Goal: Task Accomplishment & Management: Use online tool/utility

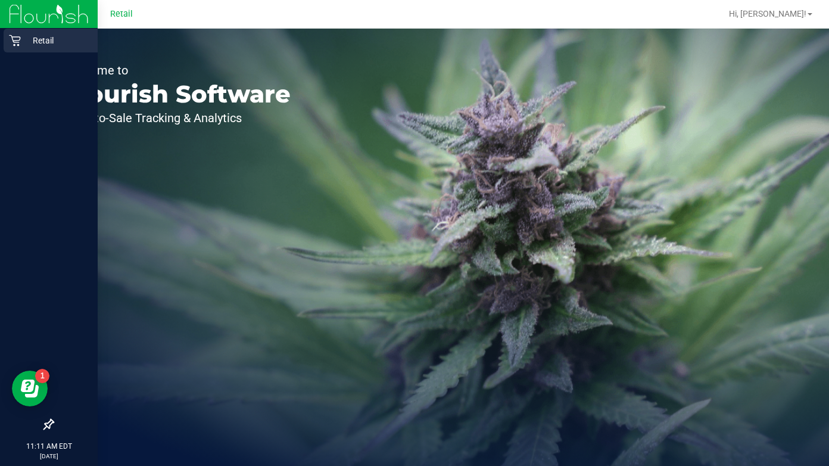
click at [11, 41] on icon at bounding box center [15, 41] width 12 height 12
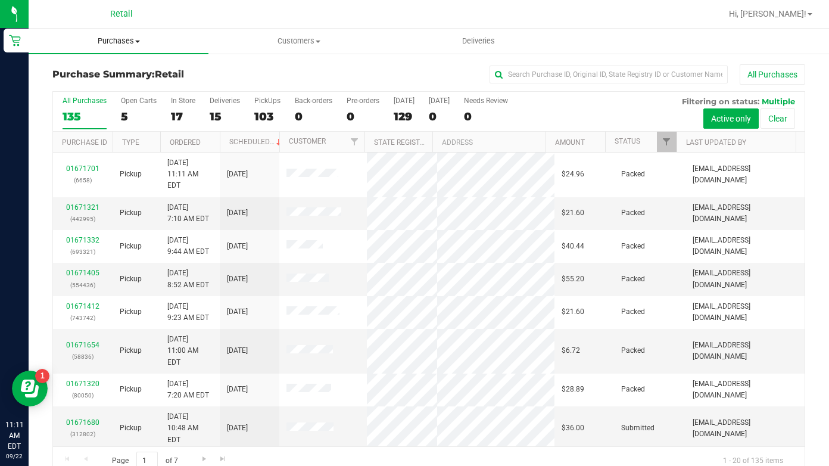
click at [135, 38] on span "Purchases" at bounding box center [119, 41] width 180 height 11
click at [60, 88] on span "Fulfillment" at bounding box center [66, 86] width 74 height 10
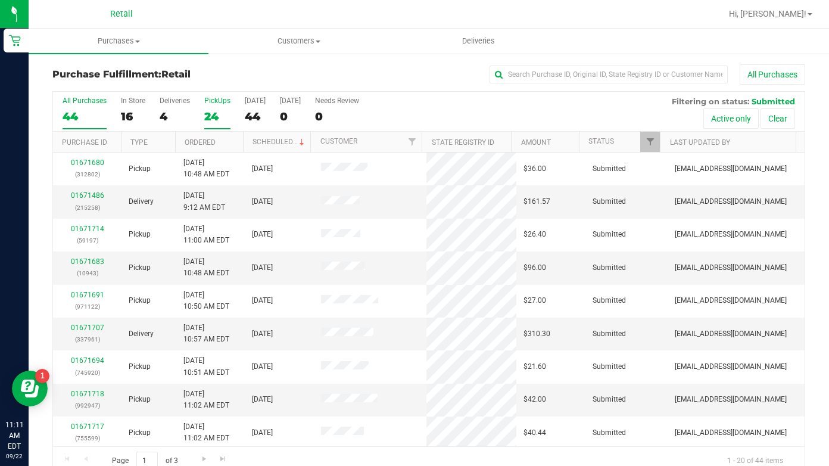
click at [211, 105] on label "PickUps 24" at bounding box center [217, 112] width 26 height 33
click at [0, 0] on input "PickUps 24" at bounding box center [0, 0] width 0 height 0
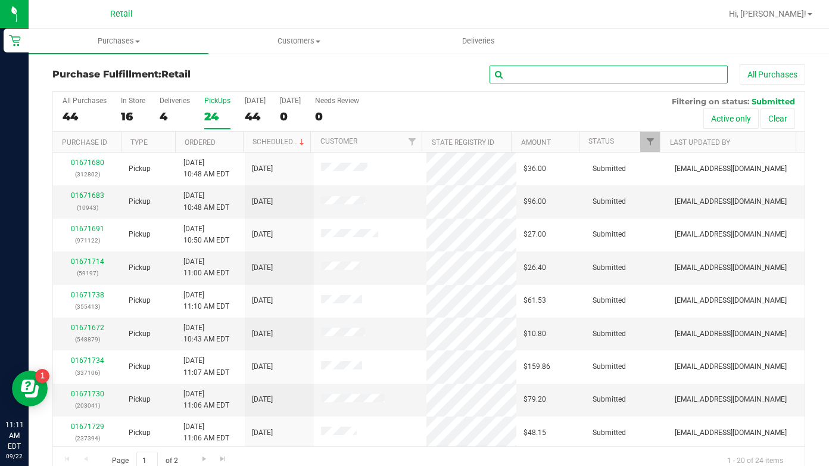
click at [511, 73] on input "text" at bounding box center [608, 74] width 238 height 18
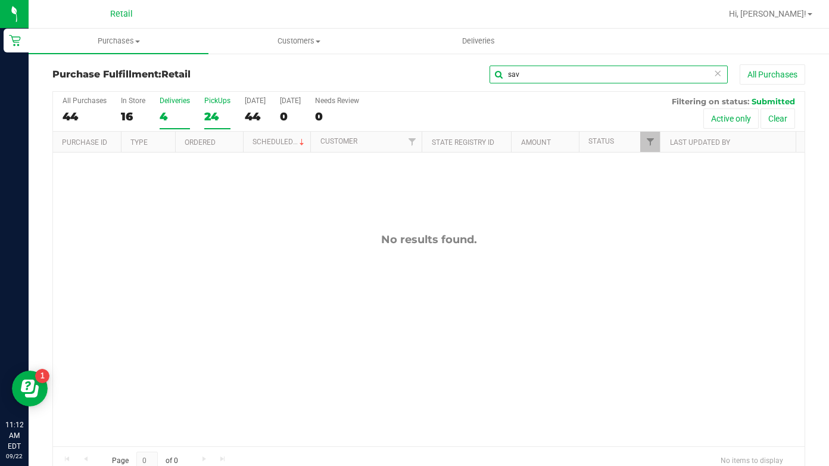
type input "sav"
click at [167, 110] on div "4" at bounding box center [175, 117] width 30 height 14
click at [0, 0] on input "Deliveries 4" at bounding box center [0, 0] width 0 height 0
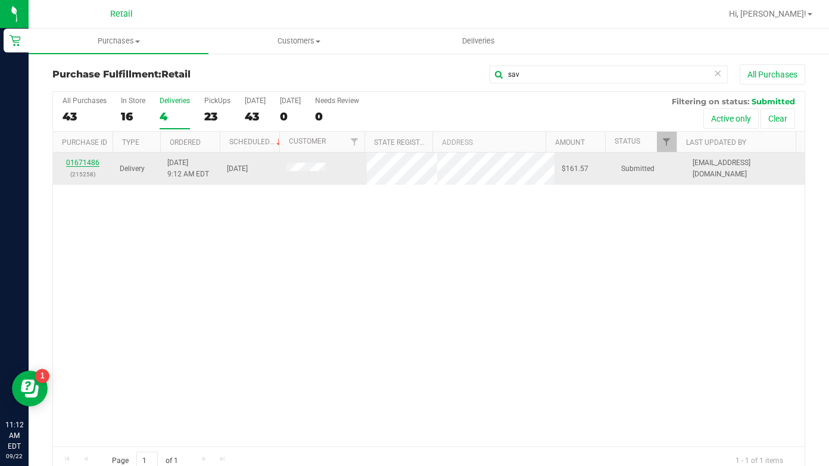
click at [86, 161] on link "01671486" at bounding box center [82, 162] width 33 height 8
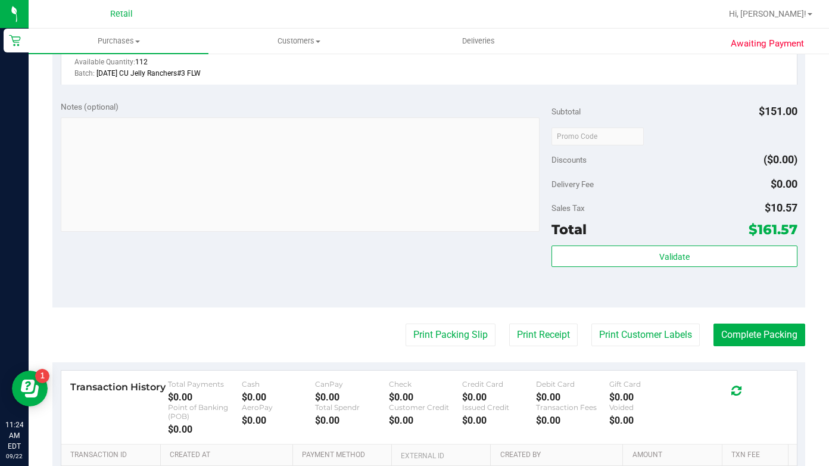
scroll to position [655, 0]
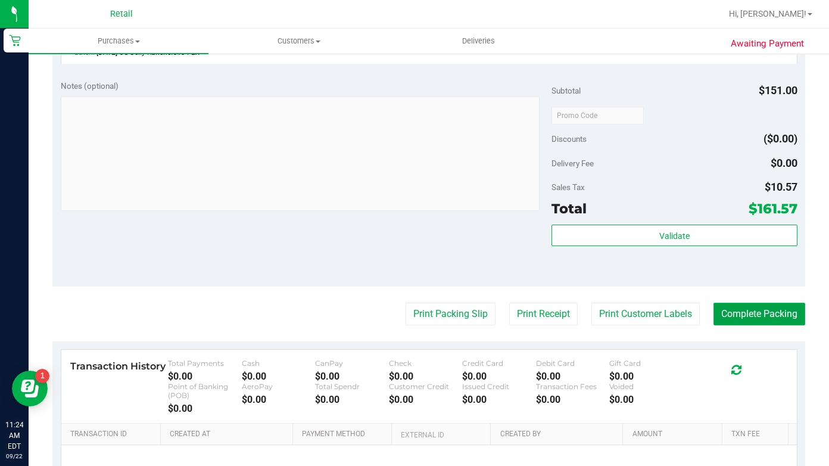
click at [729, 314] on button "Complete Packing" at bounding box center [759, 313] width 92 height 23
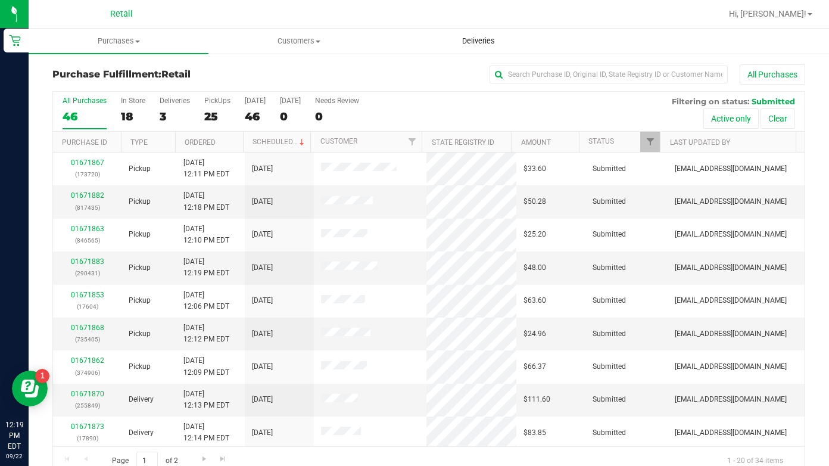
click at [482, 39] on span "Deliveries" at bounding box center [478, 41] width 65 height 11
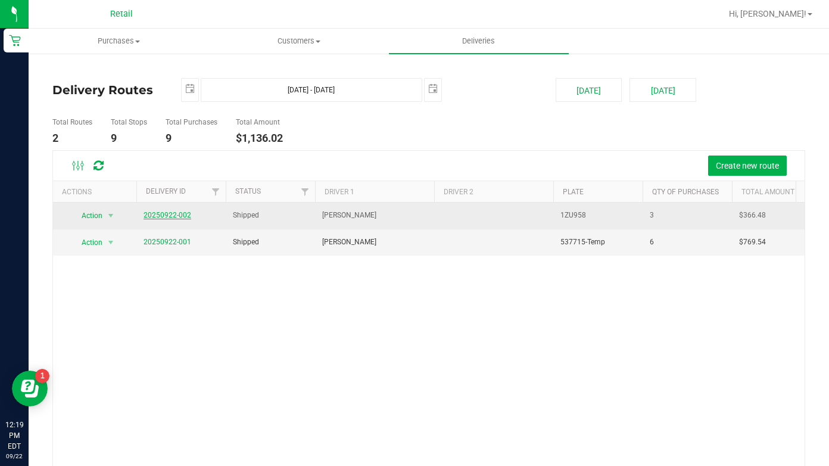
click at [161, 218] on link "20250922-002" at bounding box center [167, 215] width 48 height 8
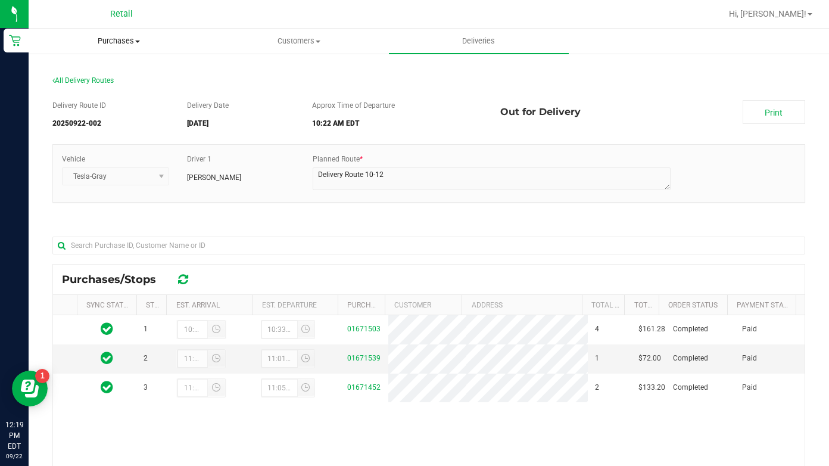
click at [132, 41] on span "Purchases" at bounding box center [118, 41] width 179 height 11
click at [96, 82] on span "Fulfillment" at bounding box center [66, 86] width 74 height 10
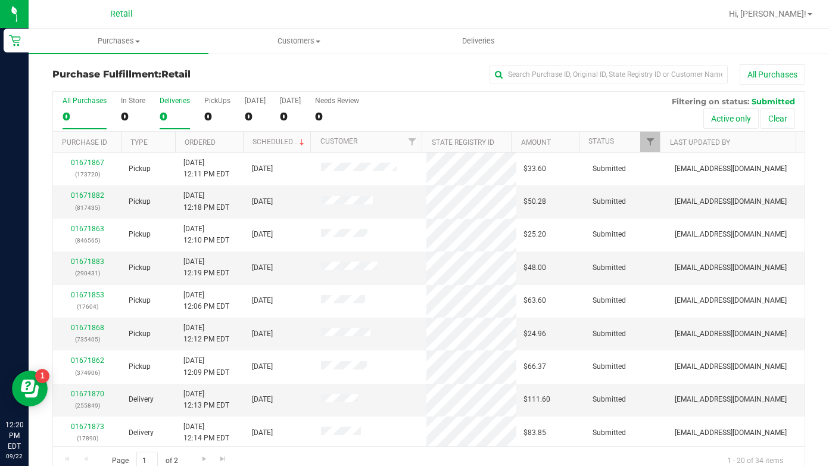
click at [165, 108] on label "Deliveries 0" at bounding box center [175, 112] width 30 height 33
click at [0, 0] on input "Deliveries 0" at bounding box center [0, 0] width 0 height 0
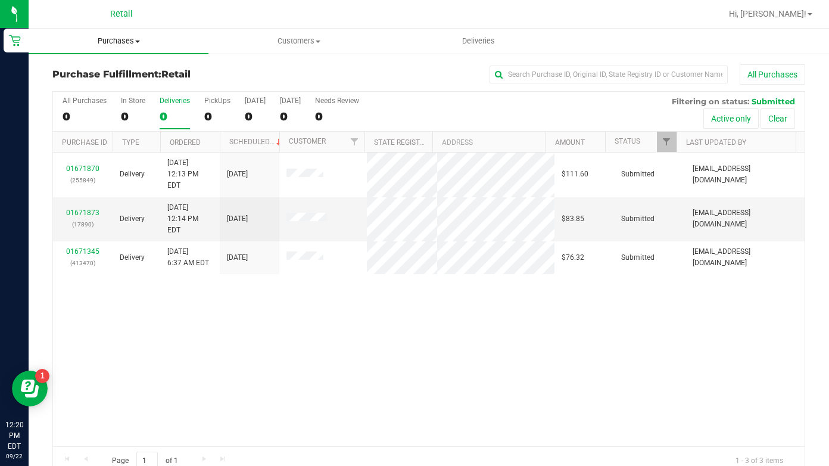
click at [142, 30] on uib-tab-heading "Purchases Summary of purchases Fulfillment All purchases" at bounding box center [119, 41] width 180 height 25
click at [124, 65] on li "Summary of purchases" at bounding box center [119, 72] width 180 height 14
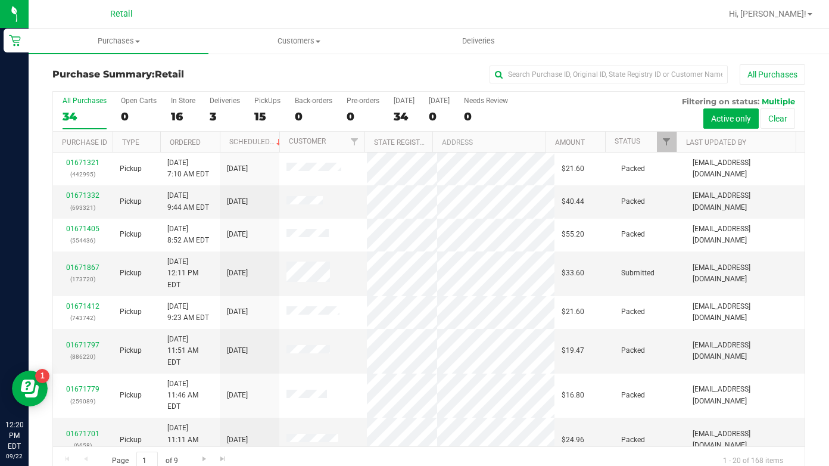
click at [241, 110] on div "All Purchases 34 Open Carts 0 In Store 16 Deliveries 3 PickUps 15 Back-orders 0…" at bounding box center [428, 112] width 751 height 40
click at [223, 106] on label "Deliveries 17" at bounding box center [225, 112] width 30 height 33
click at [0, 0] on input "Deliveries 17" at bounding box center [0, 0] width 0 height 0
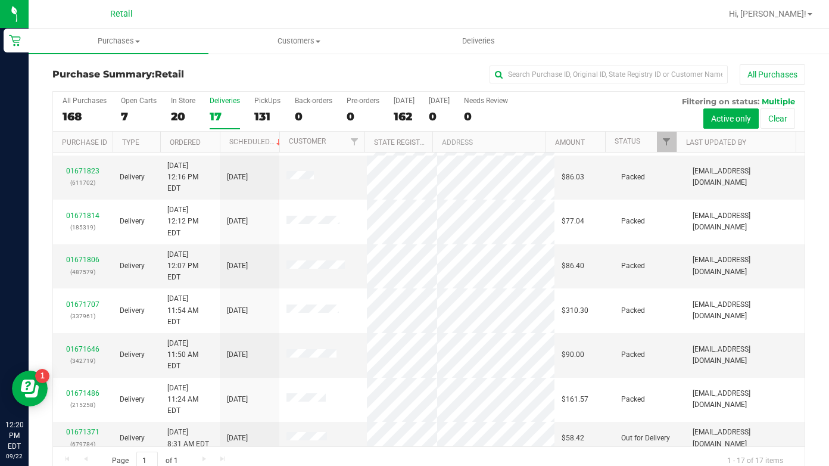
scroll to position [179, 0]
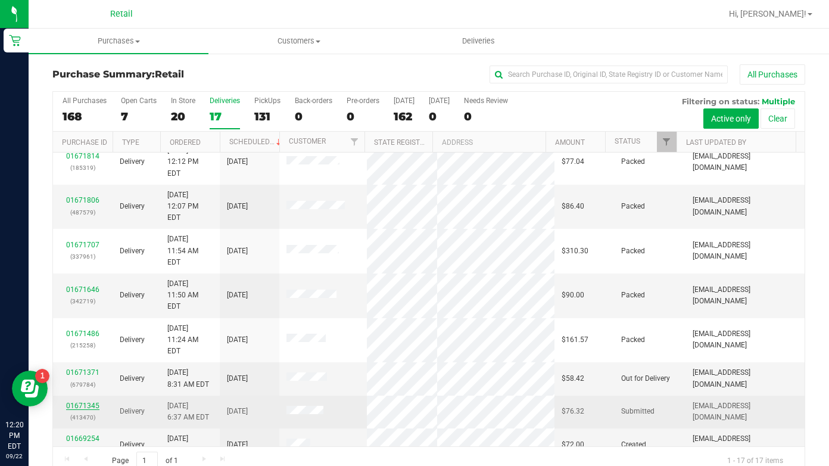
click at [88, 401] on link "01671345" at bounding box center [82, 405] width 33 height 8
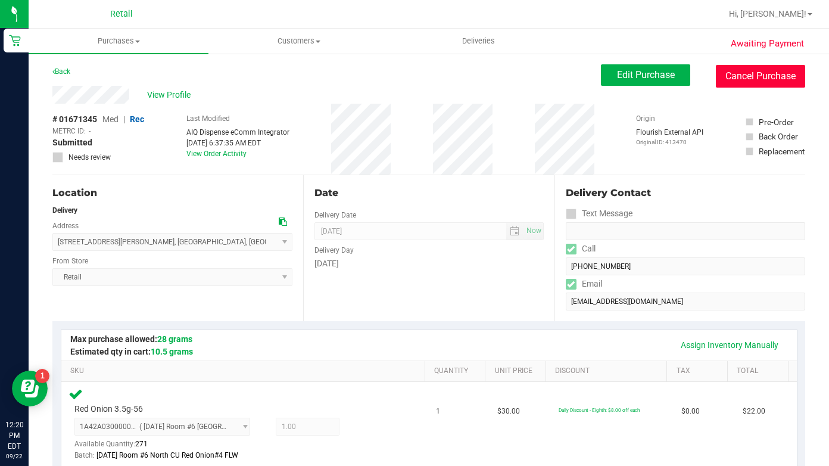
click at [736, 74] on button "Cancel Purchase" at bounding box center [760, 76] width 89 height 23
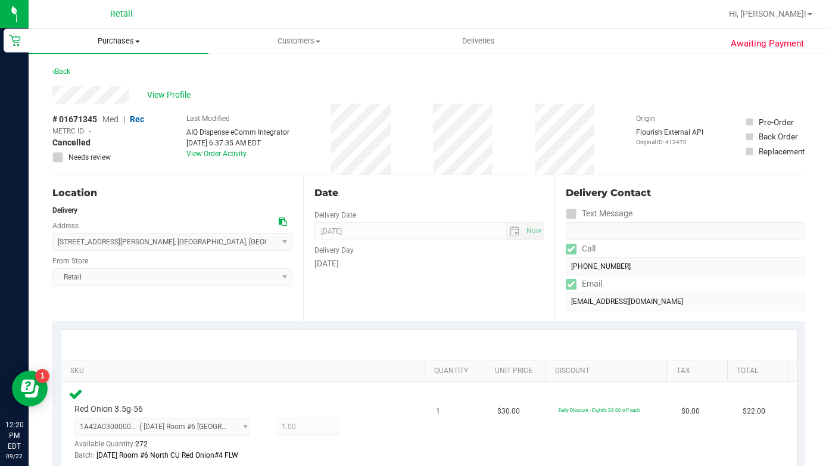
click at [125, 43] on span "Purchases" at bounding box center [119, 41] width 180 height 11
click at [115, 84] on li "Fulfillment" at bounding box center [119, 86] width 180 height 14
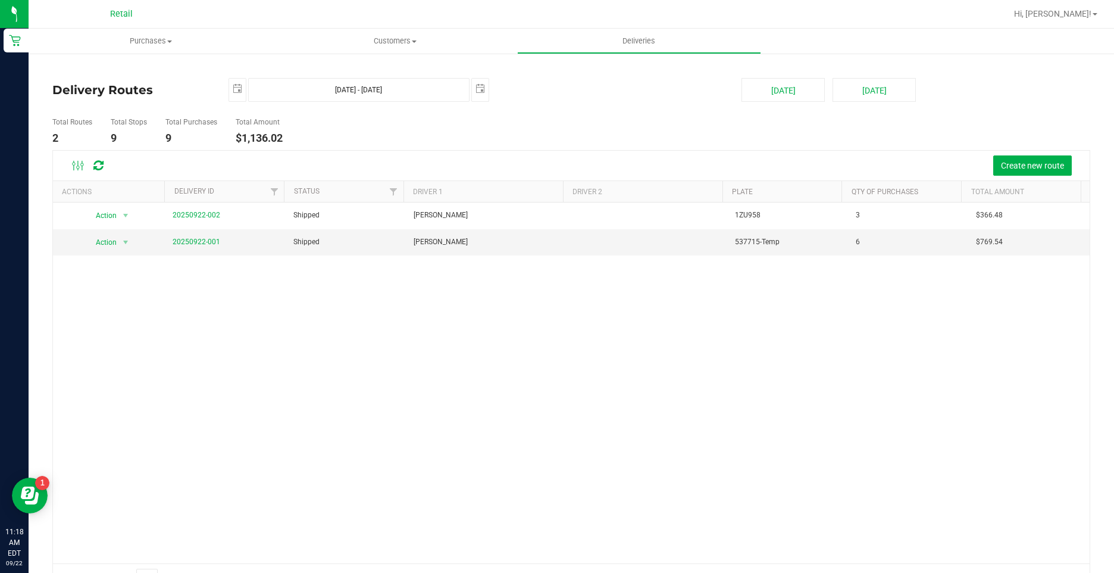
click at [1053, 24] on div "Hi, [PERSON_NAME]!" at bounding box center [1056, 14] width 93 height 21
click at [139, 37] on span "Purchases" at bounding box center [151, 41] width 244 height 11
click at [110, 82] on li "Fulfillment" at bounding box center [151, 86] width 244 height 14
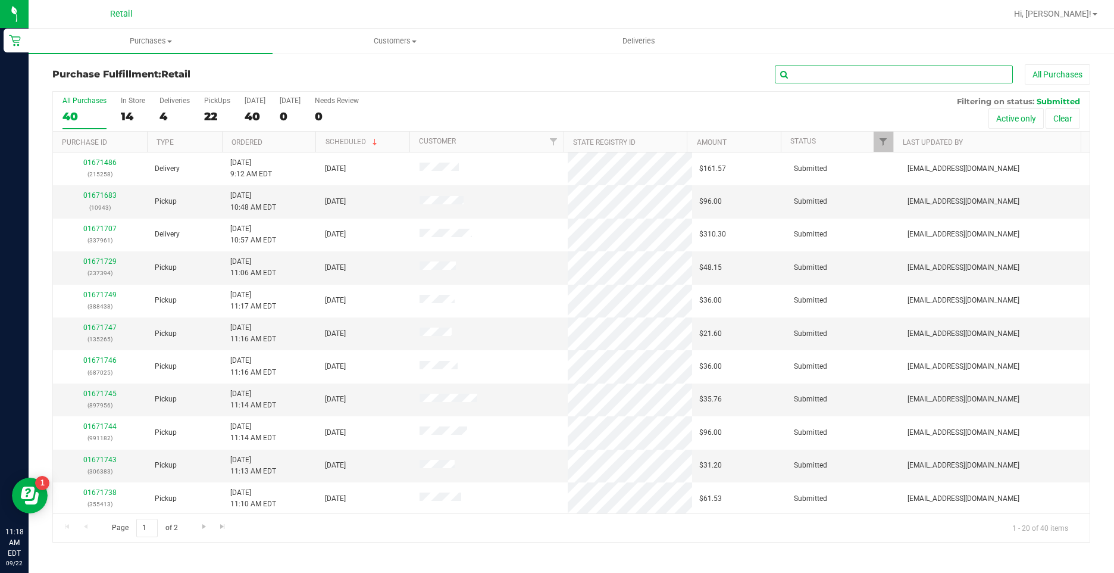
click at [832, 70] on input "text" at bounding box center [894, 74] width 238 height 18
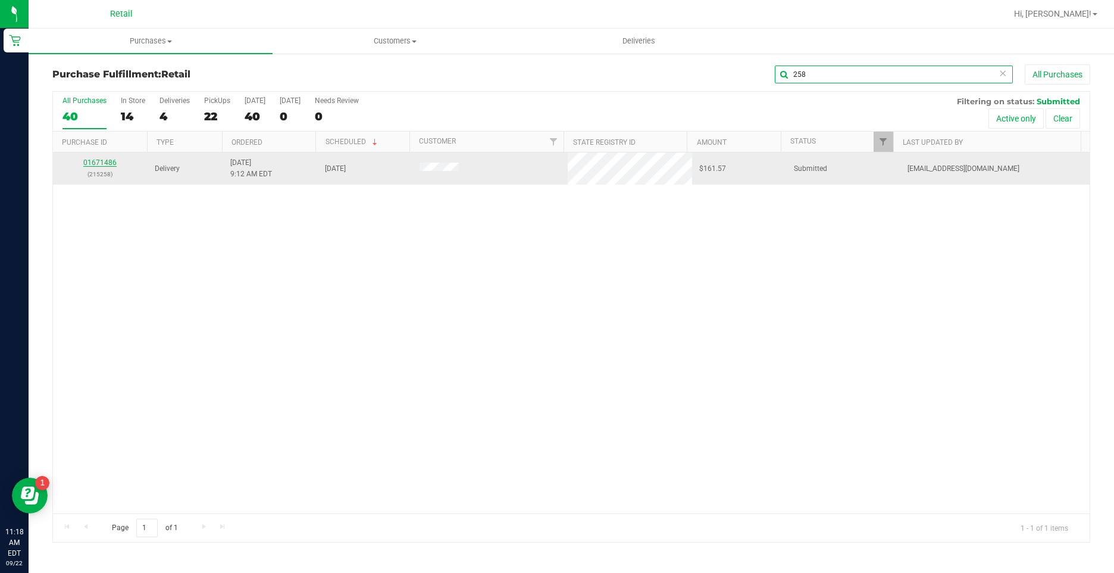
type input "258"
click at [113, 161] on link "01671486" at bounding box center [99, 162] width 33 height 8
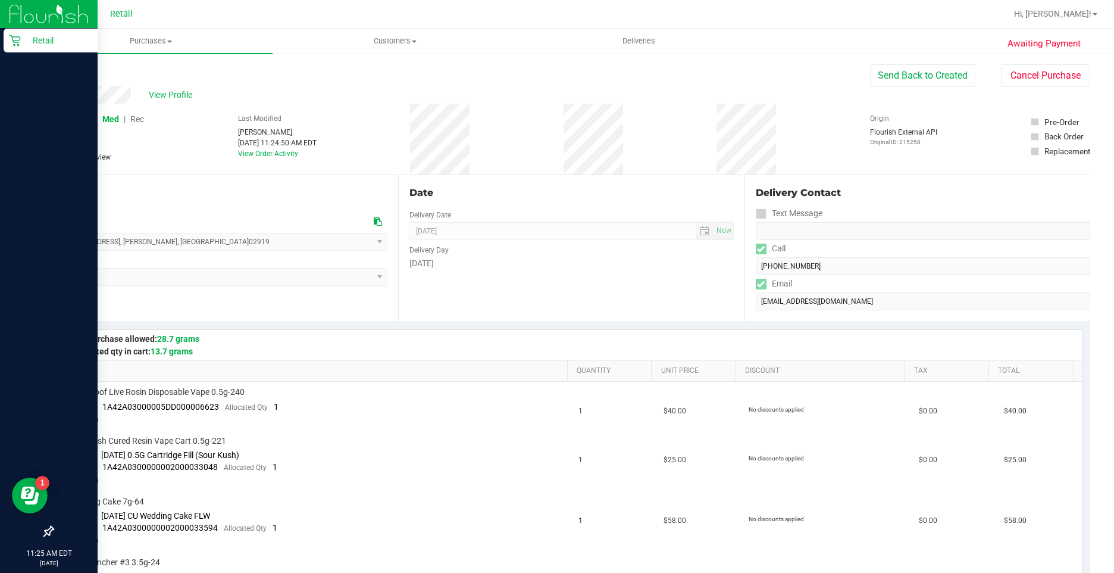
click at [15, 36] on icon at bounding box center [15, 41] width 12 height 12
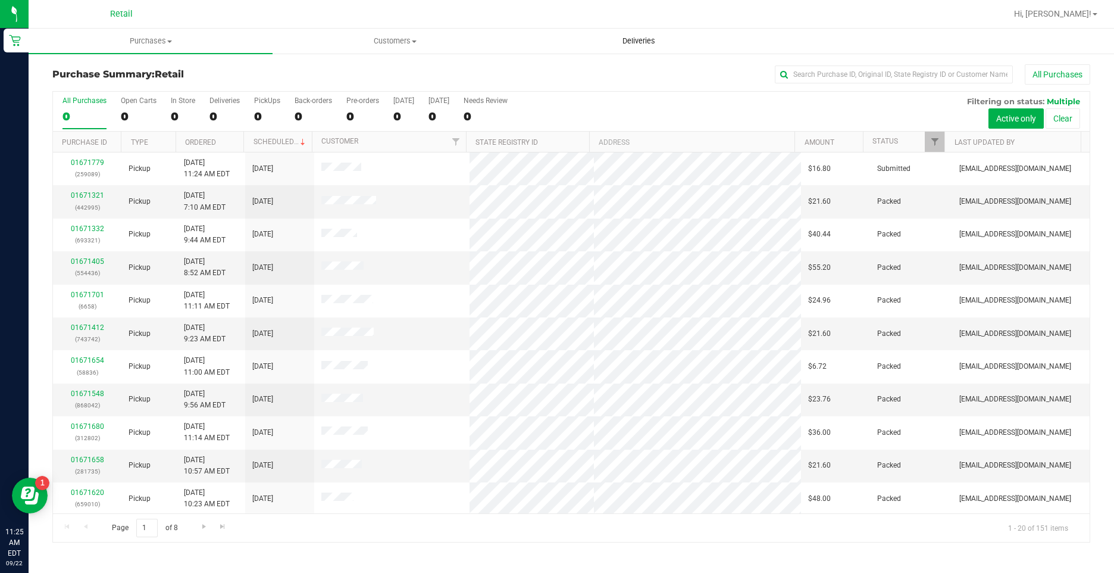
click at [518, 32] on uib-tab-heading "Deliveries" at bounding box center [639, 41] width 243 height 24
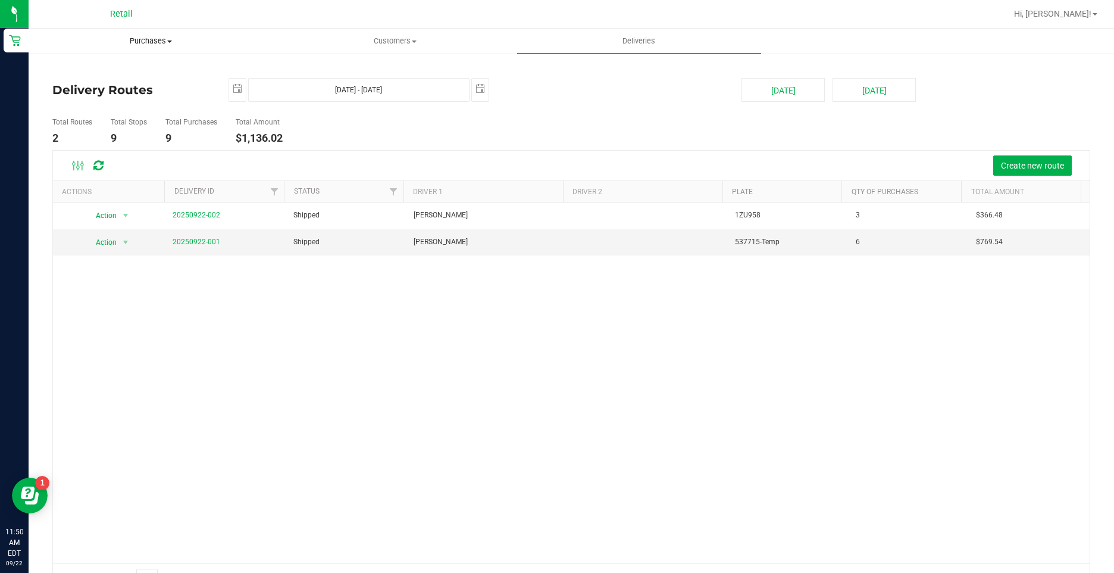
click at [149, 33] on uib-tab-heading "Purchases Summary of purchases Fulfillment All purchases" at bounding box center [150, 41] width 243 height 24
click at [71, 82] on span "Fulfillment" at bounding box center [66, 86] width 74 height 10
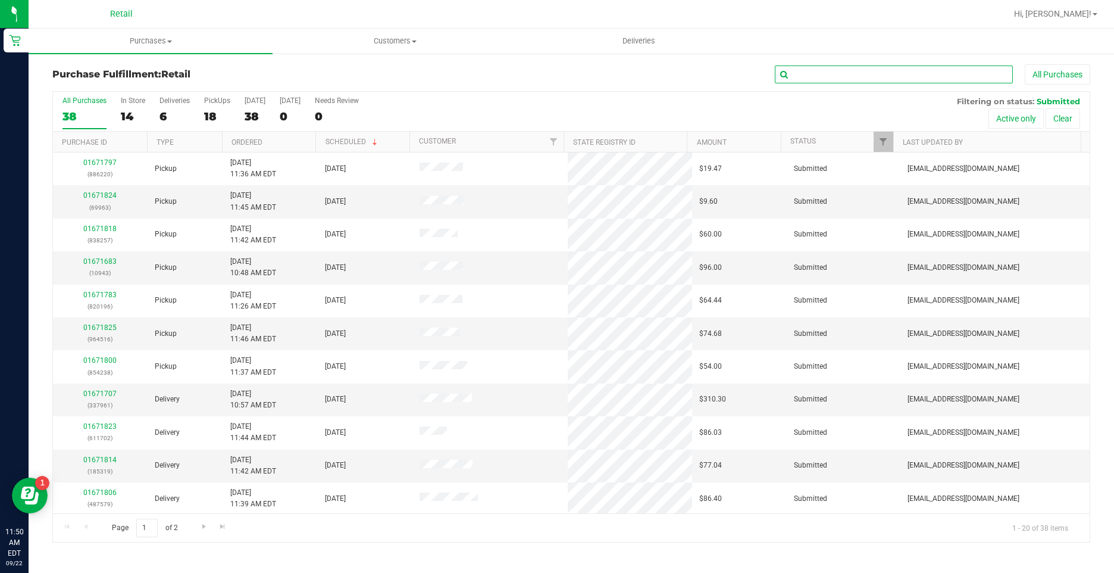
click at [832, 76] on input "text" at bounding box center [894, 74] width 238 height 18
type input "719"
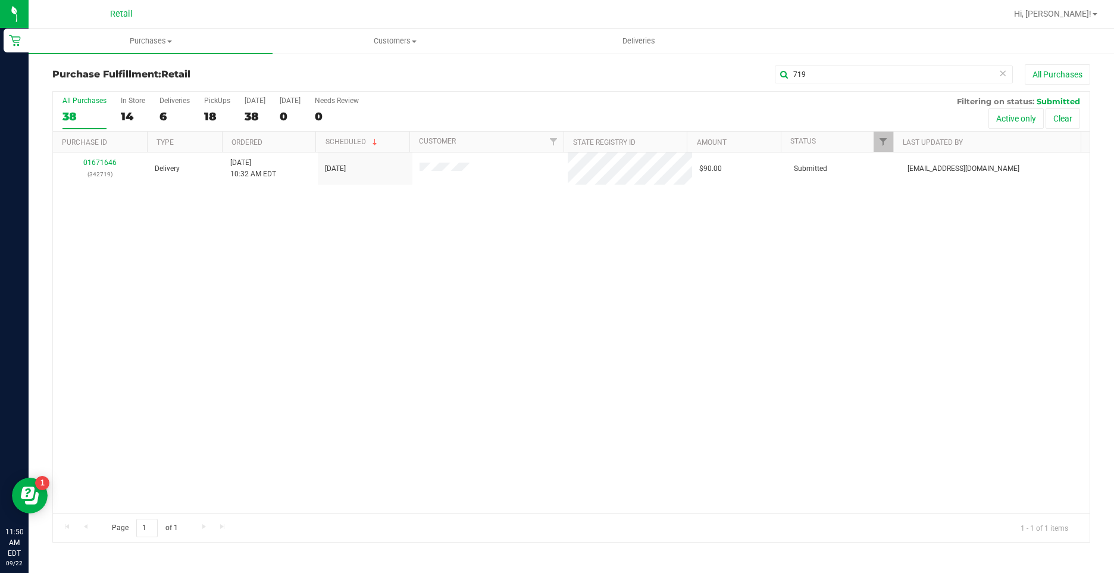
click at [97, 152] on th "Purchase ID" at bounding box center [100, 142] width 94 height 21
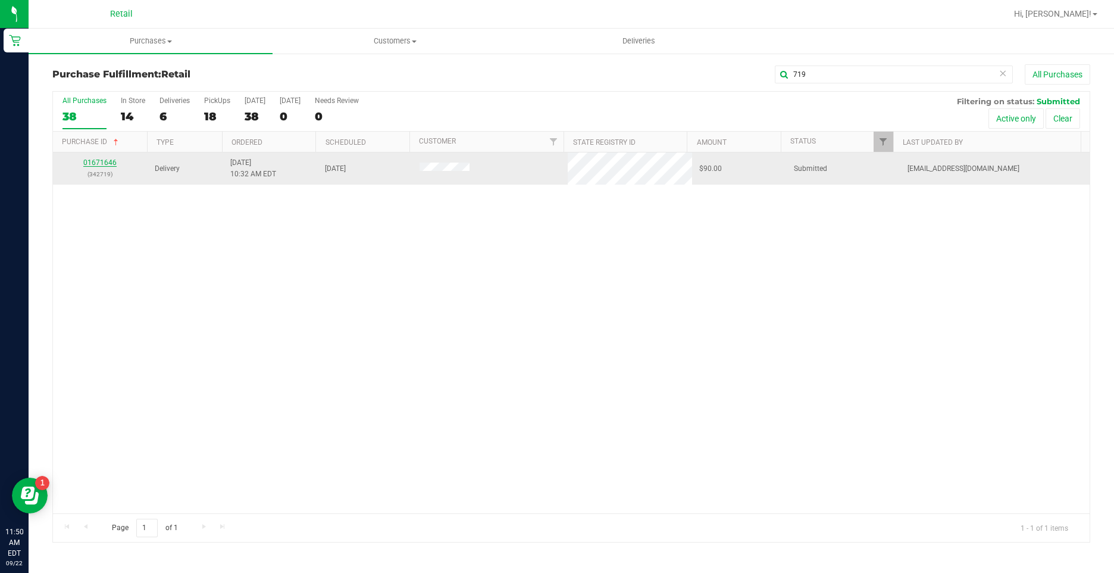
click at [99, 162] on link "01671646" at bounding box center [99, 162] width 33 height 8
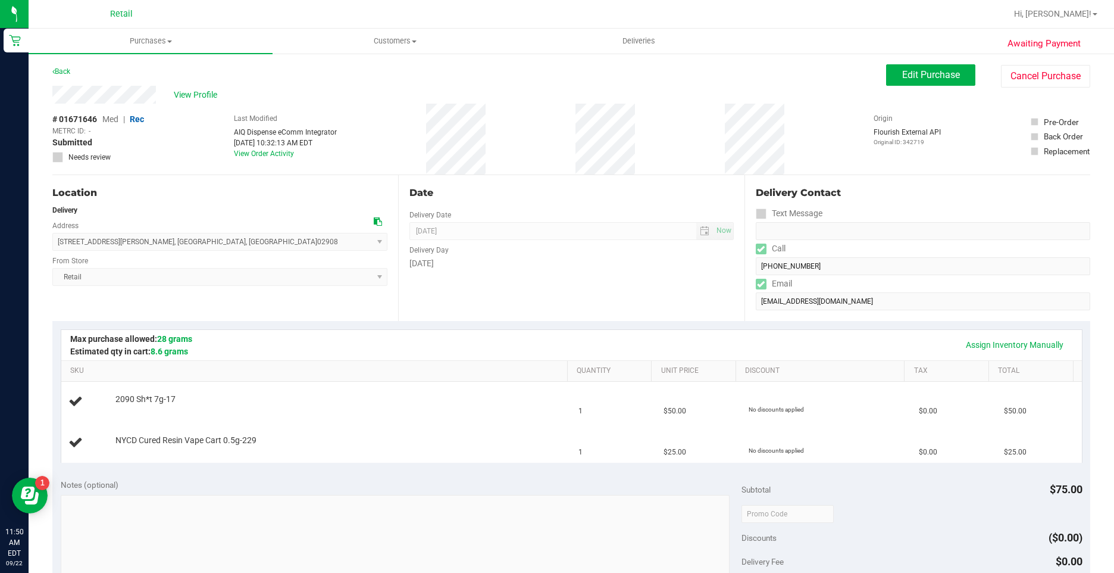
click at [583, 71] on div "Back Edit Purchase Cancel Purchase" at bounding box center [571, 74] width 1038 height 21
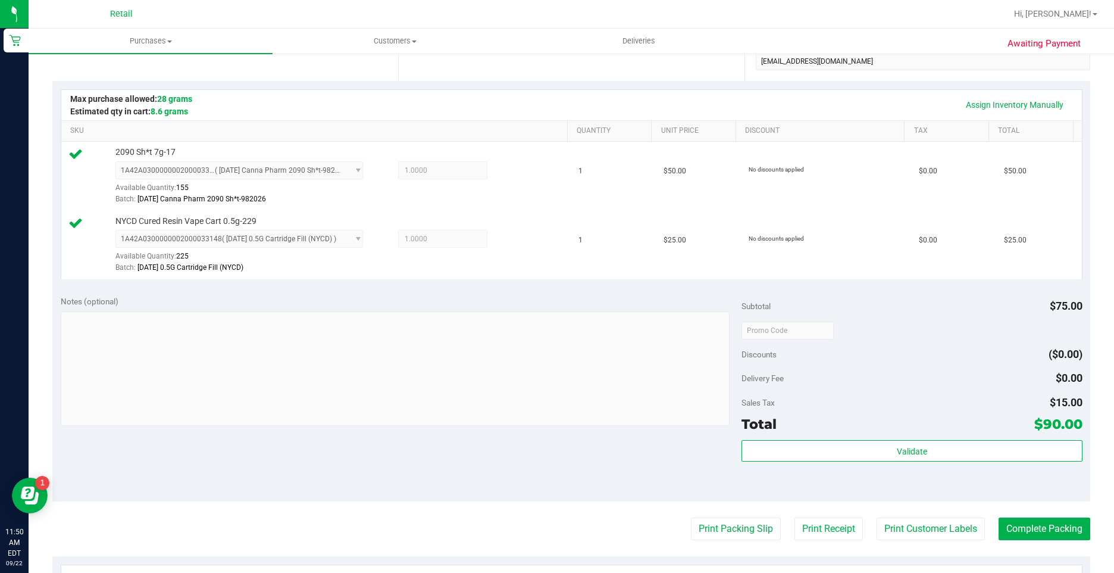
scroll to position [298, 0]
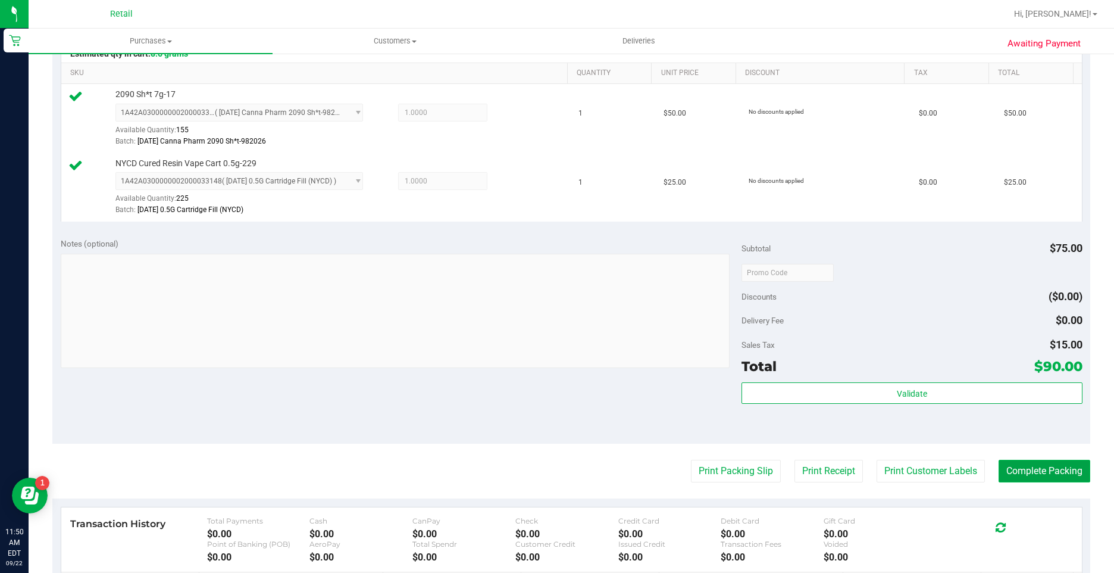
click at [1011, 466] on button "Complete Packing" at bounding box center [1045, 471] width 92 height 23
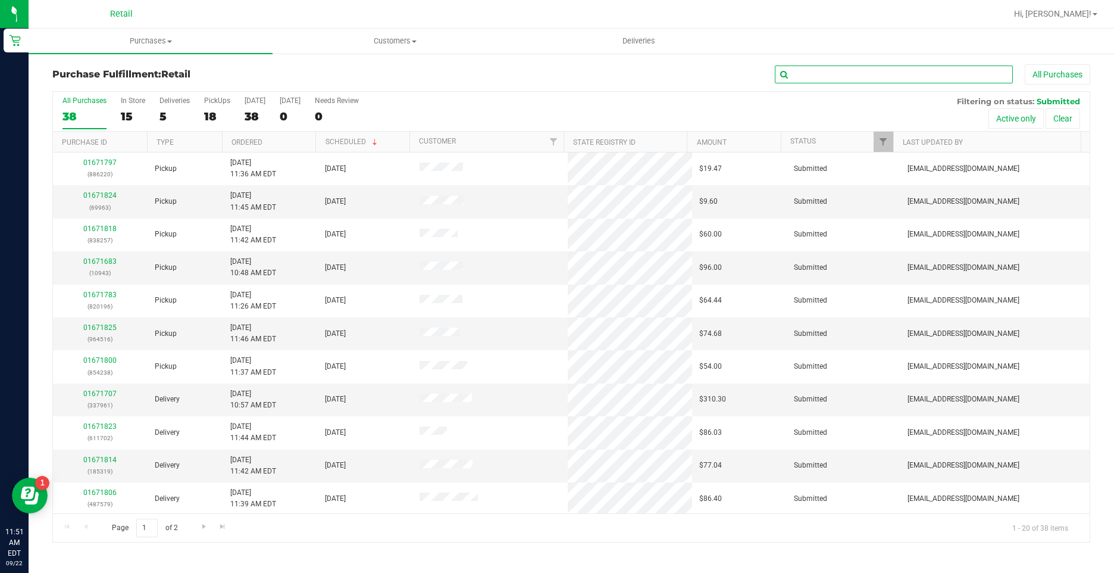
click at [885, 80] on input "text" at bounding box center [894, 74] width 238 height 18
type input "961"
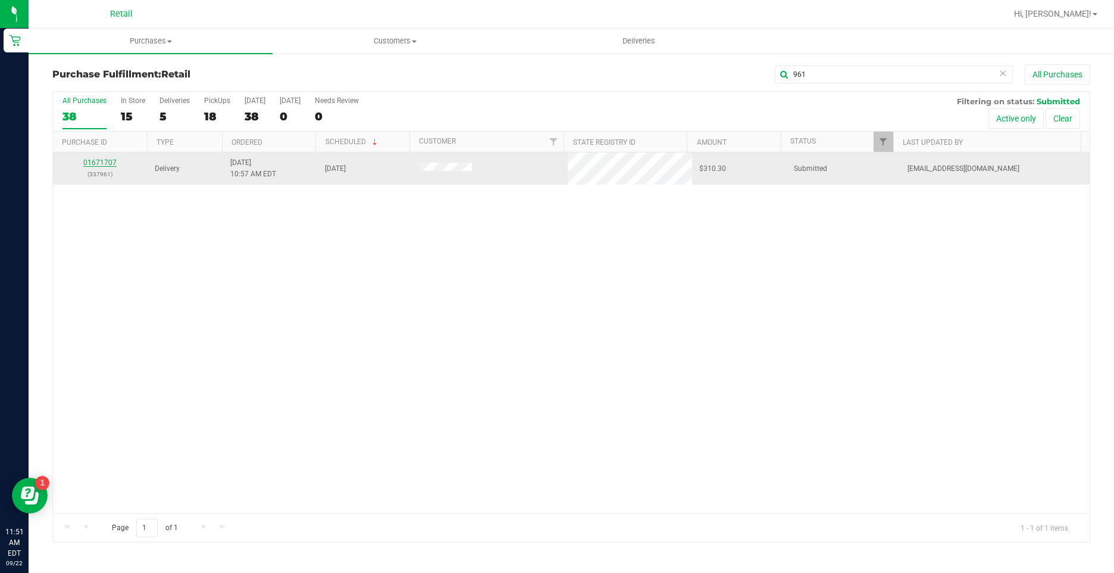
click at [107, 162] on link "01671707" at bounding box center [99, 162] width 33 height 8
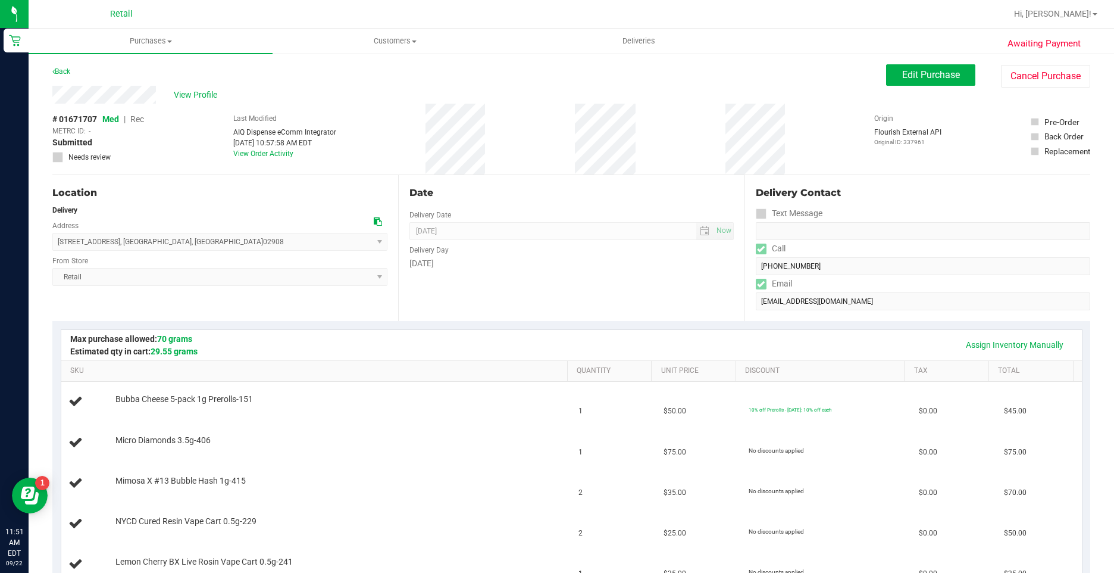
click at [663, 83] on div "Back Edit Purchase Cancel Purchase" at bounding box center [571, 74] width 1038 height 21
click at [549, 76] on div "Back Edit Purchase Cancel Purchase" at bounding box center [571, 74] width 1038 height 21
drag, startPoint x: 524, startPoint y: 171, endPoint x: 512, endPoint y: 185, distance: 18.1
click at [542, 71] on div "Back Edit Purchase Cancel Purchase" at bounding box center [571, 74] width 1038 height 21
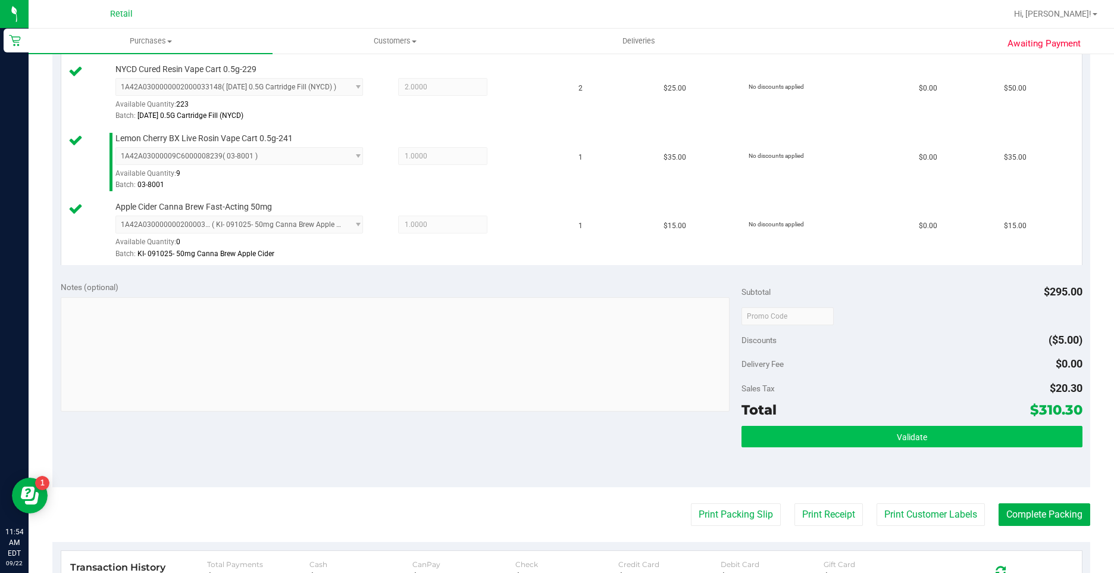
scroll to position [595, 0]
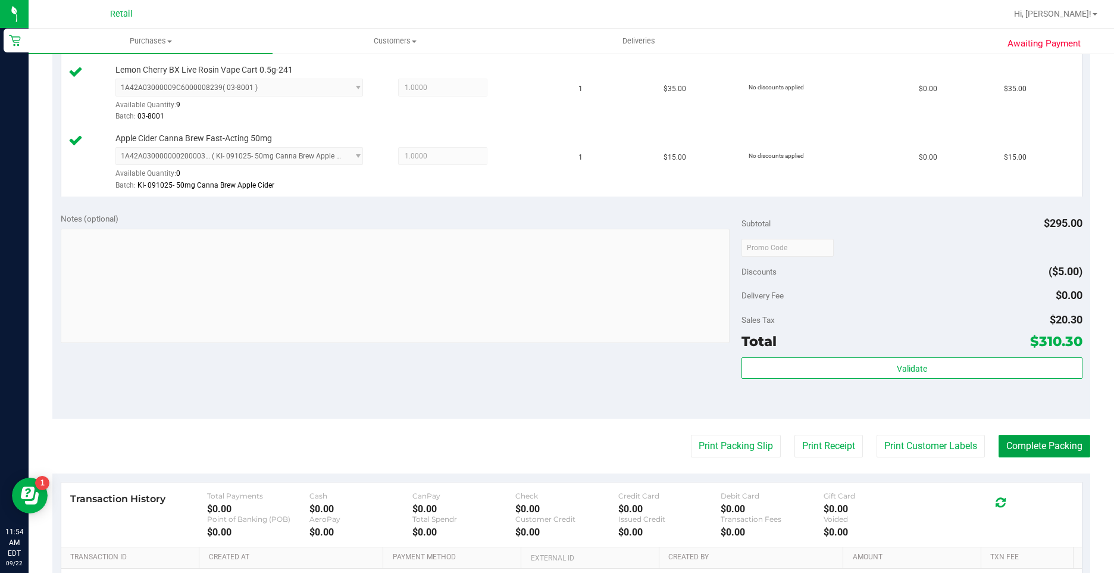
click at [1059, 454] on button "Complete Packing" at bounding box center [1045, 446] width 92 height 23
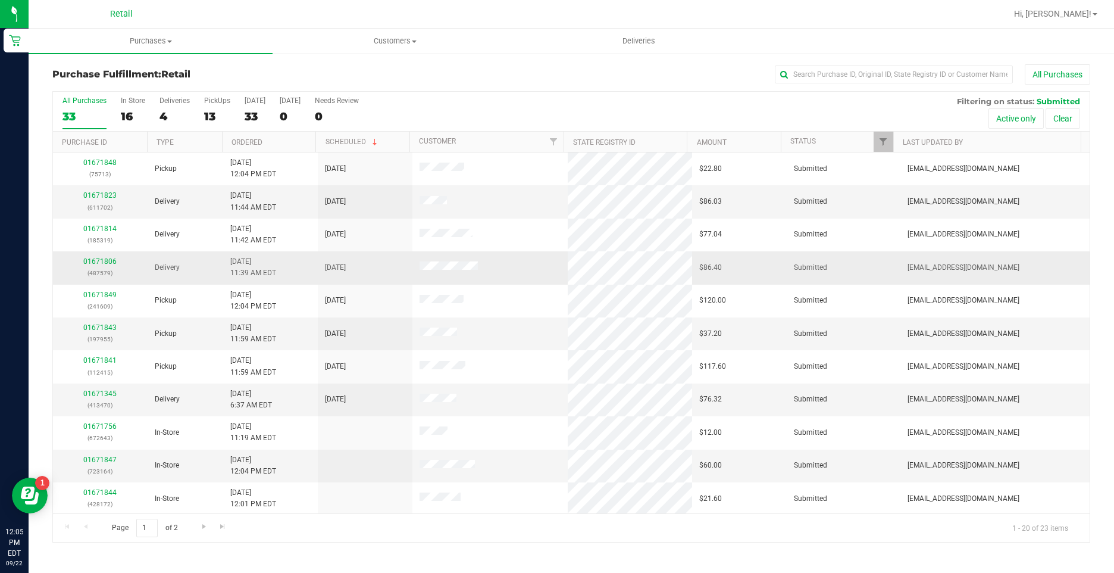
click at [104, 266] on div "01671806 (487579)" at bounding box center [100, 267] width 80 height 23
click at [101, 265] on link "01671806" at bounding box center [99, 261] width 33 height 8
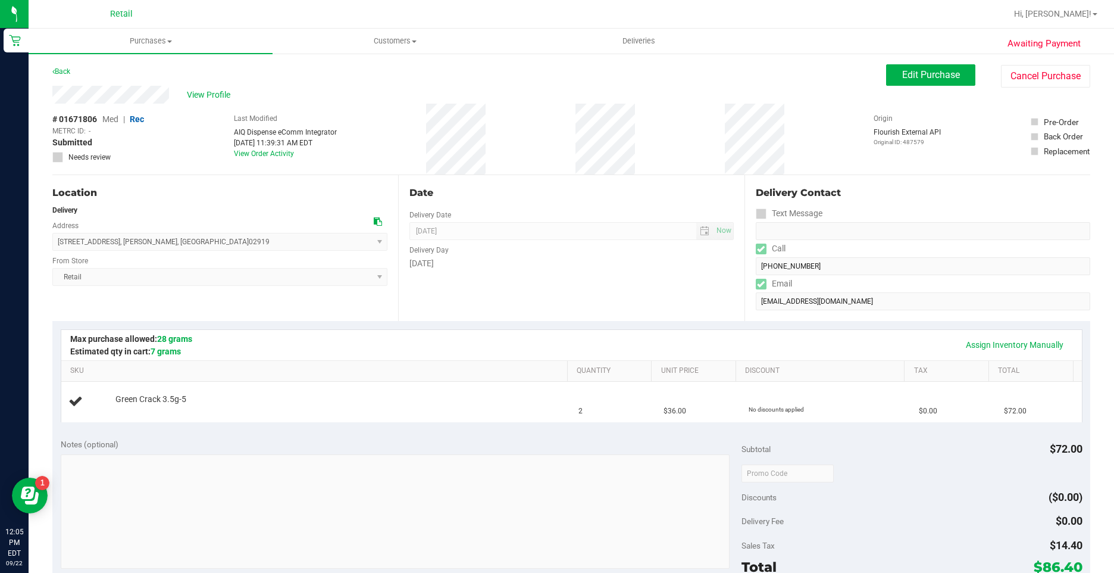
click at [541, 276] on div "Date Delivery Date 09/22/2025 Now 09/22/2025 12:00 PM Now Delivery Day Monday" at bounding box center [571, 248] width 346 height 146
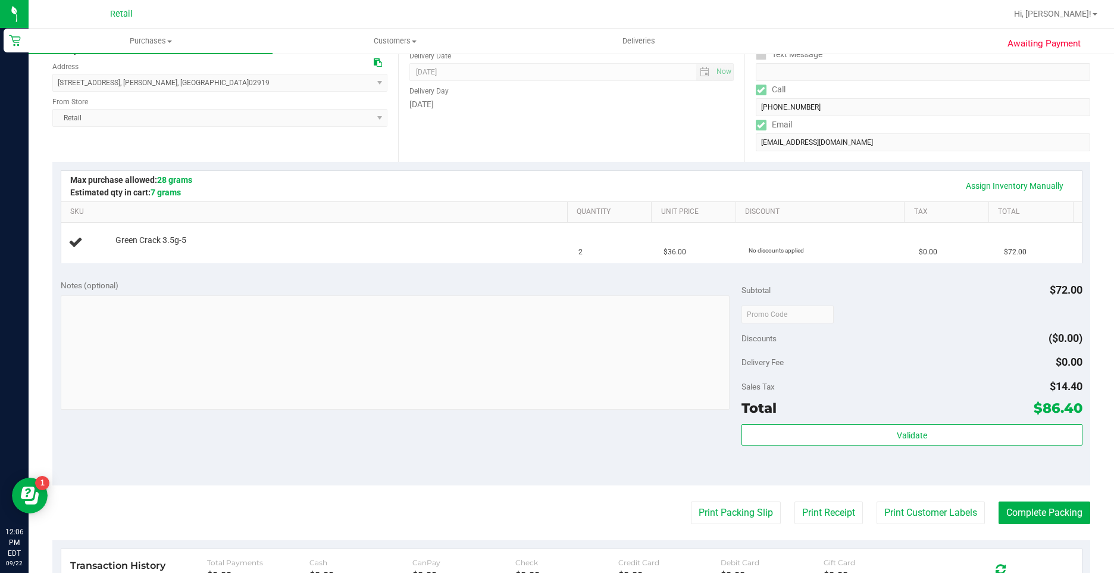
scroll to position [179, 0]
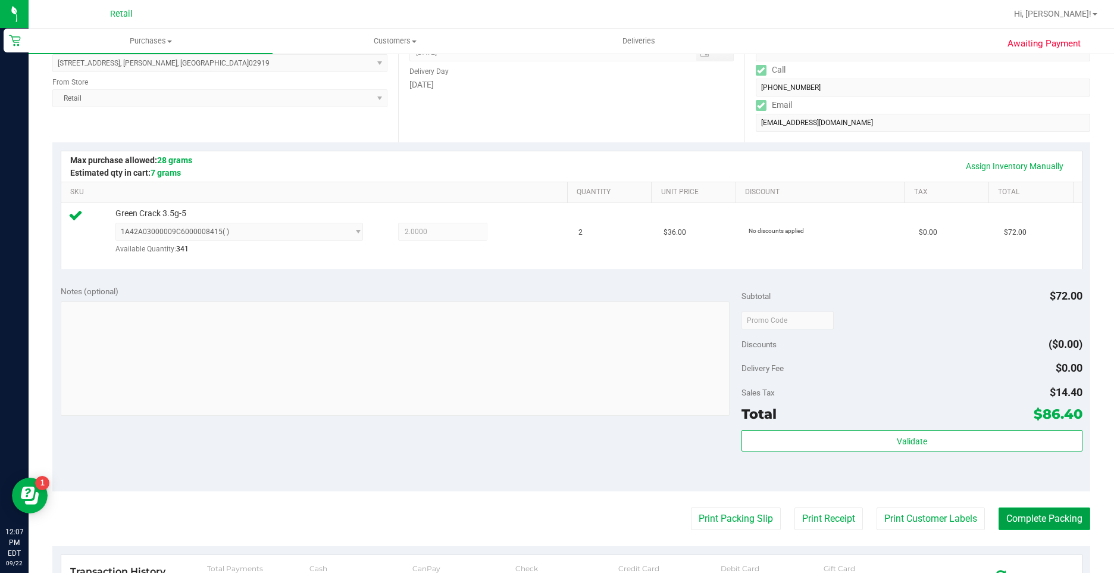
click at [1042, 522] on button "Complete Packing" at bounding box center [1045, 518] width 92 height 23
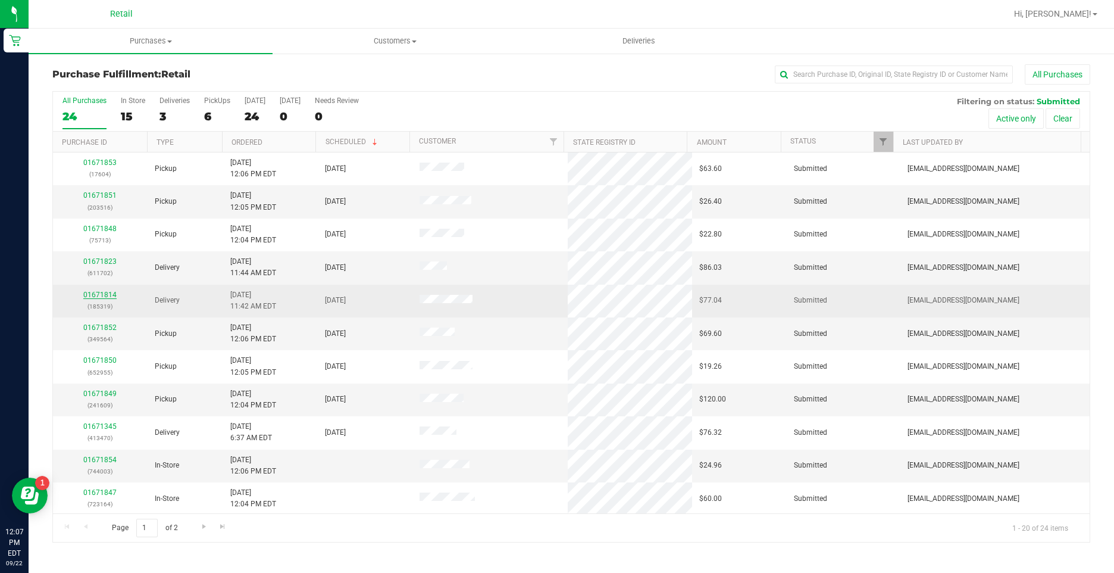
click at [98, 294] on link "01671814" at bounding box center [99, 295] width 33 height 8
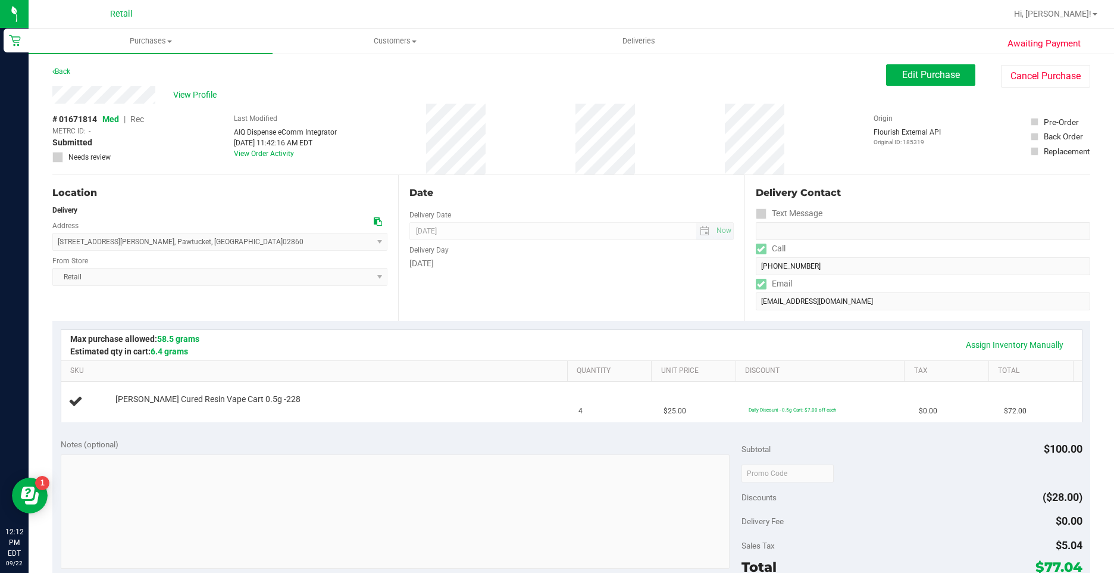
click at [598, 233] on span "09/22/2025 Now" at bounding box center [572, 231] width 324 height 18
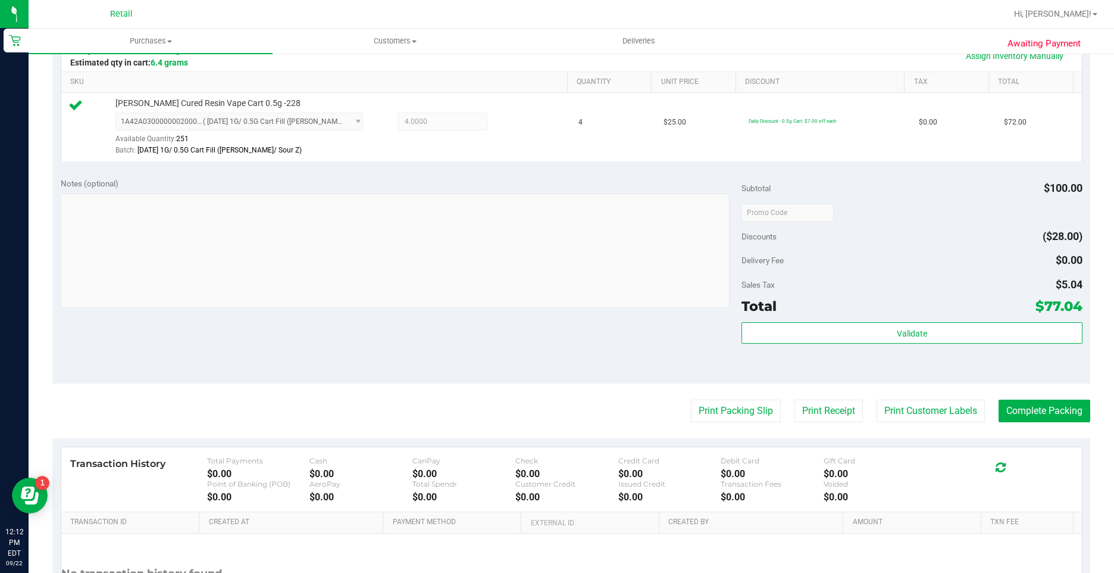
scroll to position [298, 0]
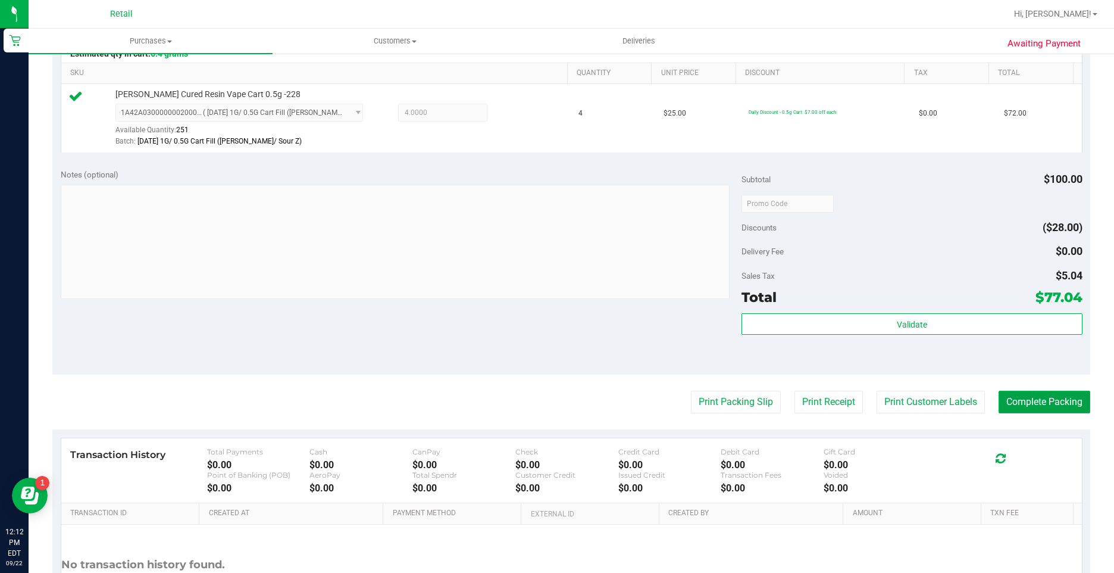
click at [1007, 392] on button "Complete Packing" at bounding box center [1045, 402] width 92 height 23
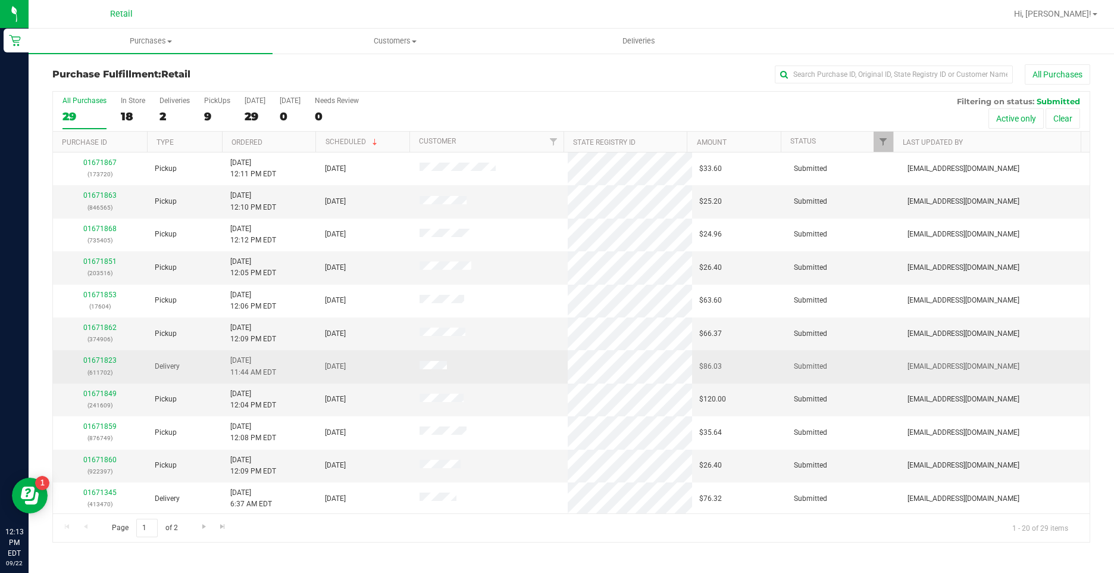
click at [99, 366] on div "01671823 (611702)" at bounding box center [100, 366] width 80 height 23
click at [98, 361] on link "01671823" at bounding box center [99, 360] width 33 height 8
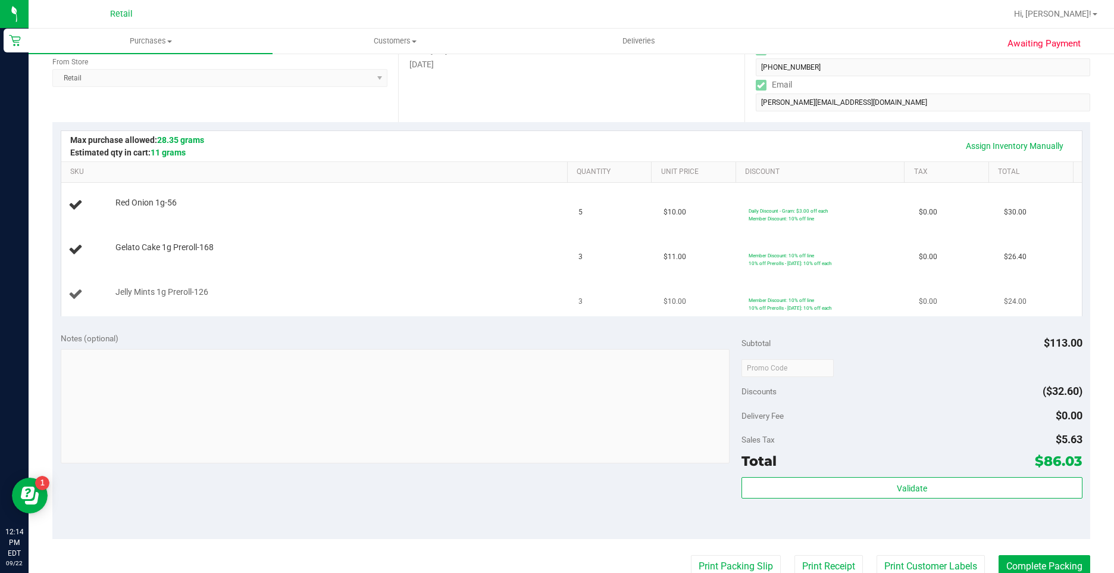
scroll to position [119, 0]
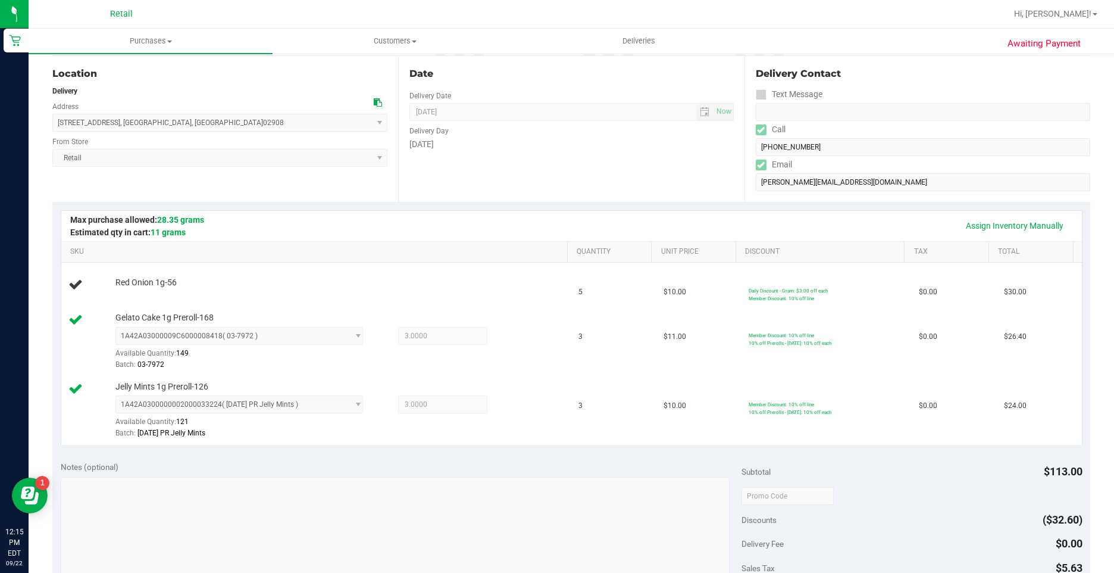
click at [588, 152] on div "Date Delivery Date 09/22/2025 Now 09/22/2025 12:00 PM Now Delivery Day Monday" at bounding box center [571, 129] width 346 height 146
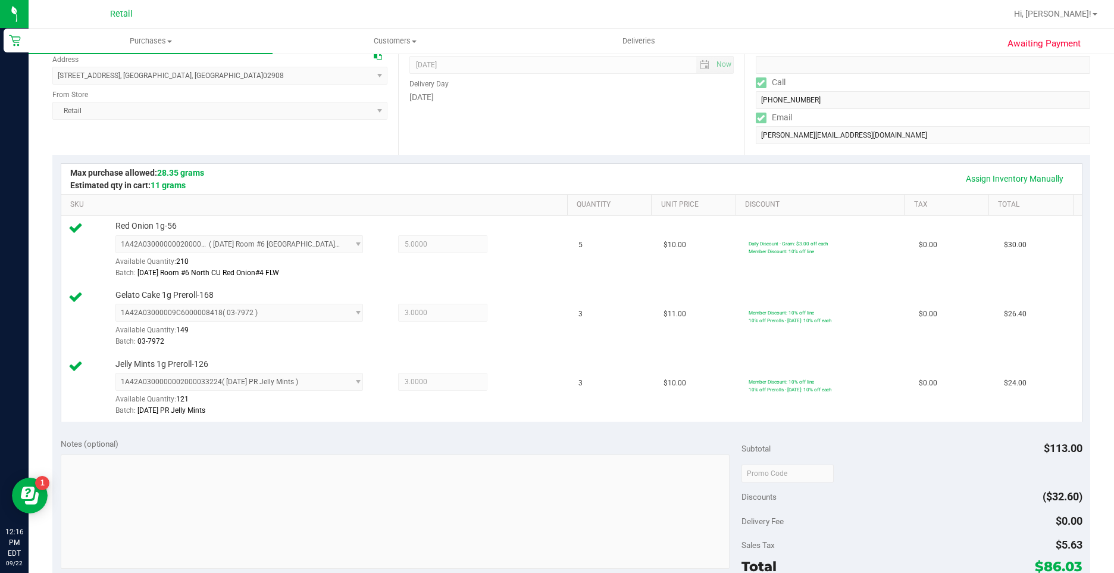
scroll to position [476, 0]
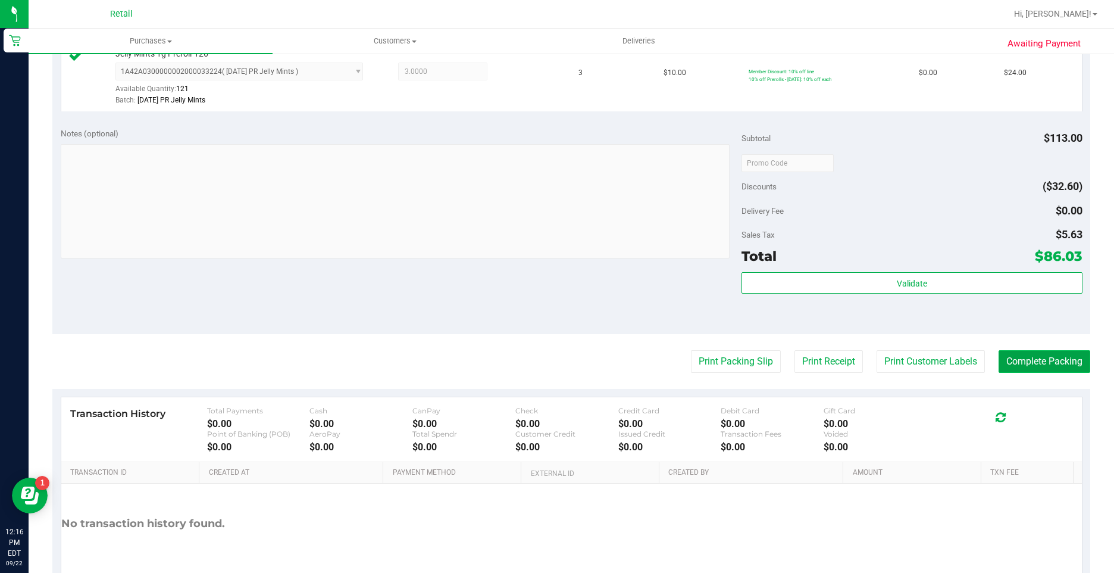
click at [1002, 363] on button "Complete Packing" at bounding box center [1045, 361] width 92 height 23
click at [1002, 363] on button "Complete Packing" at bounding box center [1039, 361] width 101 height 23
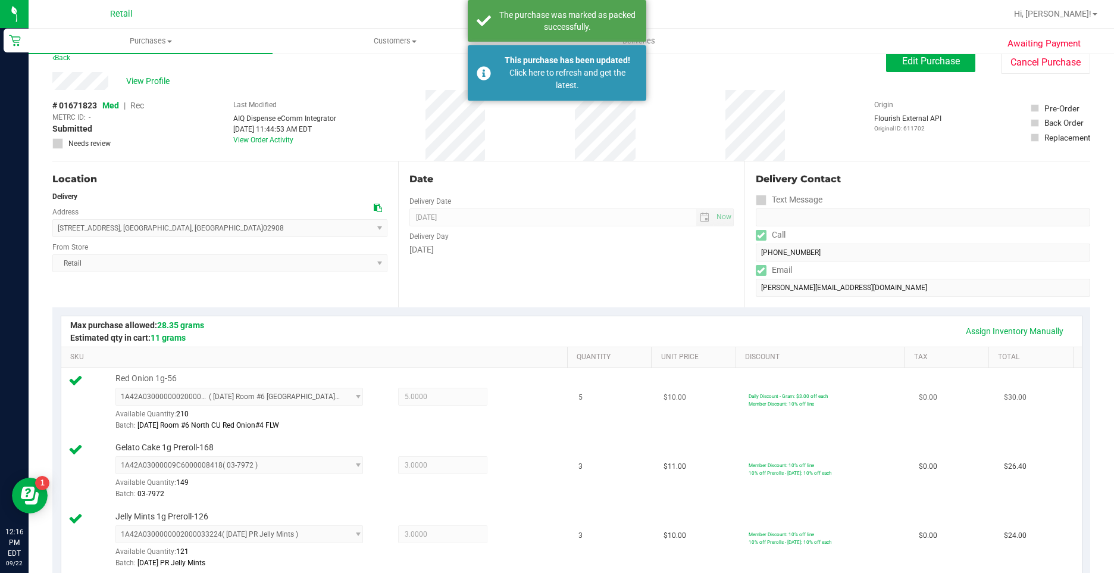
scroll to position [0, 0]
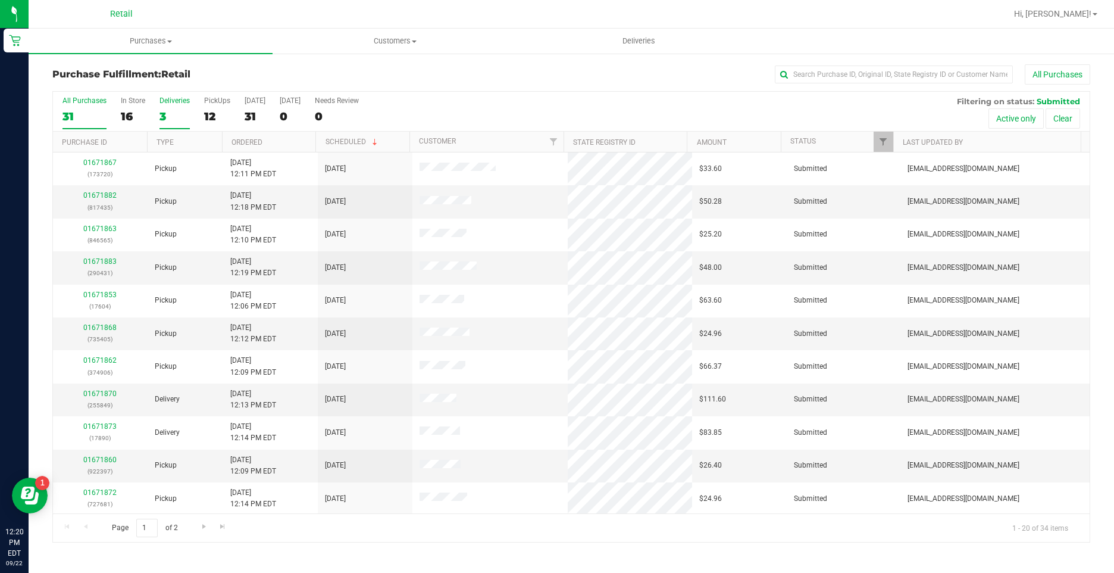
click at [167, 115] on div "3" at bounding box center [175, 117] width 30 height 14
click at [0, 0] on input "Deliveries 3" at bounding box center [0, 0] width 0 height 0
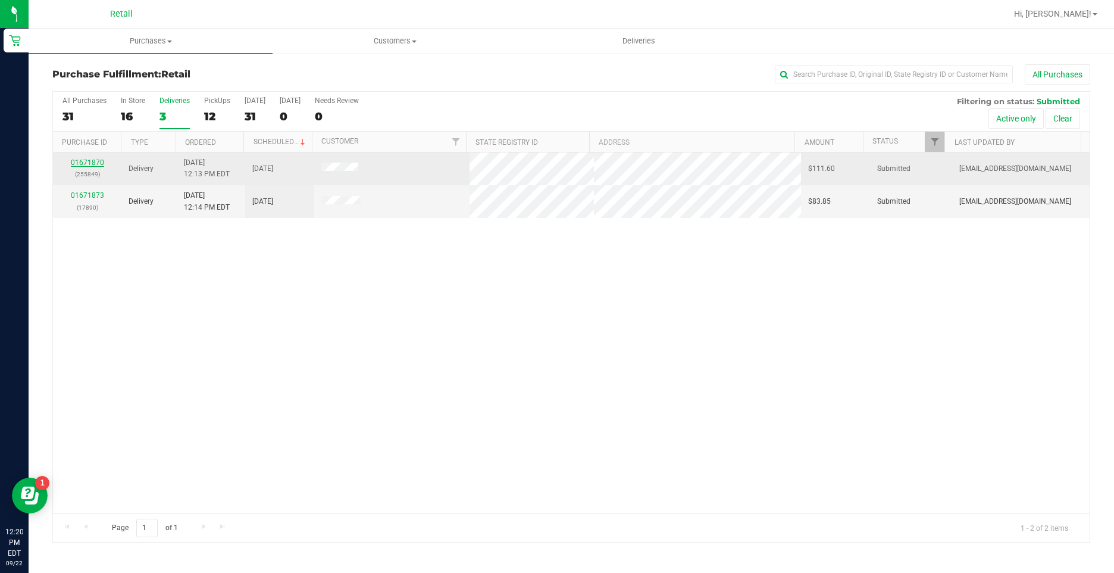
click at [93, 163] on link "01671870" at bounding box center [87, 162] width 33 height 8
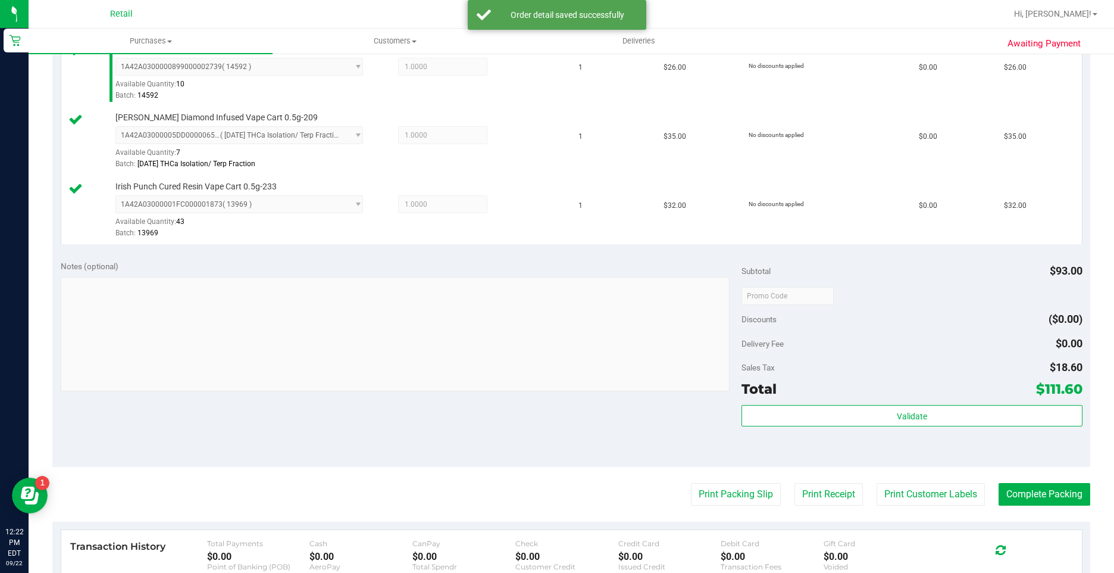
scroll to position [357, 0]
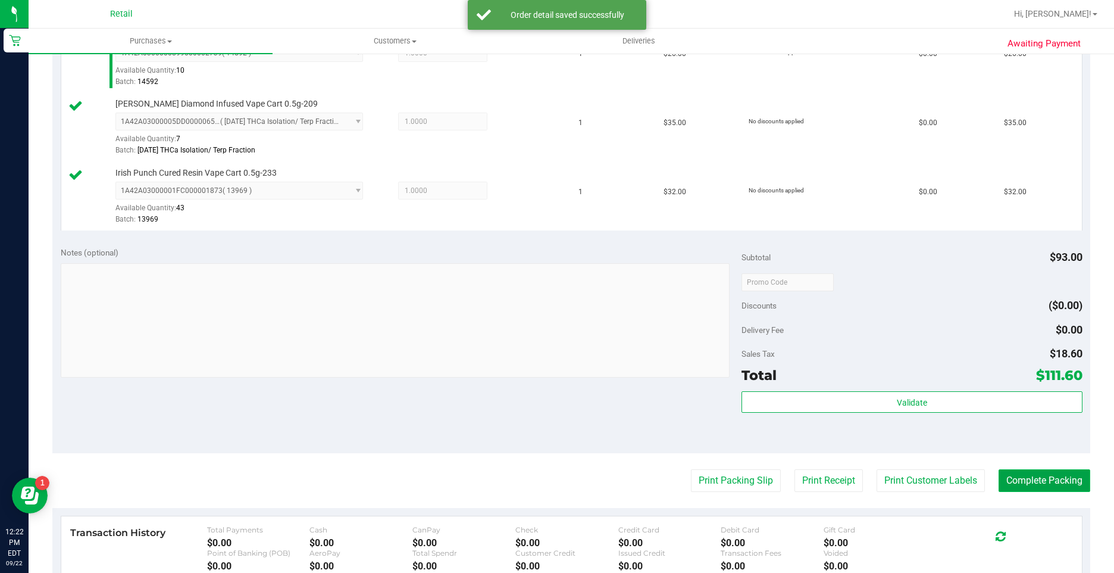
click at [1036, 472] on button "Complete Packing" at bounding box center [1045, 480] width 92 height 23
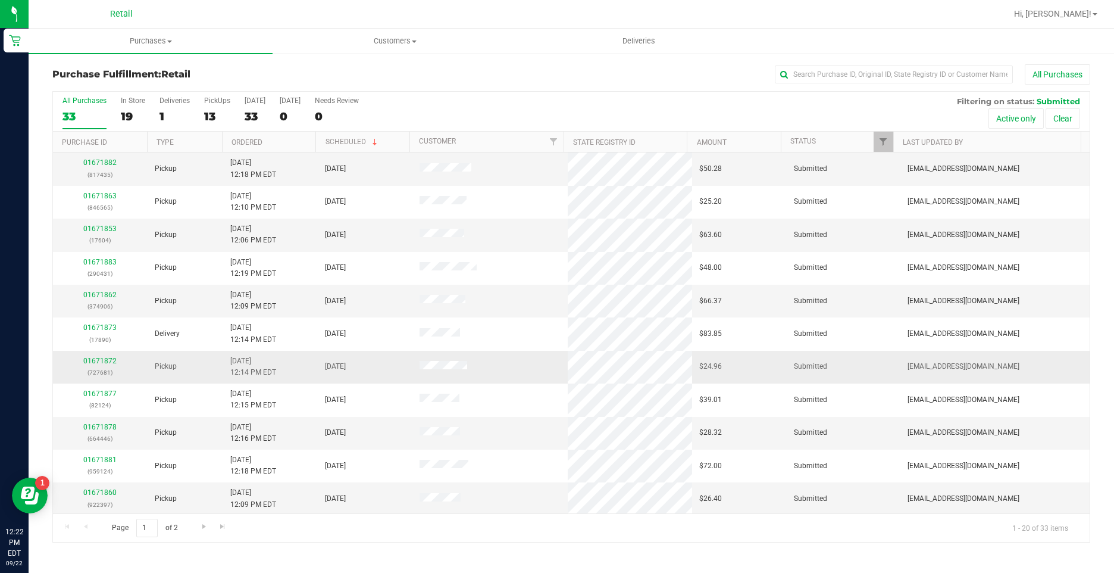
scroll to position [60, 0]
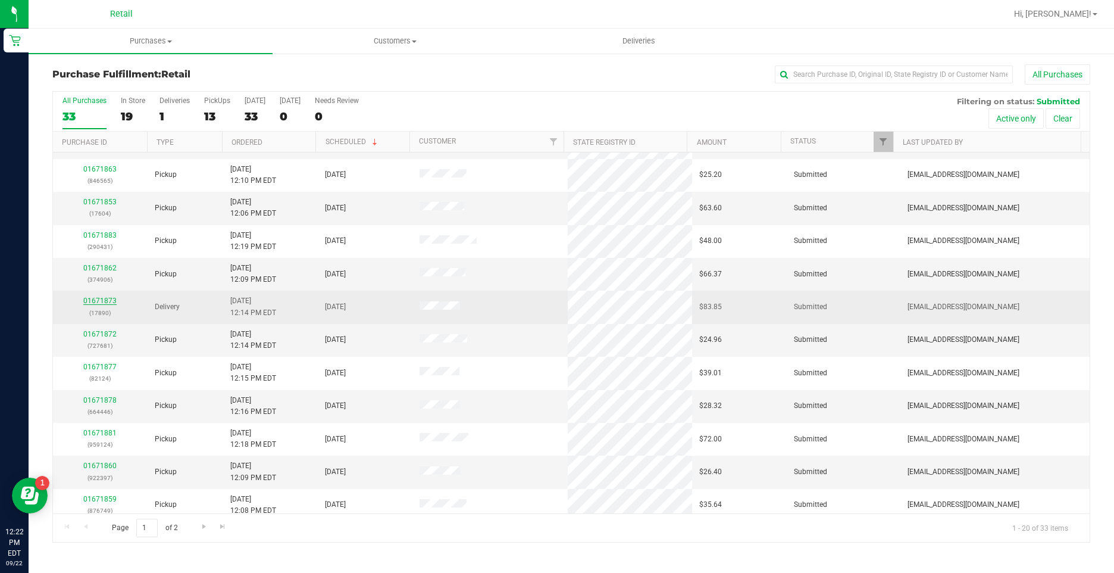
click at [102, 298] on link "01671873" at bounding box center [99, 300] width 33 height 8
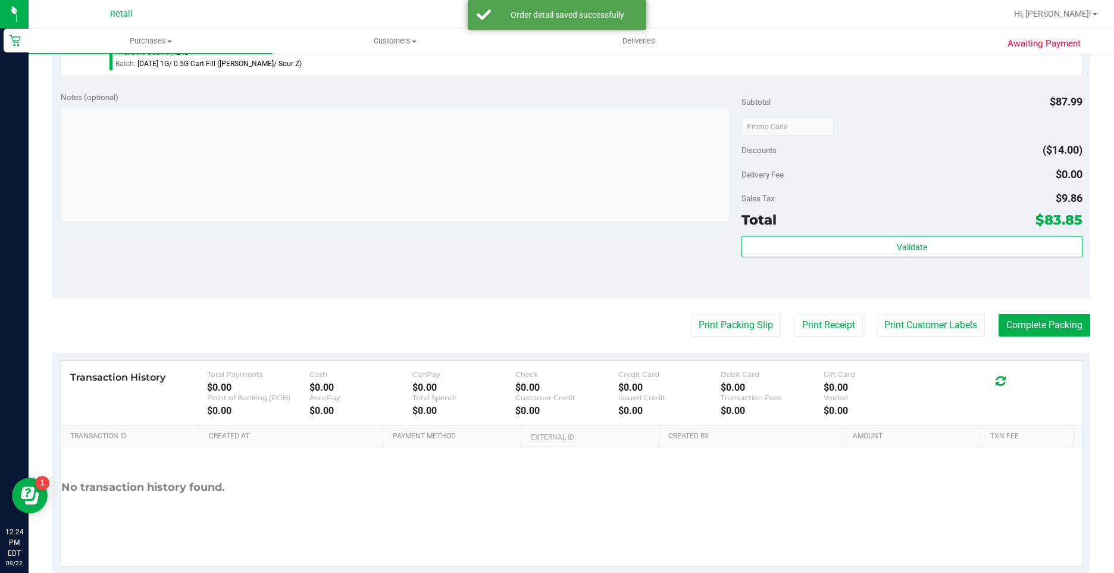
scroll to position [417, 0]
click at [1032, 318] on button "Complete Packing" at bounding box center [1045, 324] width 92 height 23
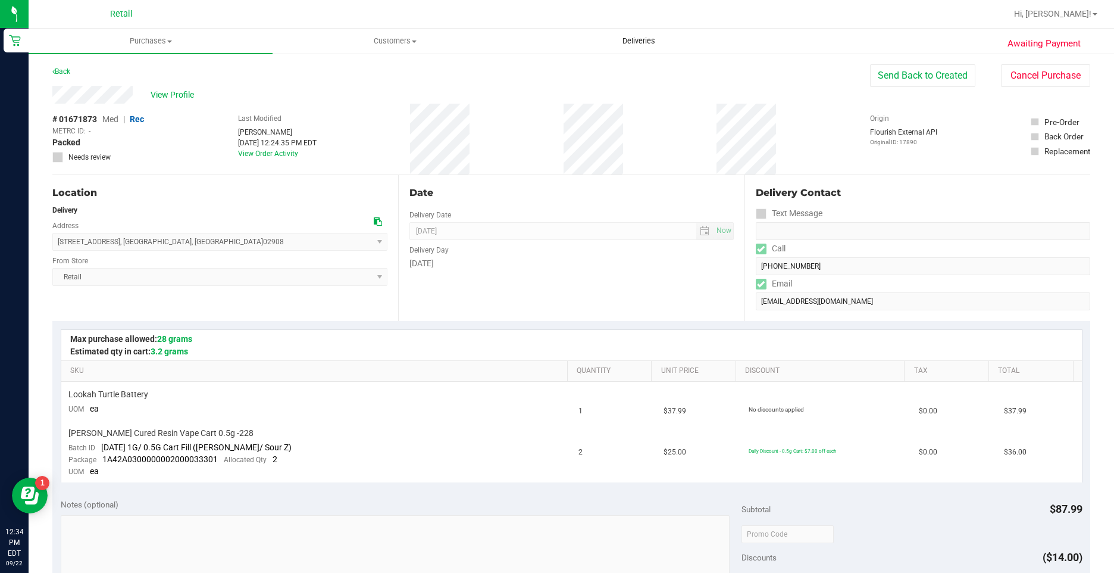
click at [605, 35] on uib-tab-heading "Deliveries" at bounding box center [639, 41] width 243 height 24
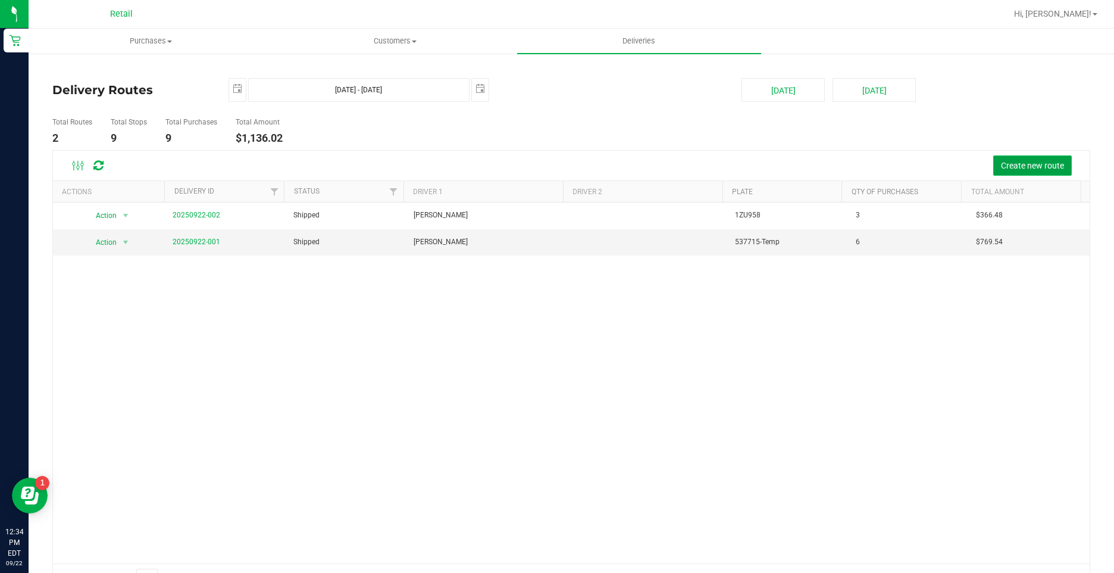
click at [1020, 163] on span "Create new route" at bounding box center [1032, 166] width 63 height 10
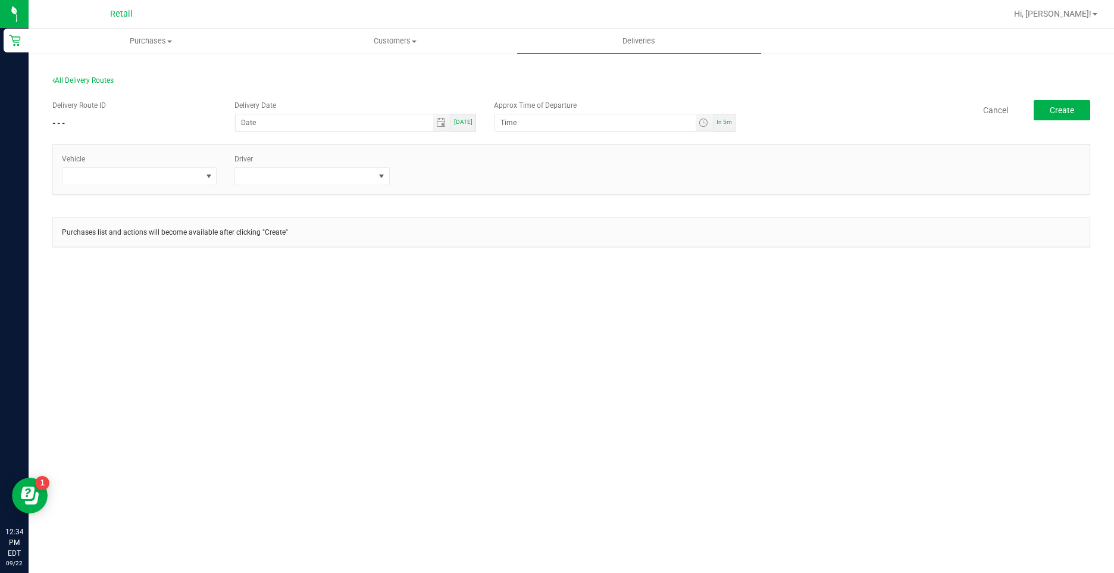
click at [466, 117] on div "[DATE]" at bounding box center [463, 123] width 25 height 18
type input "[DATE]"
click at [722, 125] on span "In 5m" at bounding box center [724, 121] width 15 height 7
type input "12:39 PM"
click at [200, 185] on span at bounding box center [139, 176] width 155 height 18
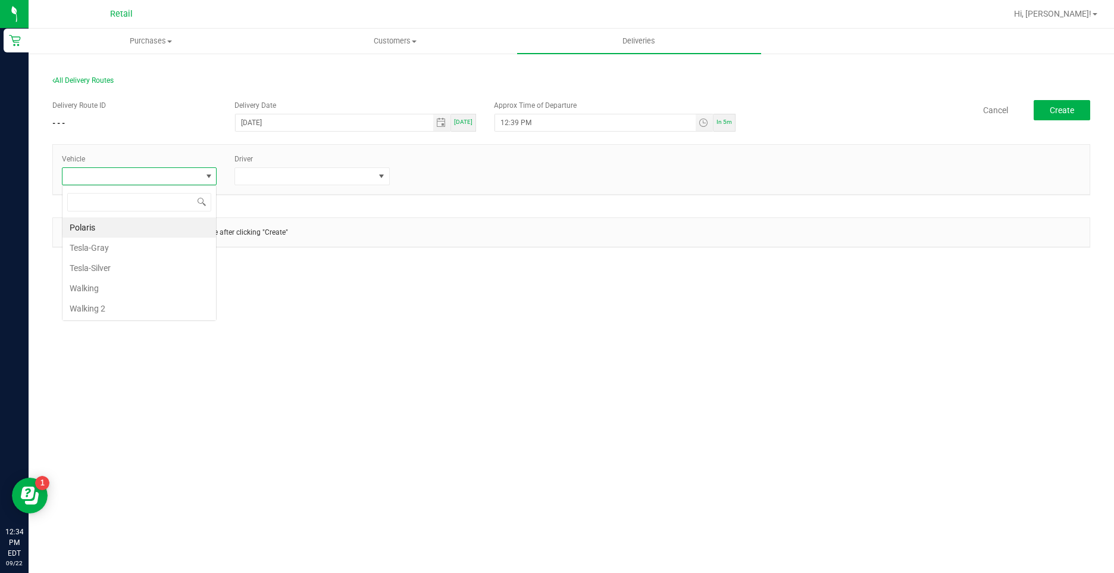
scroll to position [18, 155]
click at [139, 260] on li "Tesla-Silver" at bounding box center [140, 268] width 154 height 20
click at [329, 176] on span at bounding box center [304, 176] width 139 height 17
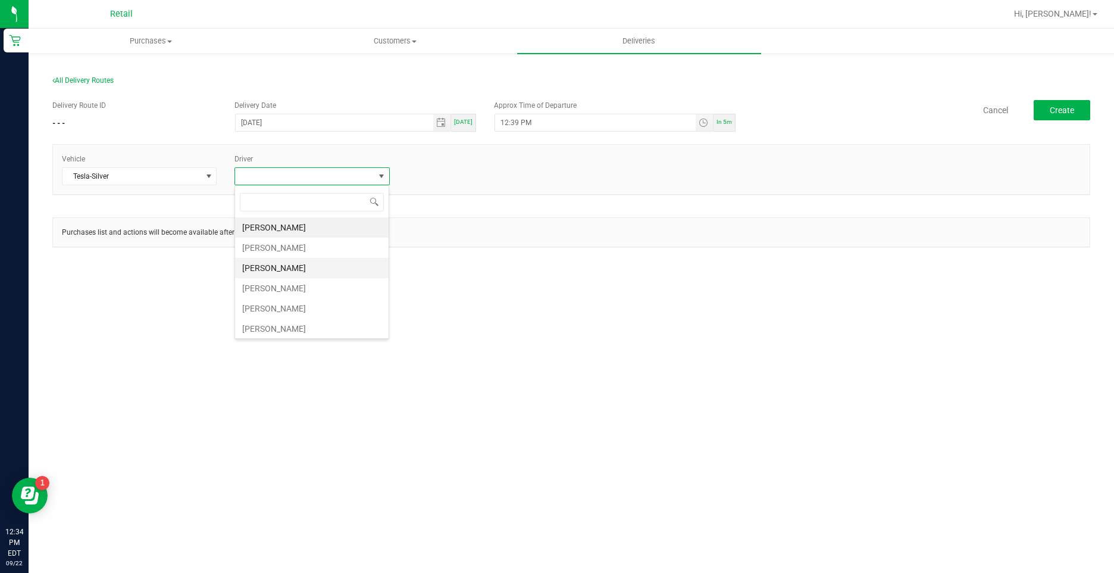
click at [292, 266] on li "[PERSON_NAME]" at bounding box center [312, 268] width 154 height 20
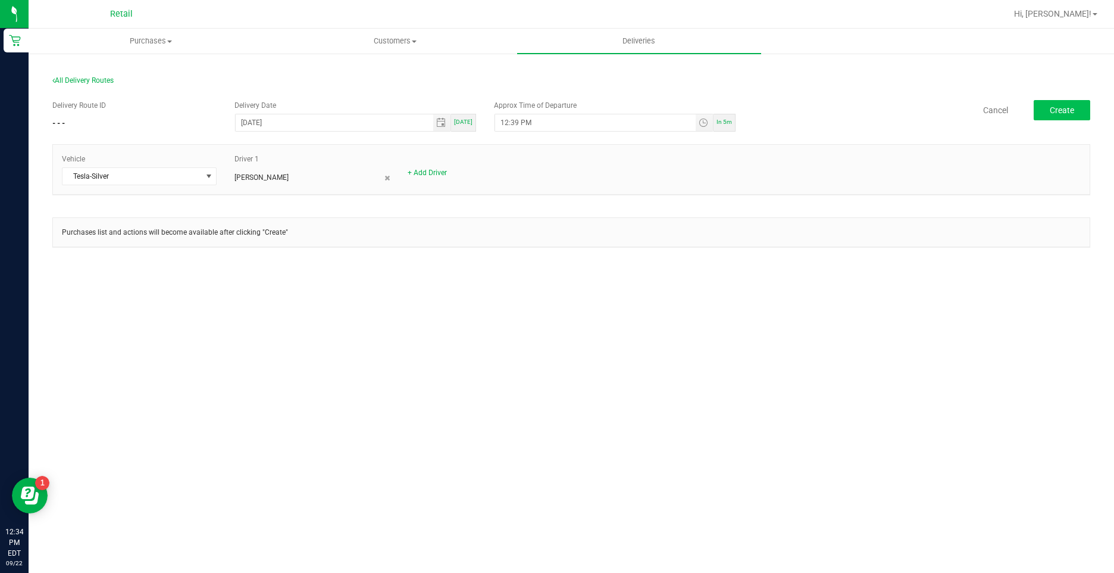
click at [1034, 115] on div "Cancel Create" at bounding box center [918, 110] width 346 height 20
click at [1045, 116] on button "Create" at bounding box center [1062, 110] width 57 height 20
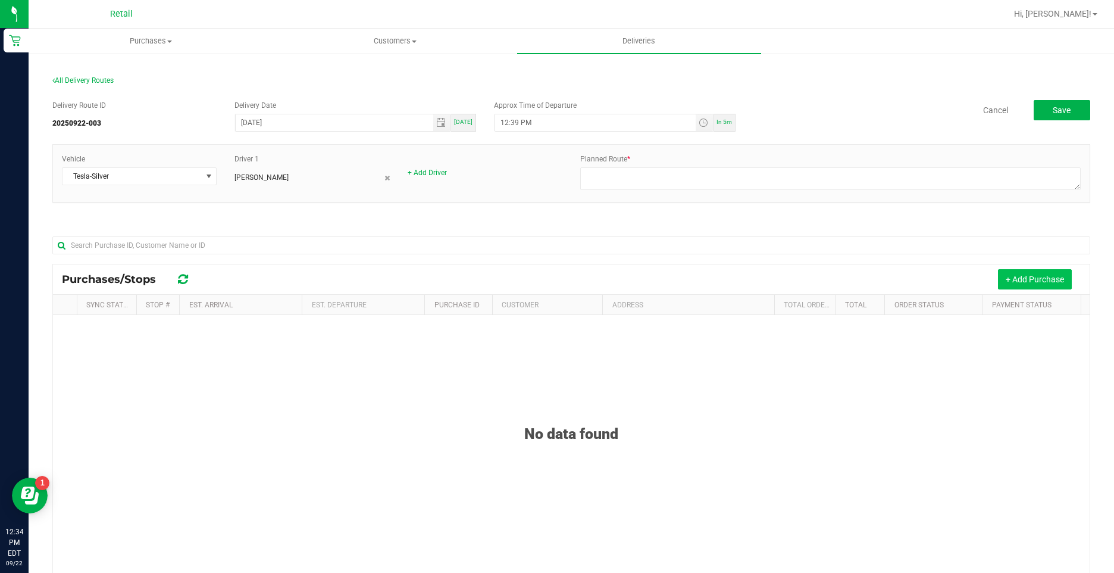
click at [1012, 281] on button "+ Add Purchase" at bounding box center [1035, 279] width 74 height 20
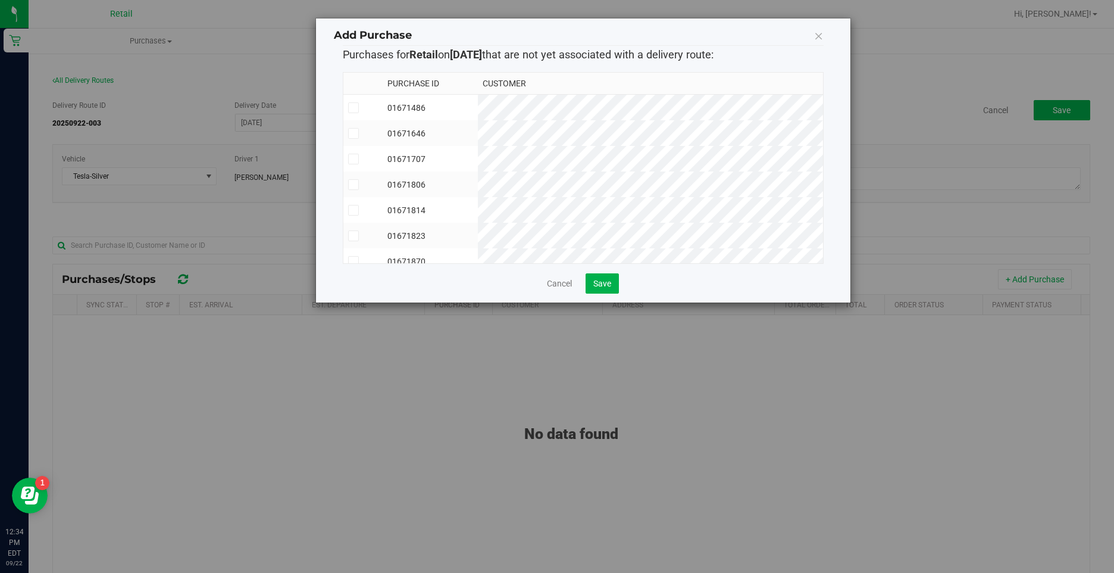
click at [355, 108] on icon at bounding box center [353, 108] width 8 height 0
click at [0, 0] on input "checkbox" at bounding box center [0, 0] width 0 height 0
click at [349, 133] on icon at bounding box center [353, 133] width 8 height 0
click at [0, 0] on input "checkbox" at bounding box center [0, 0] width 0 height 0
click at [354, 159] on icon at bounding box center [353, 159] width 8 height 0
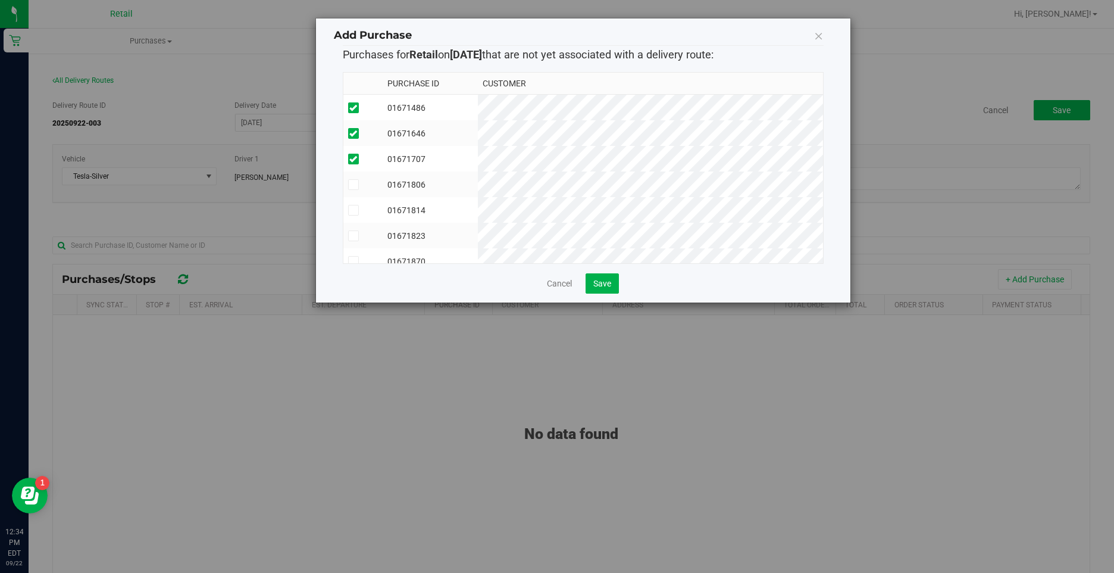
click at [0, 0] on input "checkbox" at bounding box center [0, 0] width 0 height 0
click at [357, 177] on td at bounding box center [363, 184] width 40 height 26
click at [355, 200] on td at bounding box center [363, 210] width 40 height 26
click at [351, 241] on td at bounding box center [363, 236] width 40 height 26
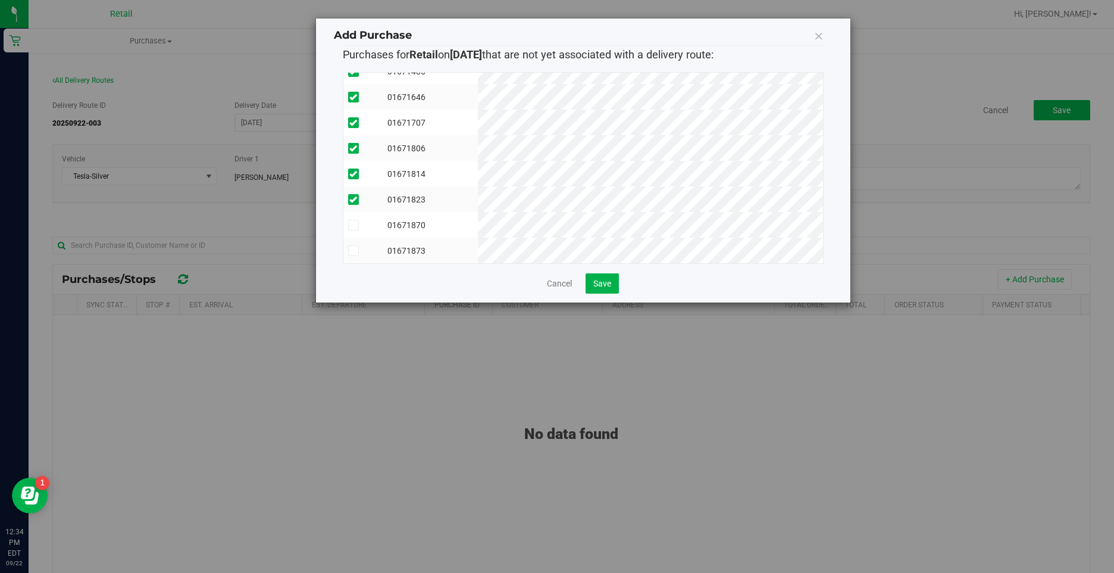
click at [353, 225] on icon at bounding box center [353, 225] width 8 height 0
click at [0, 0] on input "checkbox" at bounding box center [0, 0] width 0 height 0
click at [348, 238] on td at bounding box center [363, 251] width 40 height 26
click at [594, 291] on button "Save" at bounding box center [602, 283] width 33 height 20
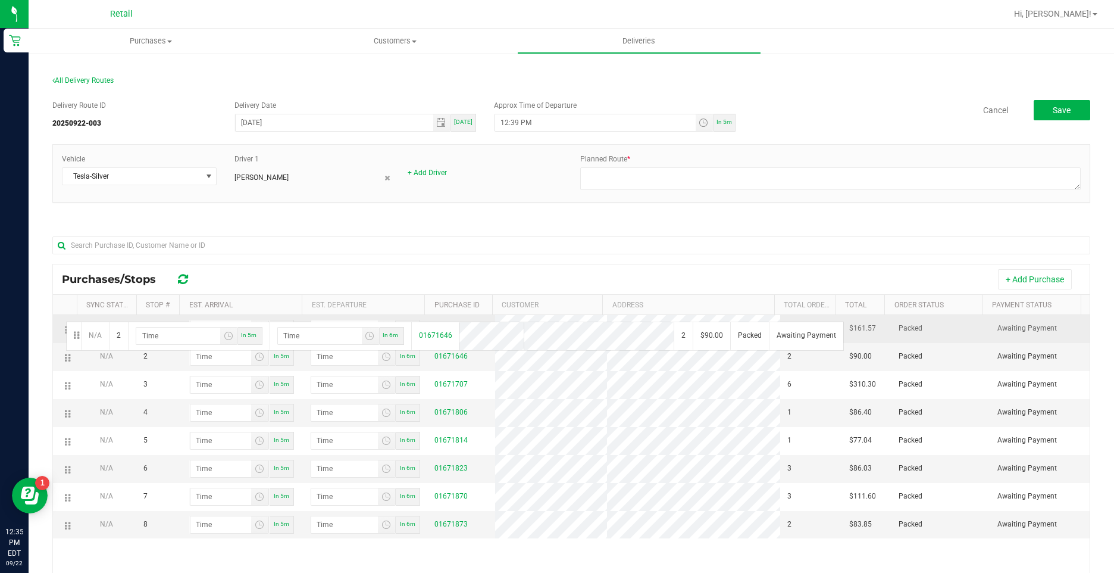
drag, startPoint x: 67, startPoint y: 358, endPoint x: 64, endPoint y: 320, distance: 37.6
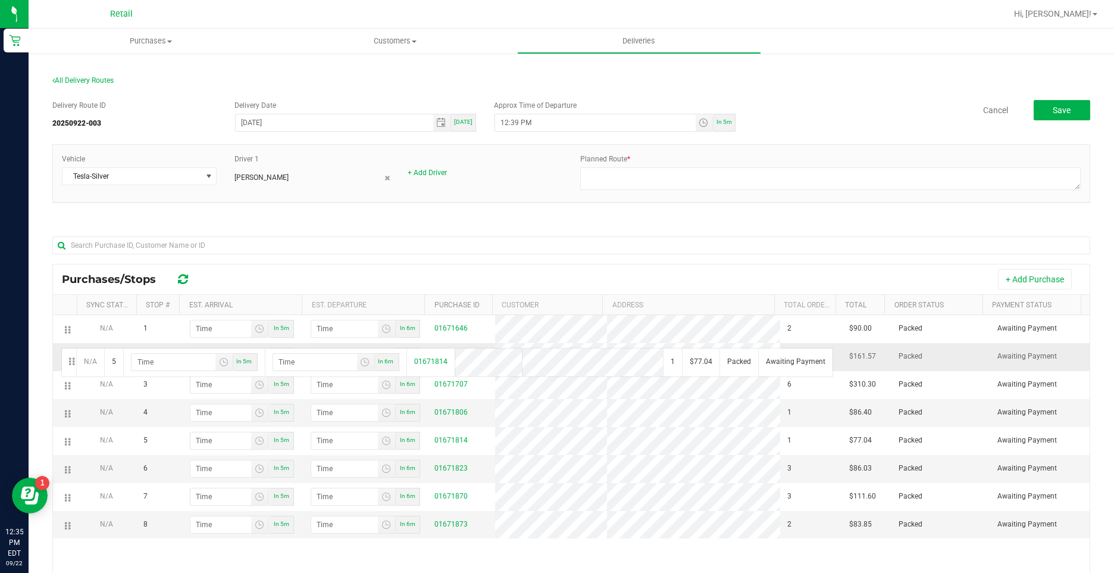
drag, startPoint x: 61, startPoint y: 442, endPoint x: 60, endPoint y: 346, distance: 95.9
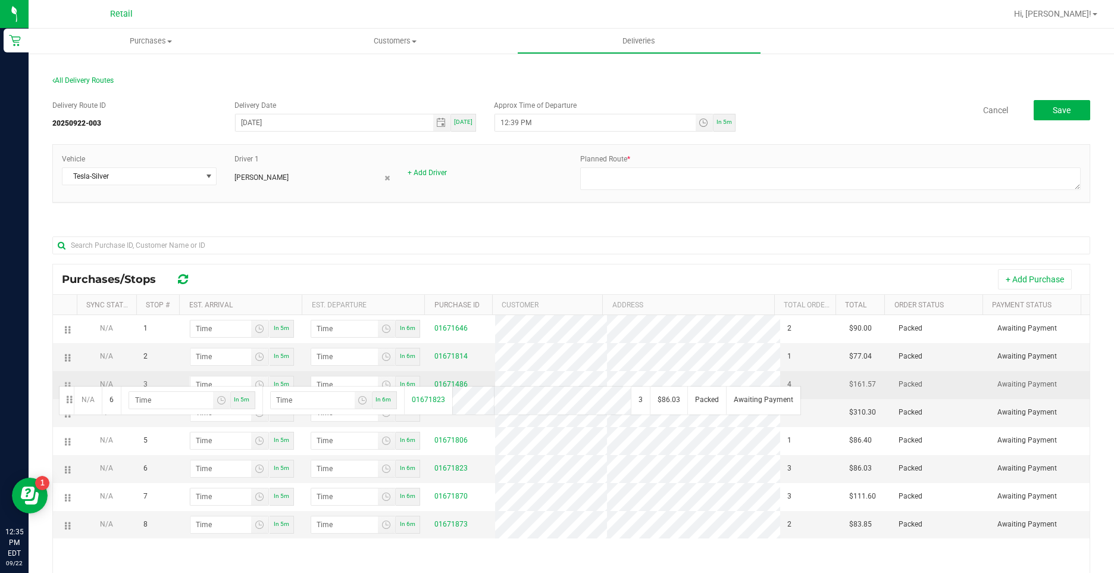
drag, startPoint x: 70, startPoint y: 465, endPoint x: 57, endPoint y: 385, distance: 81.3
drag, startPoint x: 64, startPoint y: 529, endPoint x: 58, endPoint y: 391, distance: 138.2
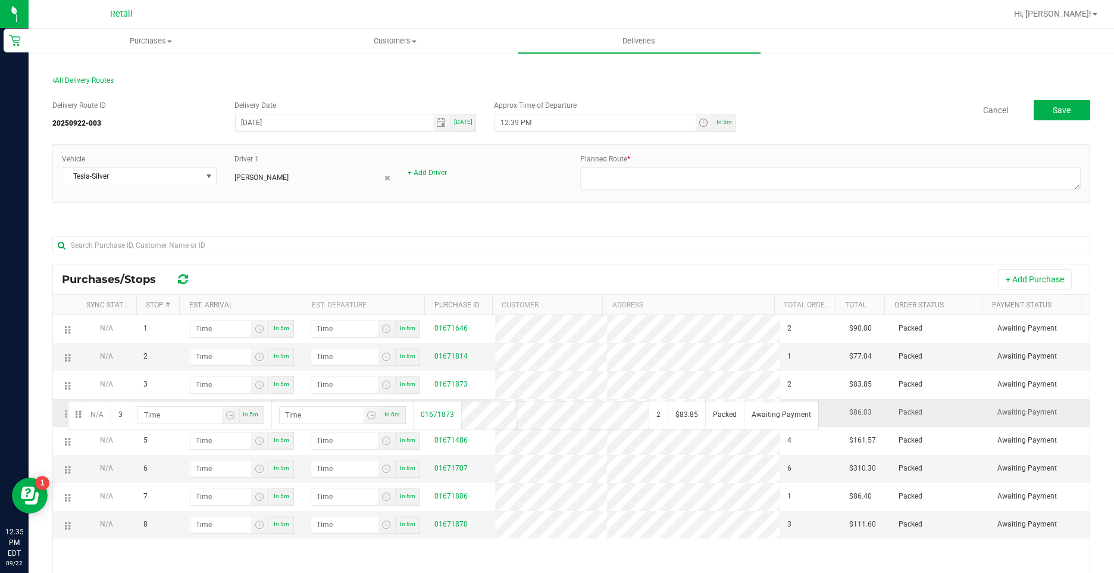
drag, startPoint x: 66, startPoint y: 387, endPoint x: 64, endPoint y: 405, distance: 17.9
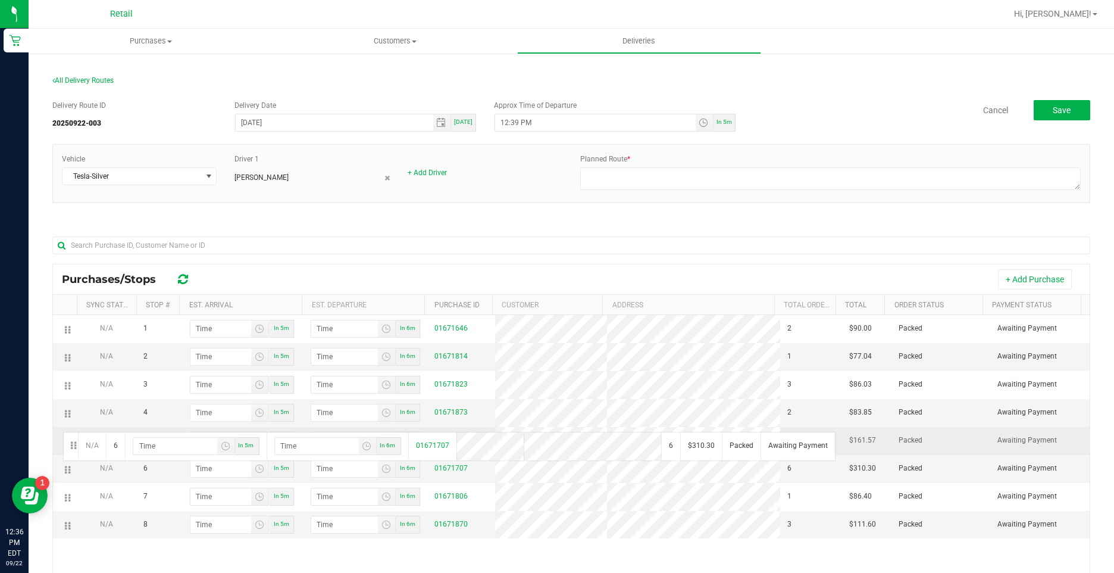
drag, startPoint x: 70, startPoint y: 469, endPoint x: 61, endPoint y: 430, distance: 39.6
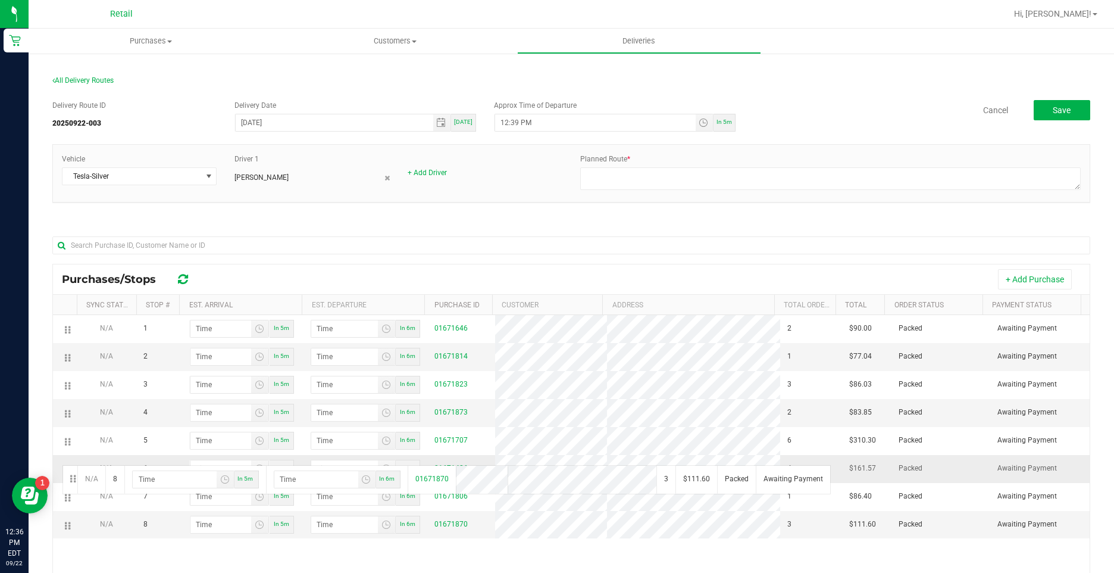
drag, startPoint x: 63, startPoint y: 521, endPoint x: 61, endPoint y: 464, distance: 57.8
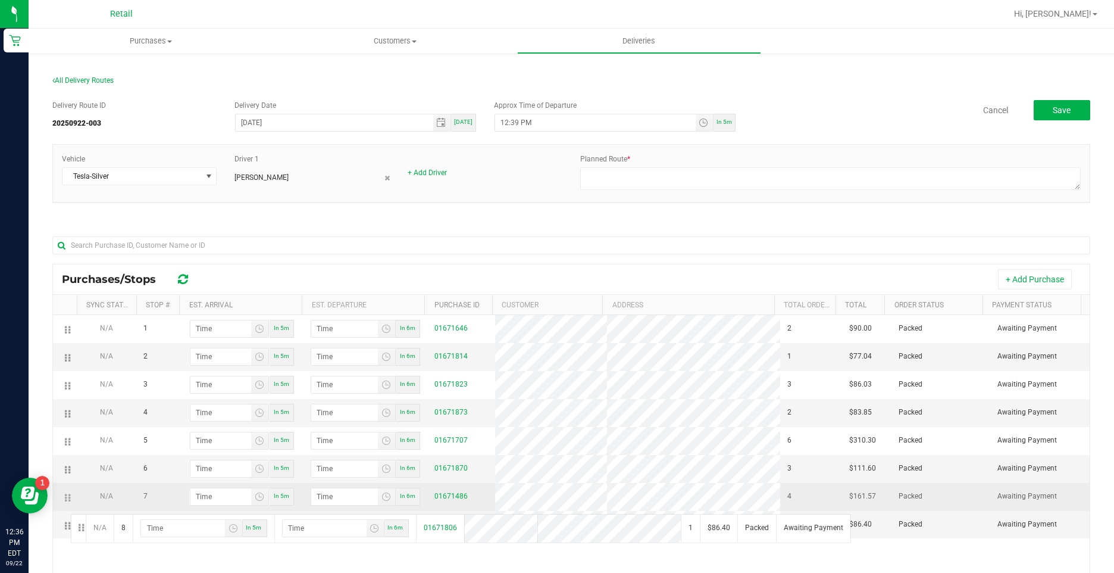
drag, startPoint x: 70, startPoint y: 523, endPoint x: 68, endPoint y: 494, distance: 28.6
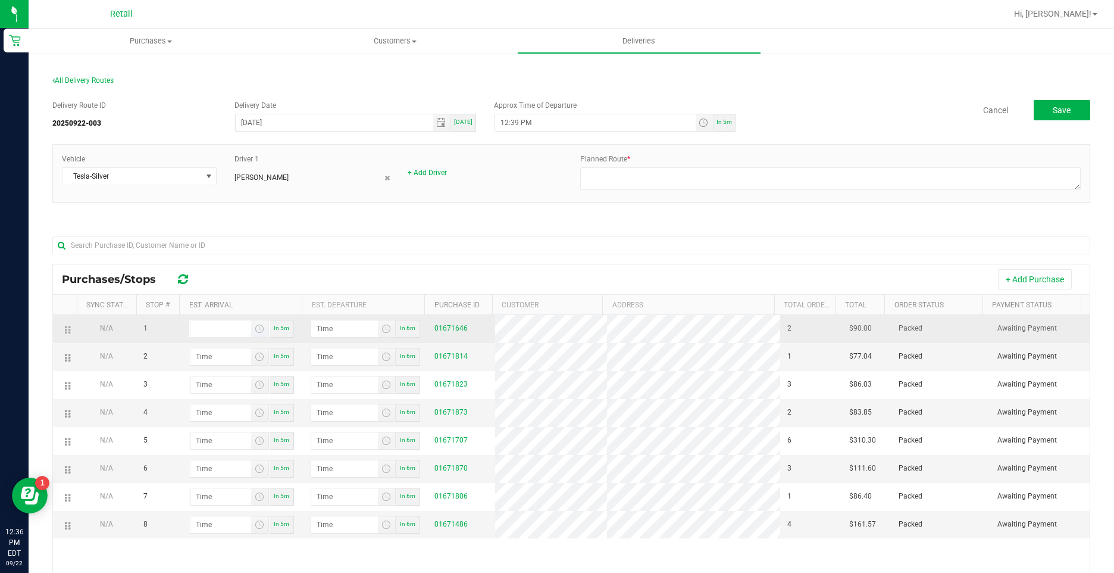
type input "hour:minute AM"
click at [241, 326] on input "hour:minute AM" at bounding box center [221, 328] width 61 height 17
click at [238, 326] on input "hour:minute AM" at bounding box center [221, 328] width 61 height 17
click at [258, 326] on span "Toggle time list" at bounding box center [260, 329] width 10 height 10
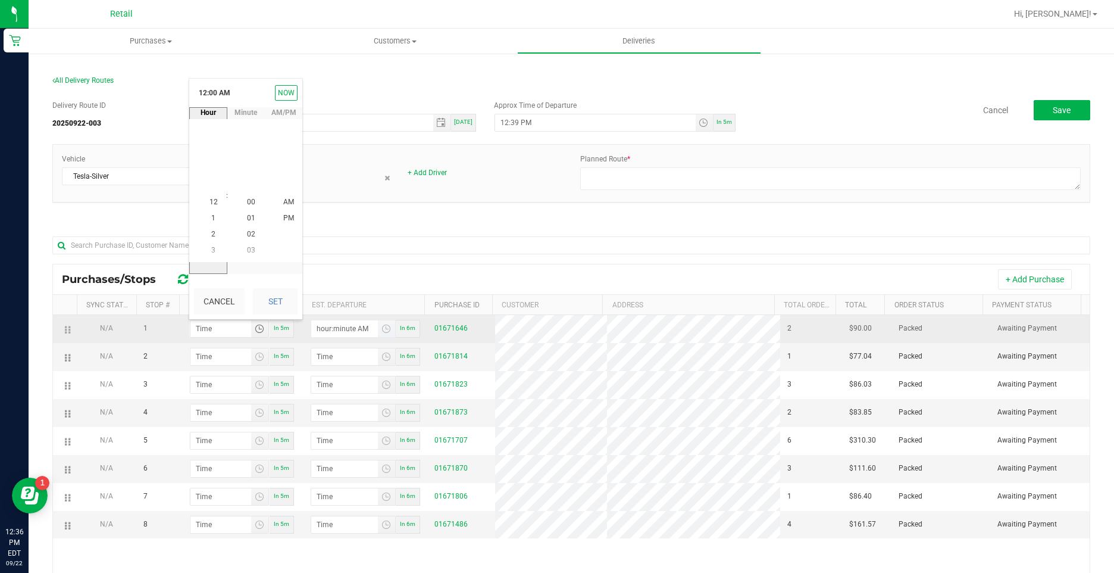
click at [323, 329] on input "hour:minute AM" at bounding box center [344, 328] width 67 height 17
type input "12:minute AM"
type input "12:03 AM"
type input "12:46 AM"
click at [221, 326] on input "12:03 AM" at bounding box center [221, 328] width 61 height 17
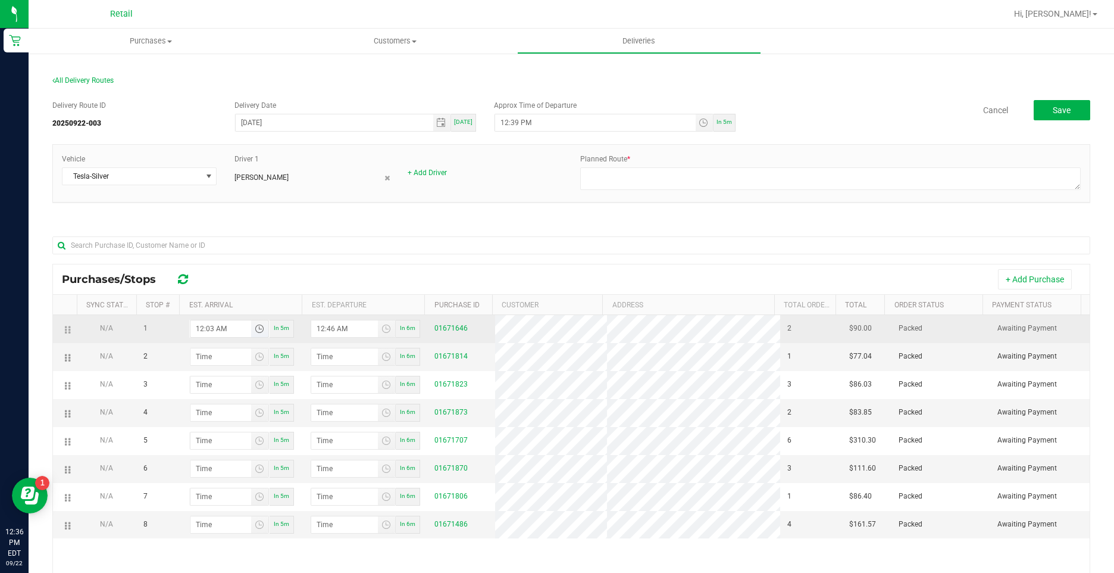
click at [221, 326] on input "12:03 AM" at bounding box center [221, 328] width 61 height 17
type input "1:03 AM"
type input "1:04 AM"
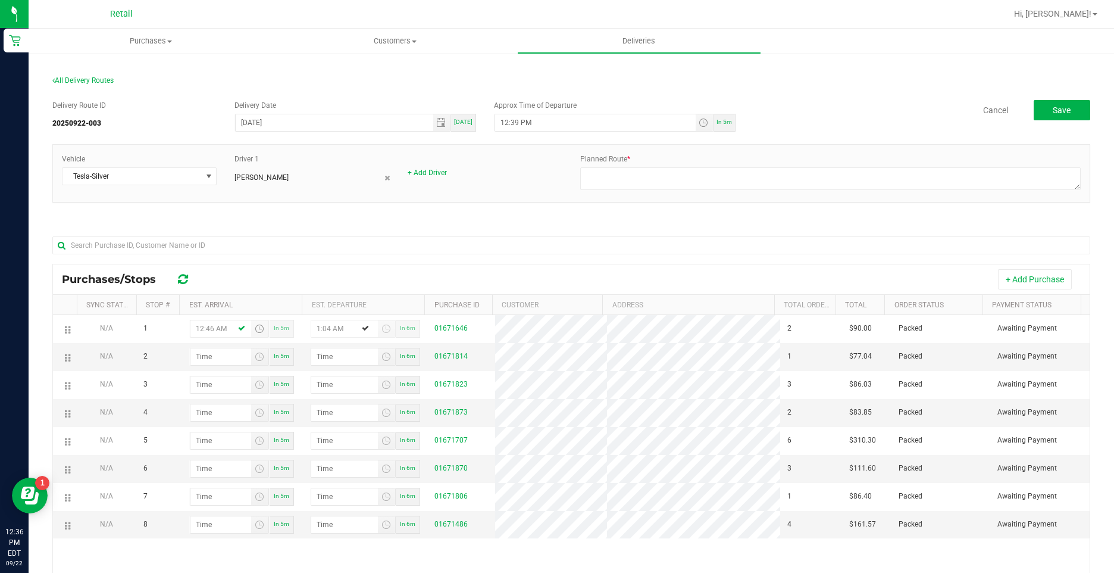
type input "12:46 AM"
click at [257, 269] on div "+ Add Purchase" at bounding box center [641, 279] width 880 height 20
click at [213, 360] on input "hour:minute AM" at bounding box center [221, 356] width 61 height 17
type input "10:00 AM"
type input "10:01 AM"
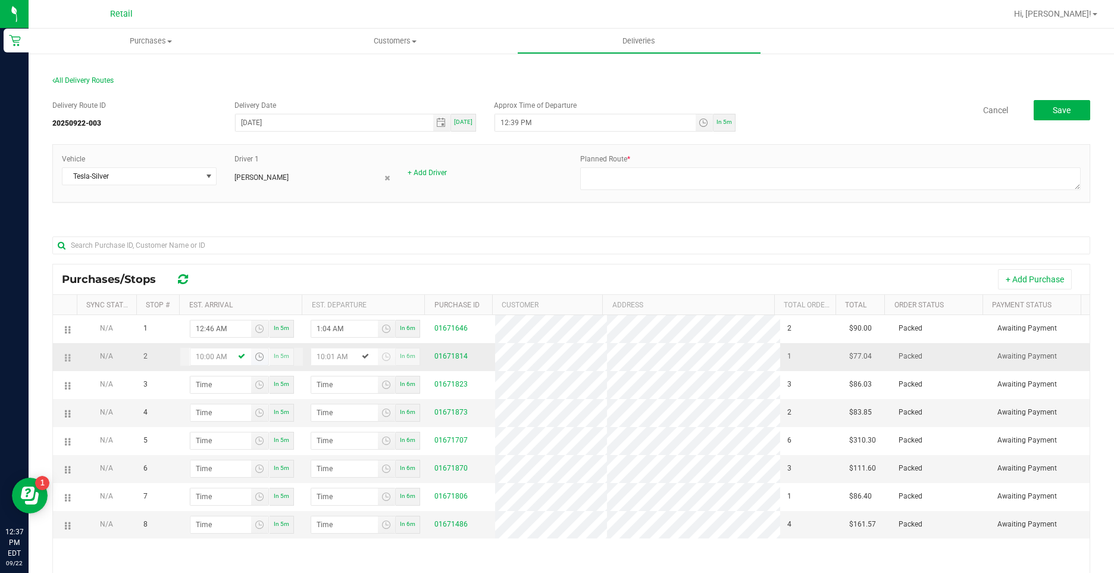
click at [207, 356] on input "10:00 AM" at bounding box center [221, 356] width 61 height 17
click at [232, 361] on input "10:00 AM" at bounding box center [221, 356] width 61 height 17
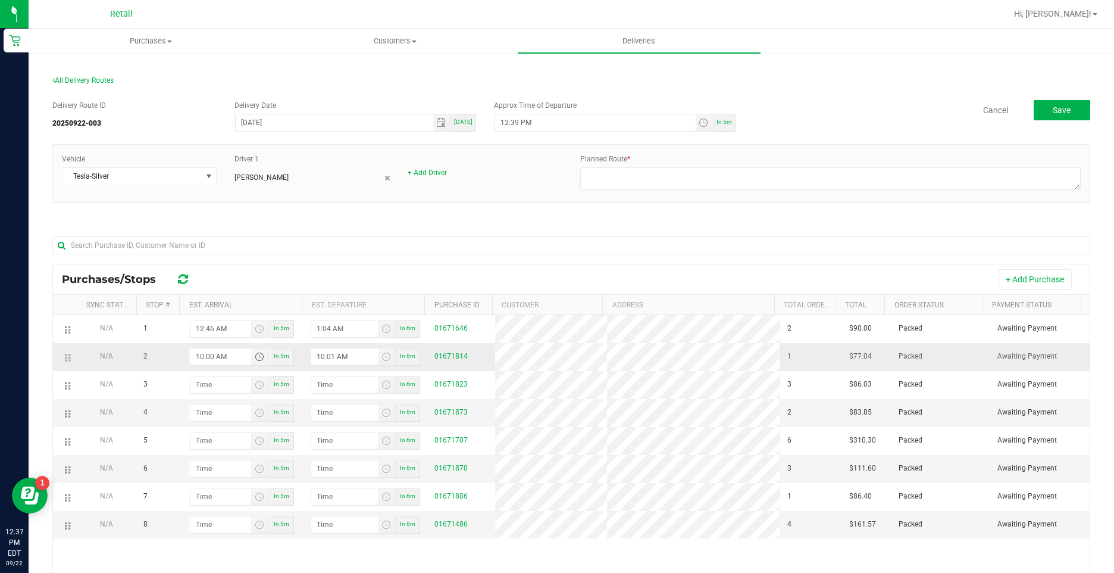
click at [232, 361] on input "10:00 AM" at bounding box center [221, 356] width 61 height 17
click at [232, 361] on input "10:01 AM" at bounding box center [221, 356] width 61 height 17
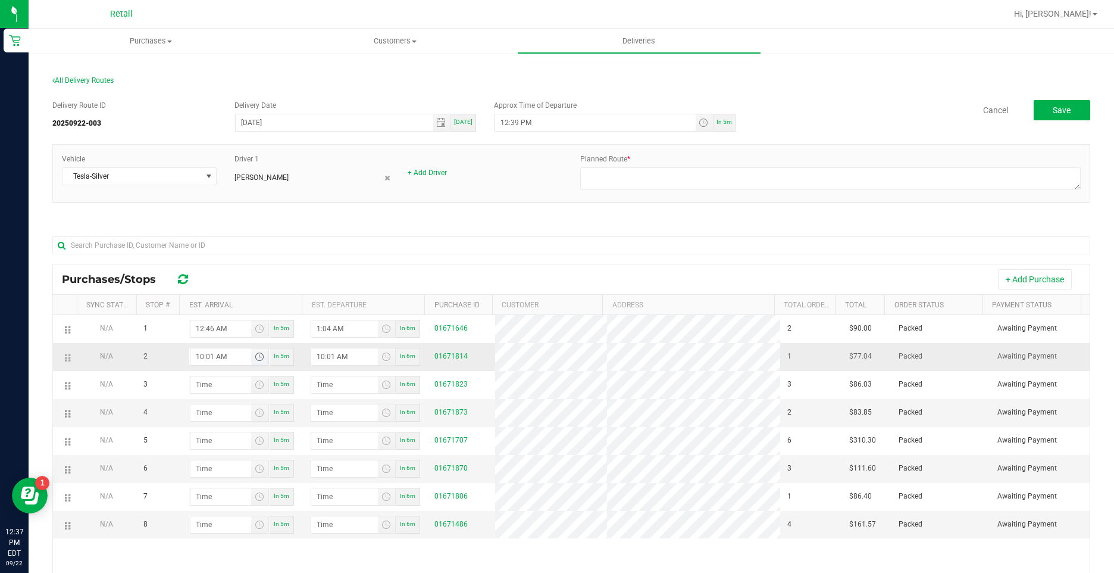
click at [232, 361] on input "10:01 AM" at bounding box center [221, 356] width 61 height 17
click at [227, 357] on input "10:00 AM" at bounding box center [221, 356] width 61 height 17
click at [223, 357] on input "10:00 AM" at bounding box center [221, 356] width 61 height 17
click at [257, 354] on span "Toggle time list" at bounding box center [260, 357] width 10 height 10
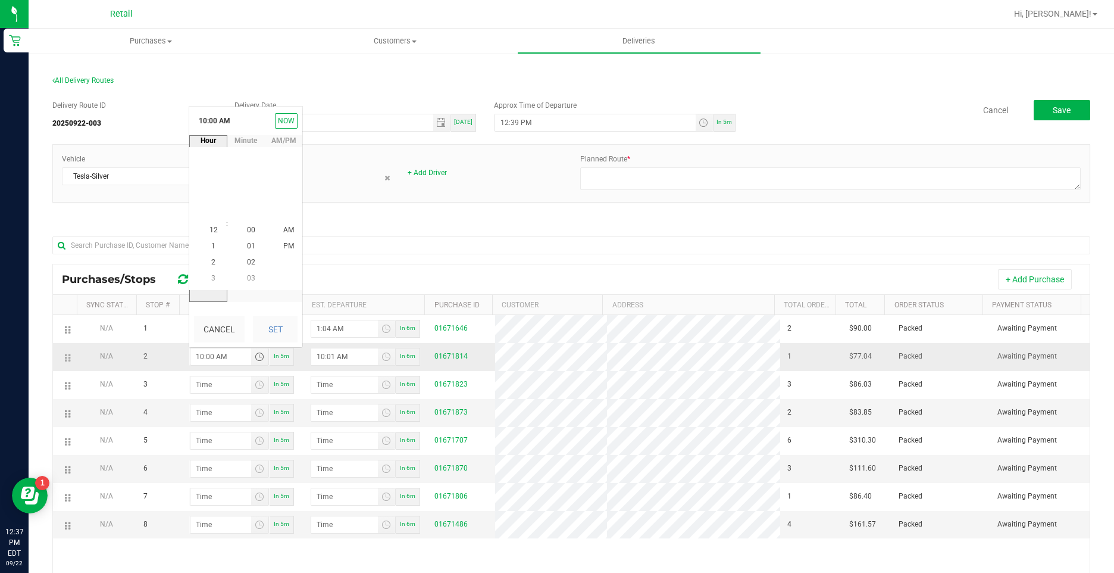
scroll to position [162, 0]
click at [215, 277] on li "1" at bounding box center [213, 278] width 29 height 16
click at [247, 232] on span "00" at bounding box center [251, 230] width 8 height 8
click at [291, 226] on li "PM" at bounding box center [288, 231] width 29 height 16
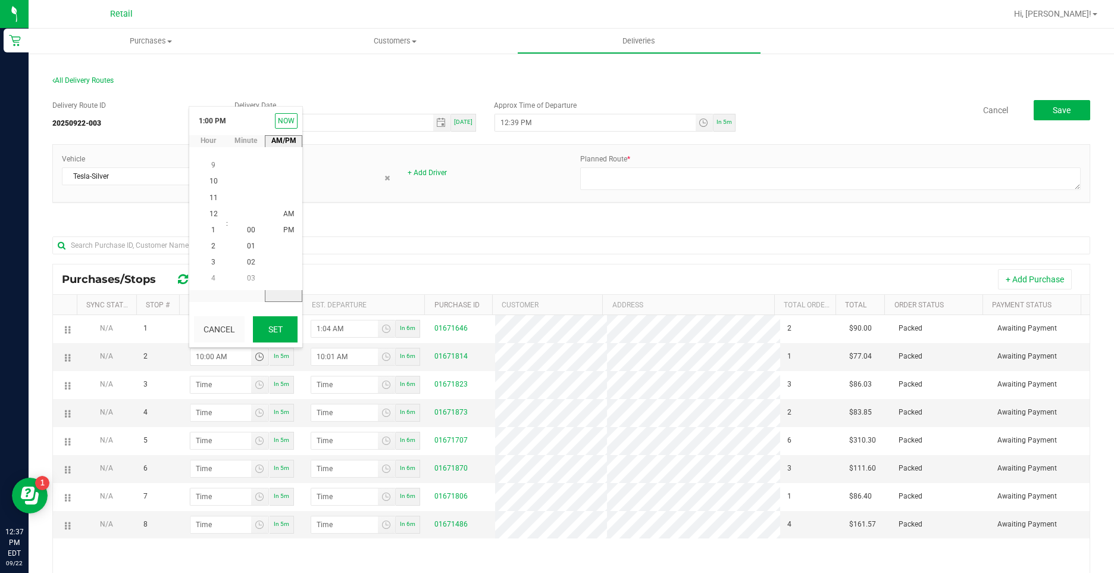
click at [267, 324] on button "Set" at bounding box center [275, 329] width 45 height 26
type input "1:00 PM"
type input "1:01 PM"
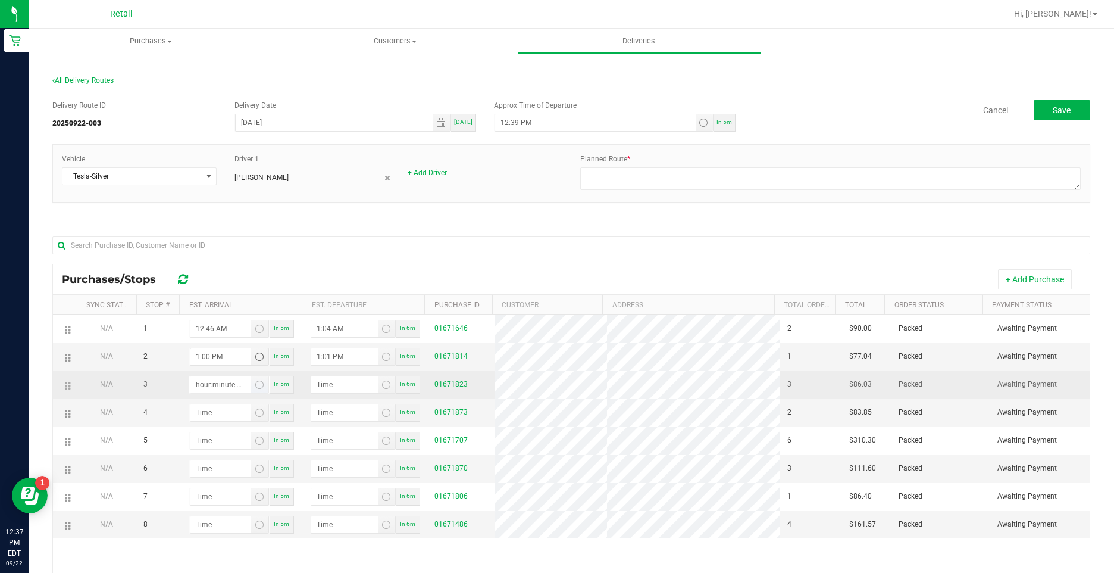
click at [217, 387] on input "hour:minute AM" at bounding box center [221, 384] width 61 height 17
type input "11:06 AM"
type input "11:07 AM"
click at [217, 387] on input "11:06 AM" at bounding box center [221, 384] width 61 height 17
click at [255, 385] on span "Toggle time list" at bounding box center [260, 385] width 10 height 10
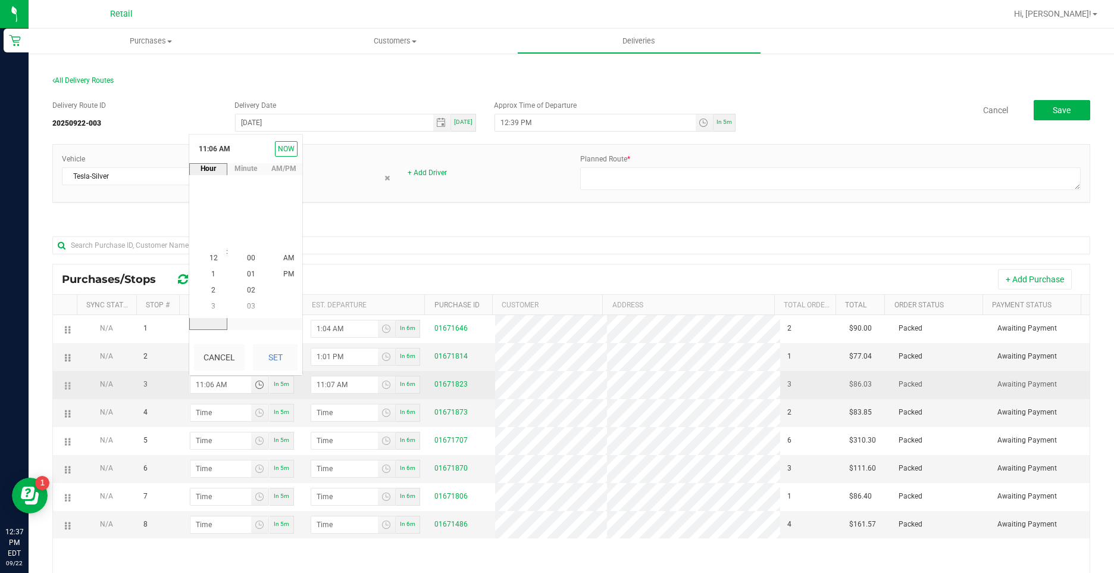
scroll to position [97, 0]
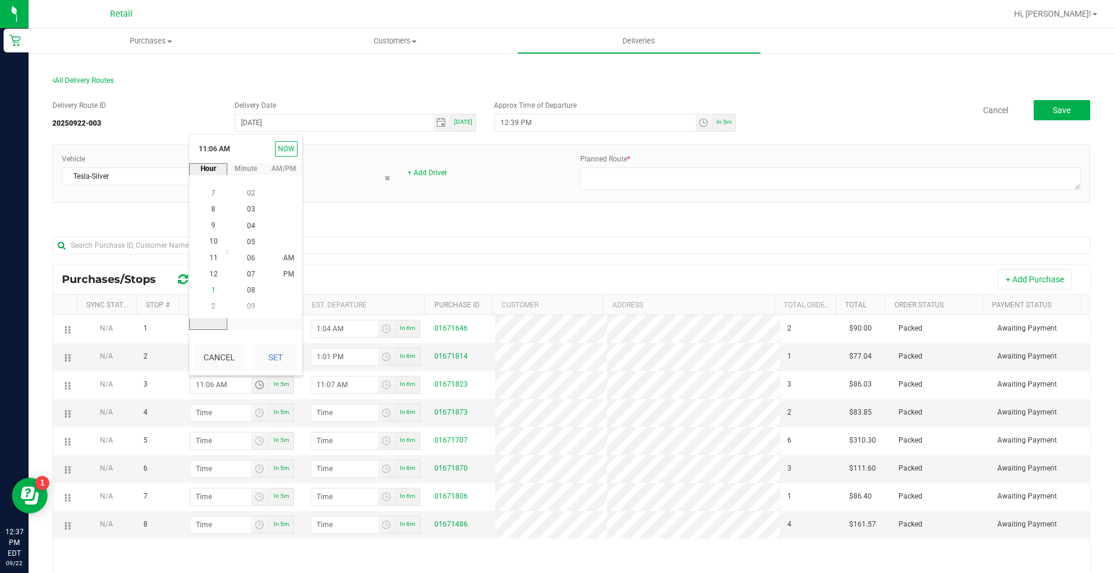
click at [211, 290] on li "1" at bounding box center [213, 290] width 29 height 16
click at [258, 283] on li "16" at bounding box center [251, 291] width 29 height 16
click at [283, 255] on span "PM" at bounding box center [288, 258] width 11 height 8
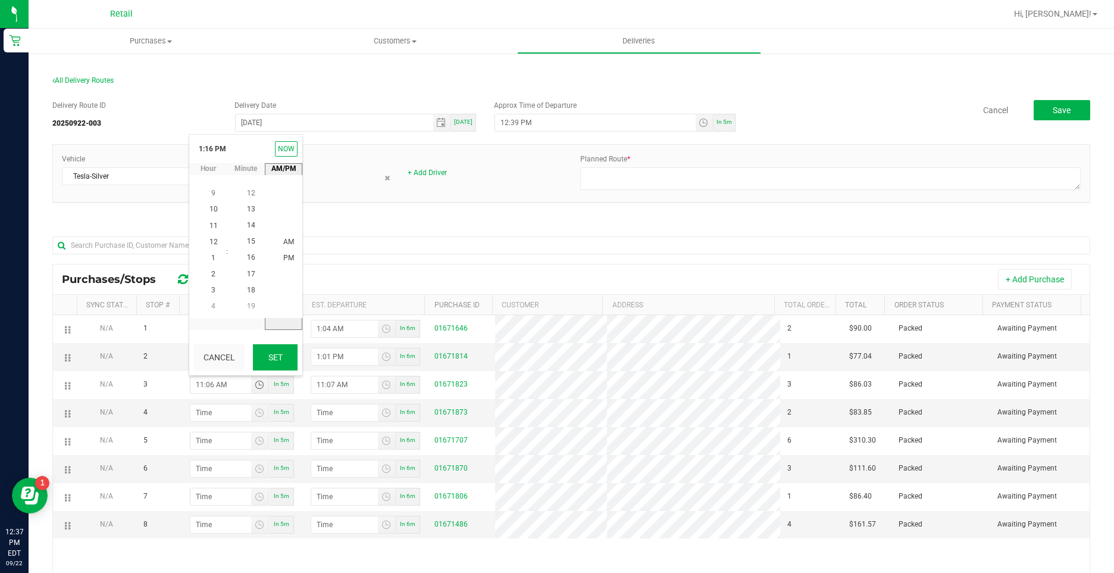
click at [264, 358] on button "Set" at bounding box center [275, 357] width 45 height 26
type input "1:16 PM"
type input "1:17 PM"
type input "hour:minute AM"
click at [216, 417] on input "hour:minute AM" at bounding box center [221, 412] width 61 height 17
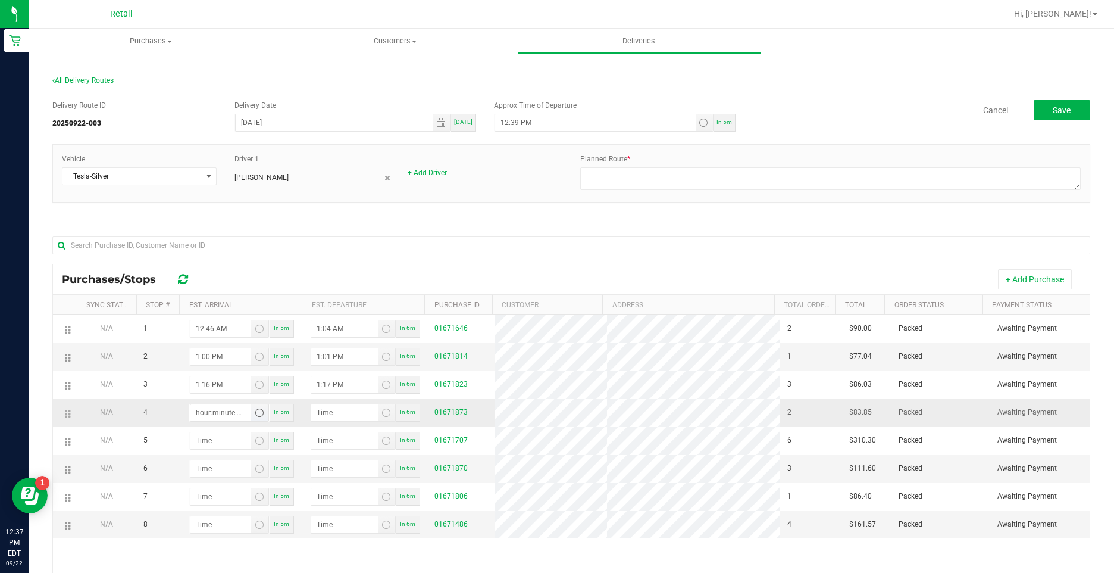
click at [257, 409] on span "Toggle time list" at bounding box center [260, 413] width 10 height 10
click at [211, 303] on span "1" at bounding box center [213, 302] width 4 height 8
click at [250, 250] on span "24" at bounding box center [251, 253] width 8 height 8
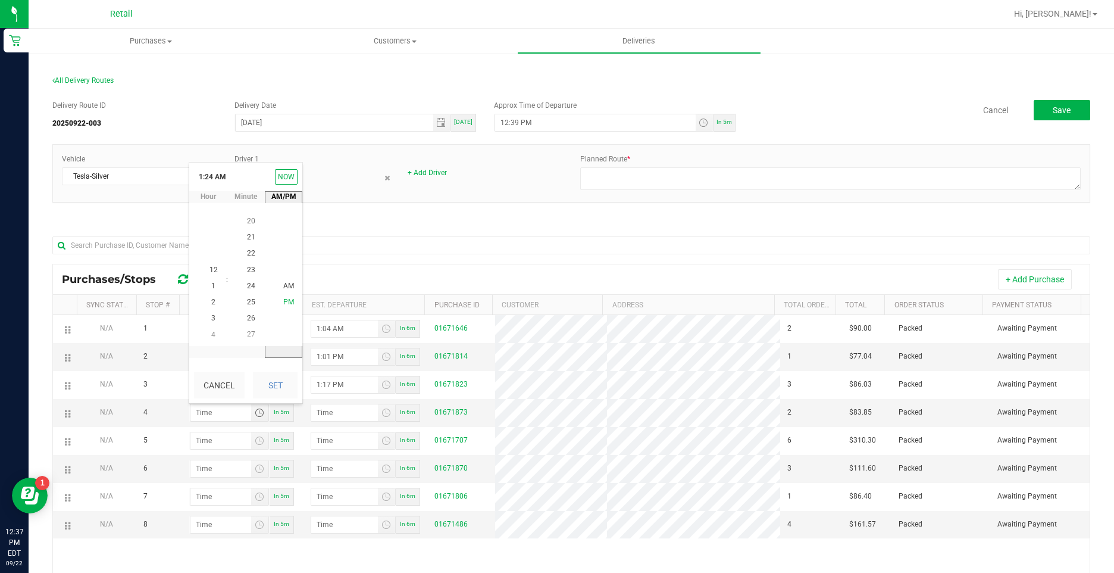
click at [278, 298] on li "PM" at bounding box center [288, 303] width 29 height 16
click at [281, 380] on button "Set" at bounding box center [275, 385] width 45 height 26
type input "1:24 PM"
type input "1:25 PM"
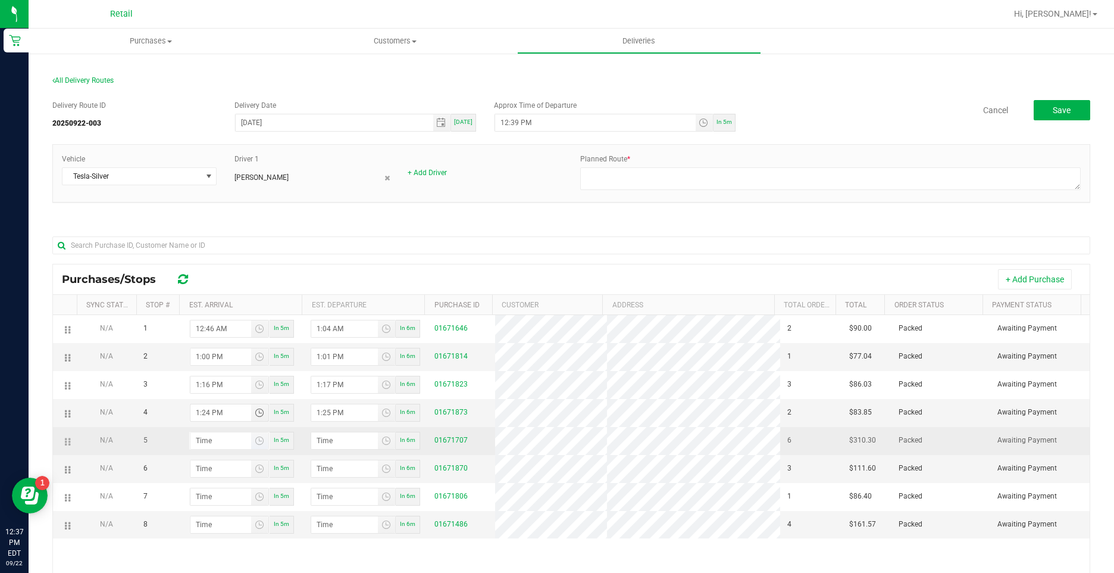
click at [262, 437] on span "Toggle time list" at bounding box center [259, 440] width 17 height 17
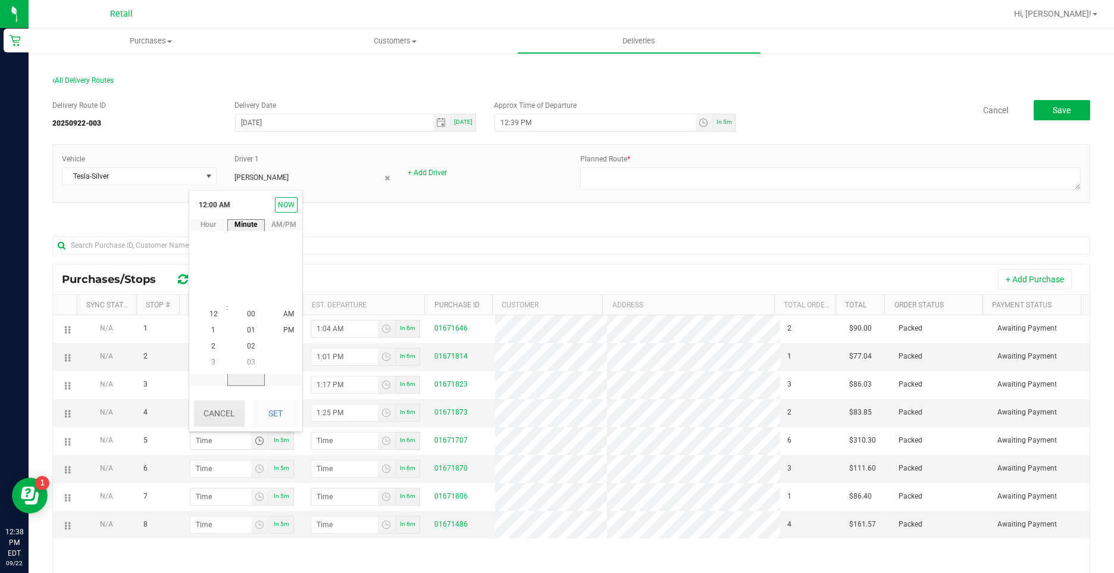
click at [233, 420] on button "Cancel" at bounding box center [219, 413] width 51 height 26
type input "hour:minute AM"
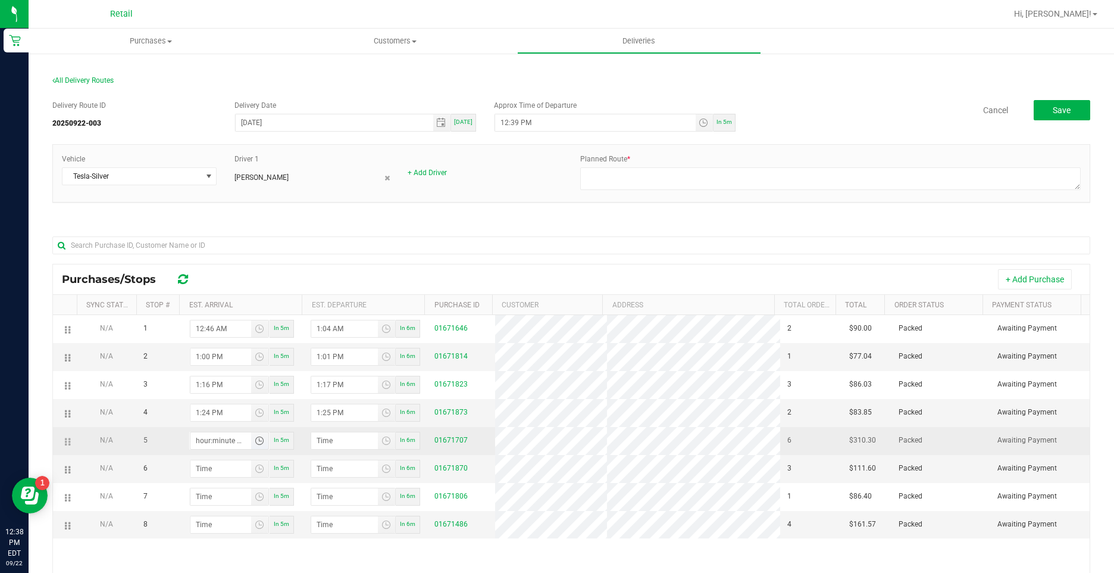
click at [255, 444] on span "Toggle time list" at bounding box center [260, 441] width 10 height 10
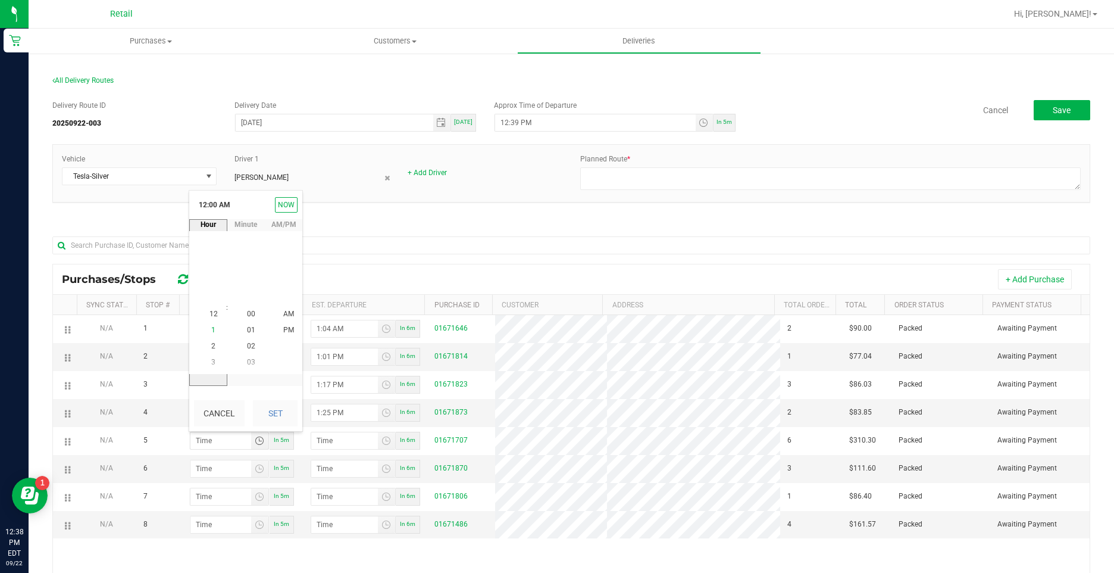
click at [217, 329] on li "1" at bounding box center [213, 331] width 29 height 16
drag, startPoint x: 240, startPoint y: 318, endPoint x: 251, endPoint y: 318, distance: 11.3
click at [241, 318] on li "31" at bounding box center [251, 314] width 29 height 16
click at [286, 327] on span "PM" at bounding box center [288, 330] width 11 height 8
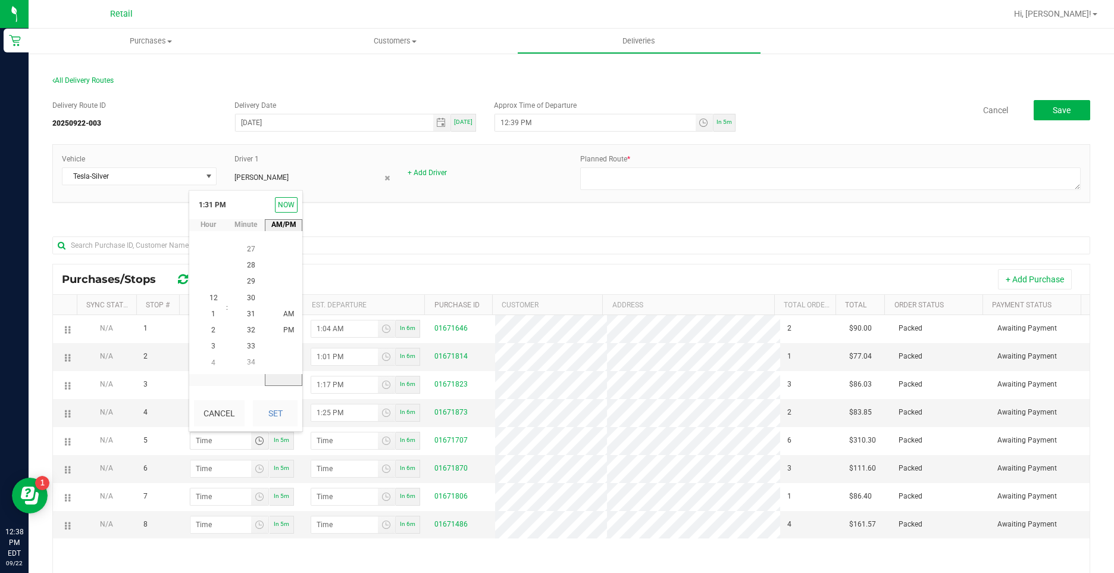
scroll to position [16, 0]
click at [274, 416] on button "Set" at bounding box center [275, 413] width 45 height 26
type input "1:31 PM"
type input "1:32 PM"
click at [262, 471] on span "Toggle time list" at bounding box center [259, 468] width 17 height 17
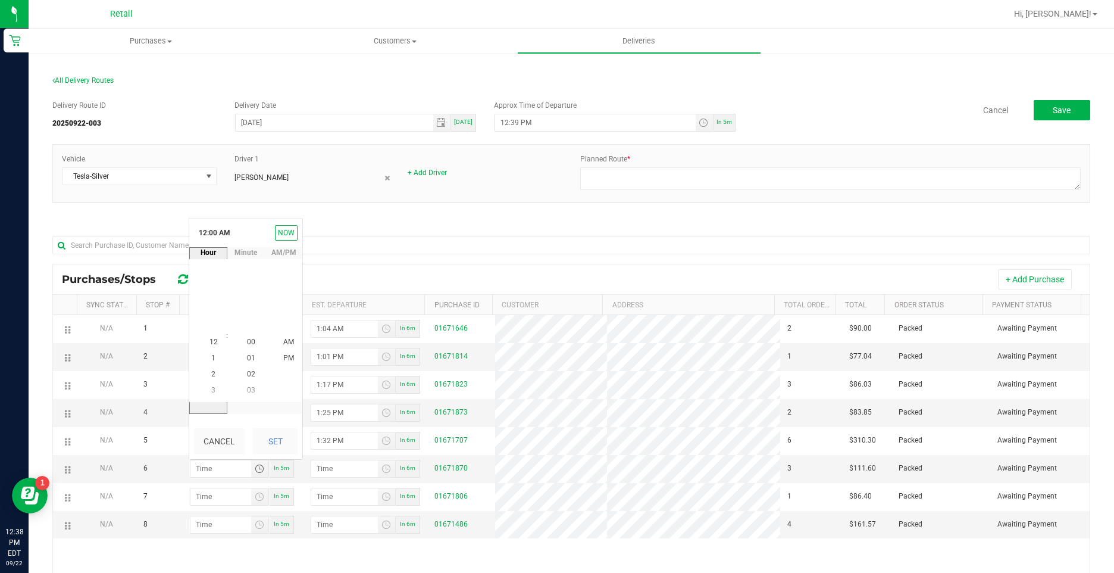
scroll to position [0, 0]
click at [204, 358] on li "1" at bounding box center [213, 359] width 29 height 16
click at [247, 341] on span "42" at bounding box center [251, 342] width 8 height 8
click at [283, 357] on span "PM" at bounding box center [288, 358] width 11 height 8
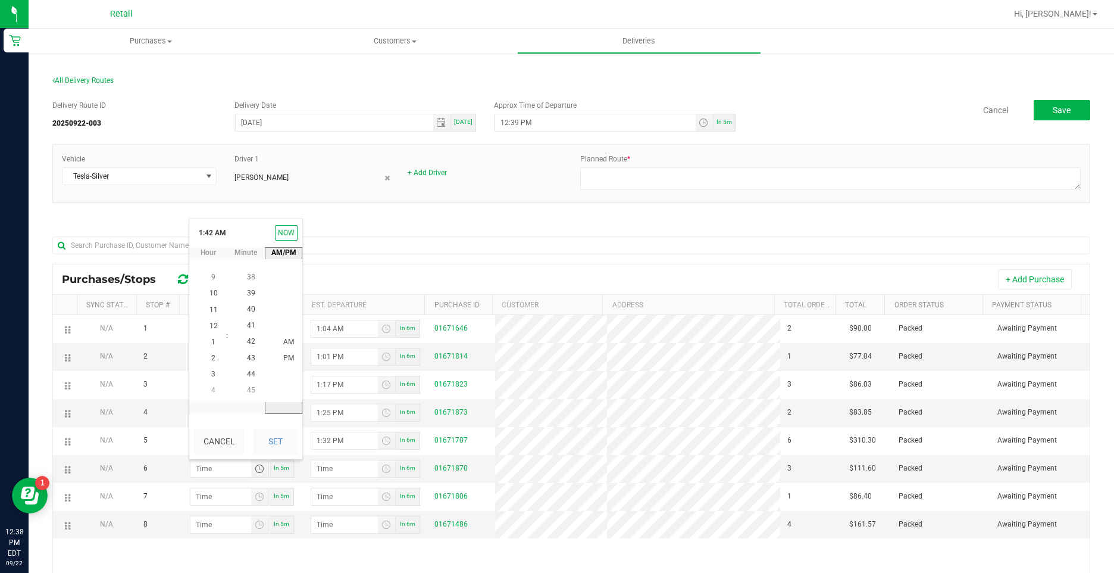
scroll to position [16, 0]
click at [266, 438] on button "Set" at bounding box center [275, 441] width 45 height 26
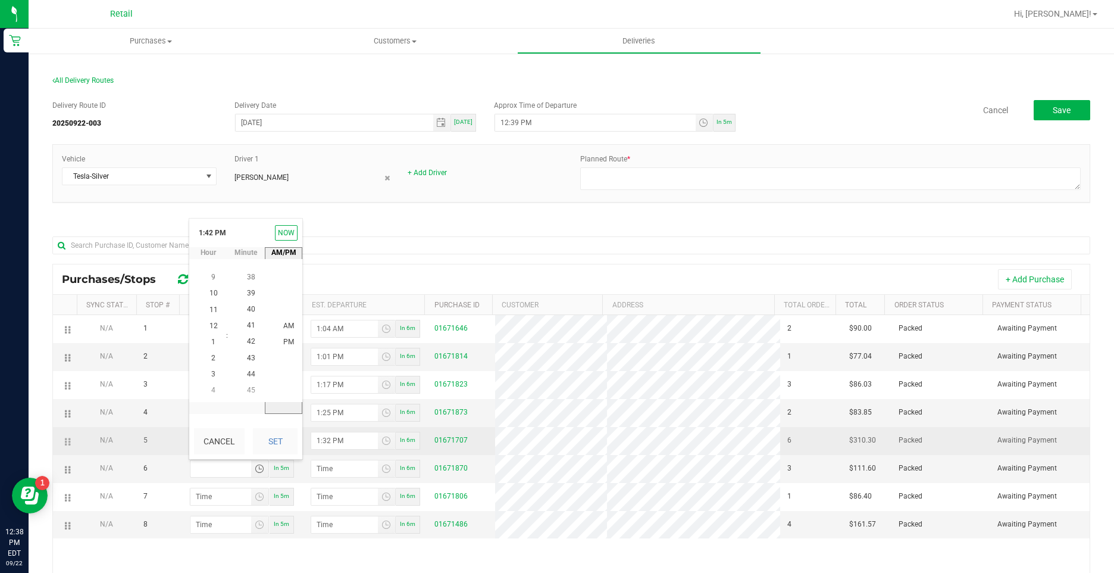
type input "1:42 PM"
type input "1:43 PM"
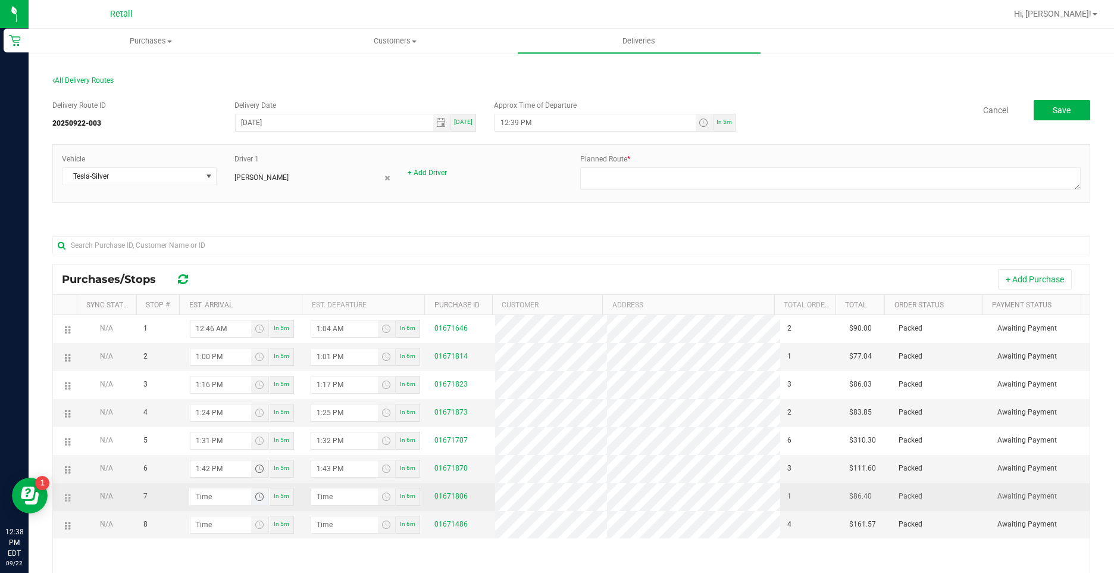
click at [258, 495] on span "Toggle time list" at bounding box center [260, 497] width 10 height 10
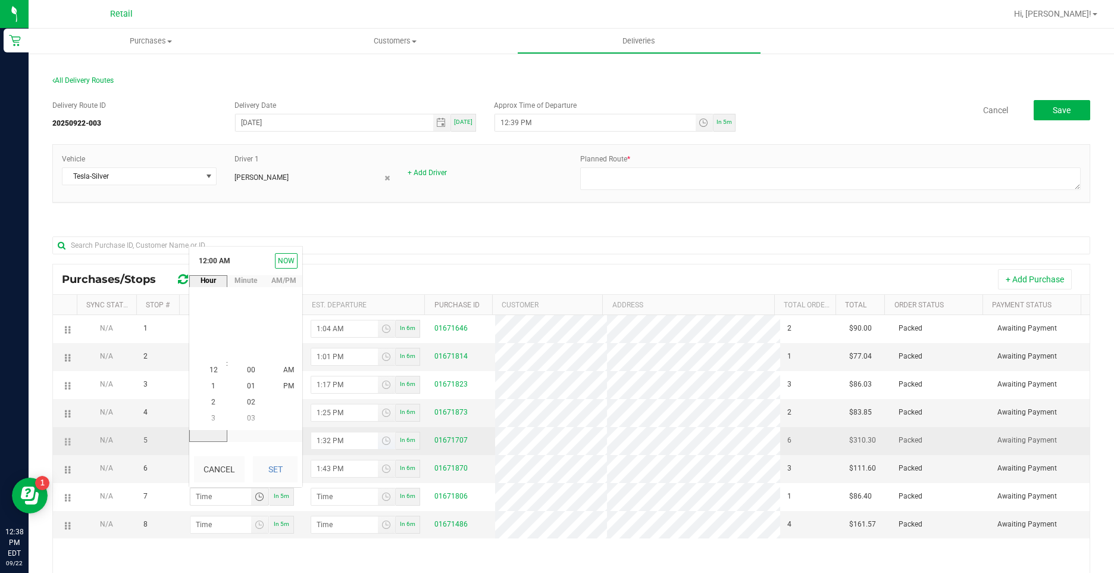
scroll to position [0, 0]
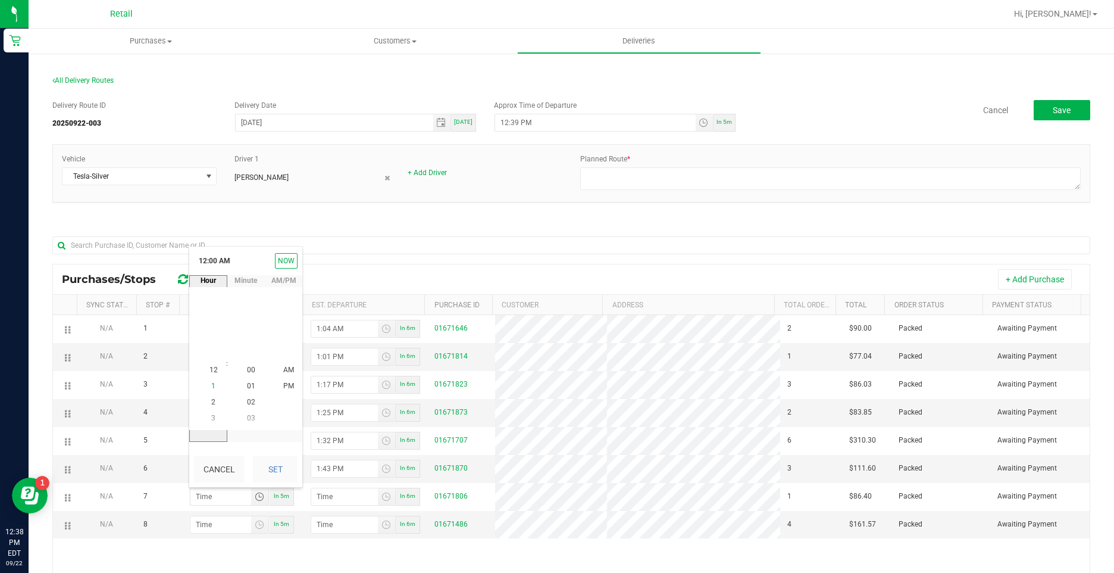
click at [202, 386] on li "1" at bounding box center [213, 387] width 29 height 16
click at [257, 338] on li "57" at bounding box center [251, 338] width 29 height 16
click at [291, 391] on li "PM" at bounding box center [288, 387] width 29 height 16
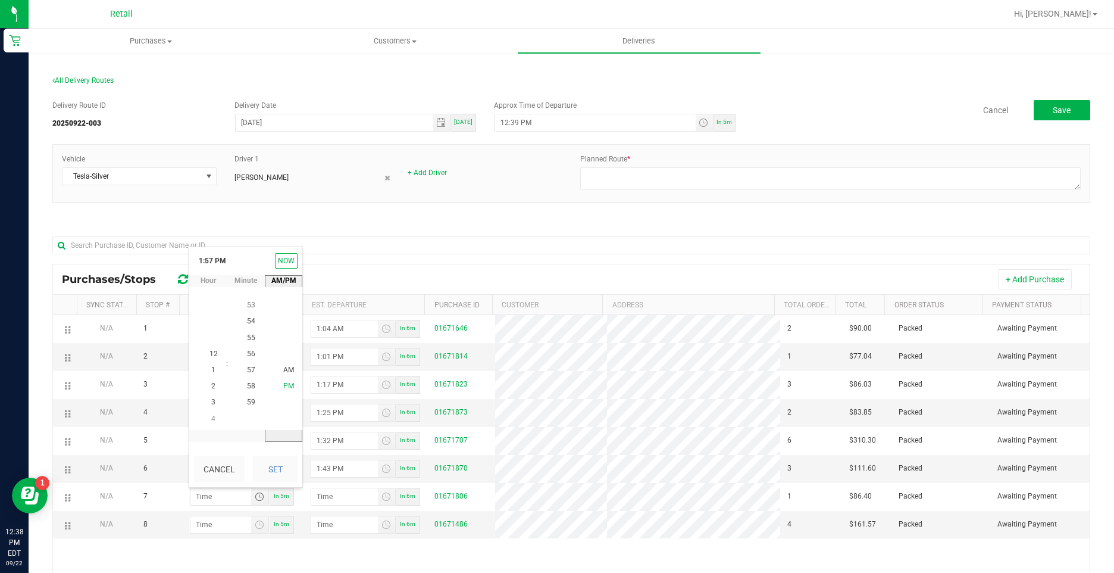
scroll to position [16, 0]
click at [277, 469] on button "Set" at bounding box center [275, 469] width 45 height 26
type input "1:57 PM"
type input "1:58 PM"
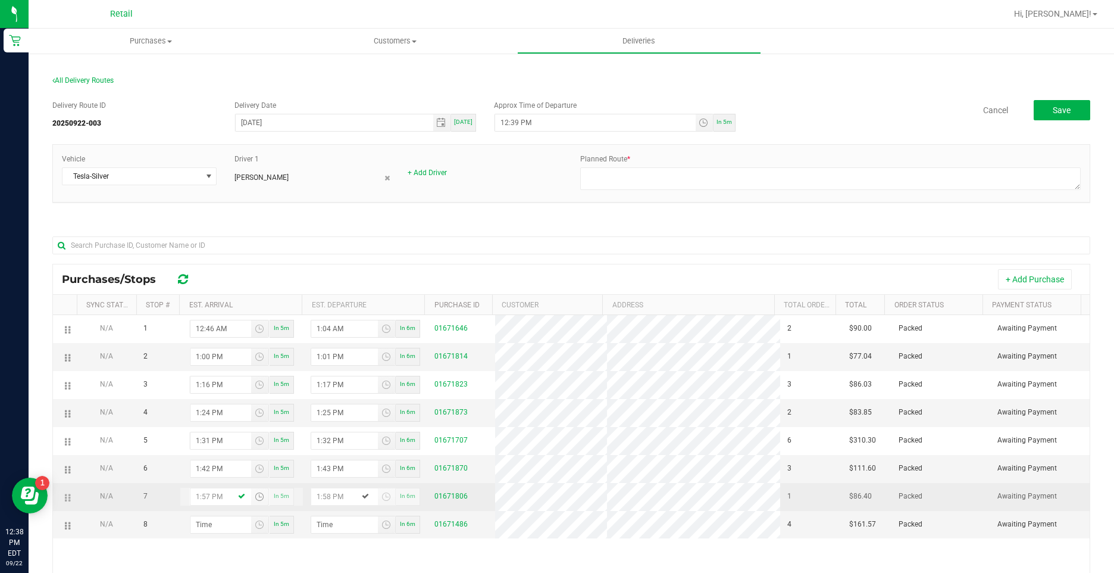
scroll to position [60, 0]
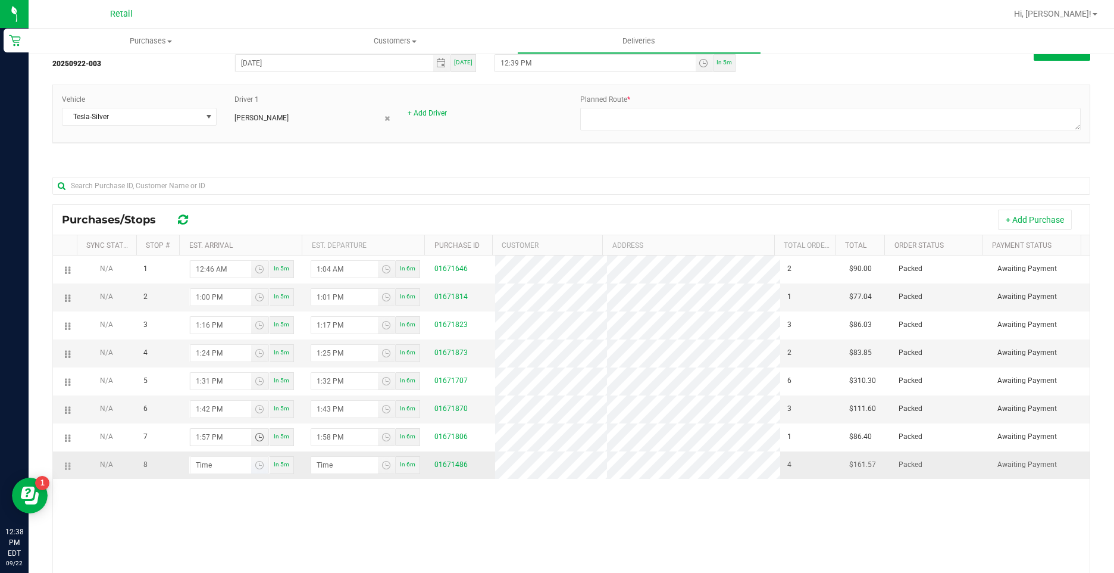
click at [251, 462] on span "Toggle time list" at bounding box center [259, 465] width 17 height 17
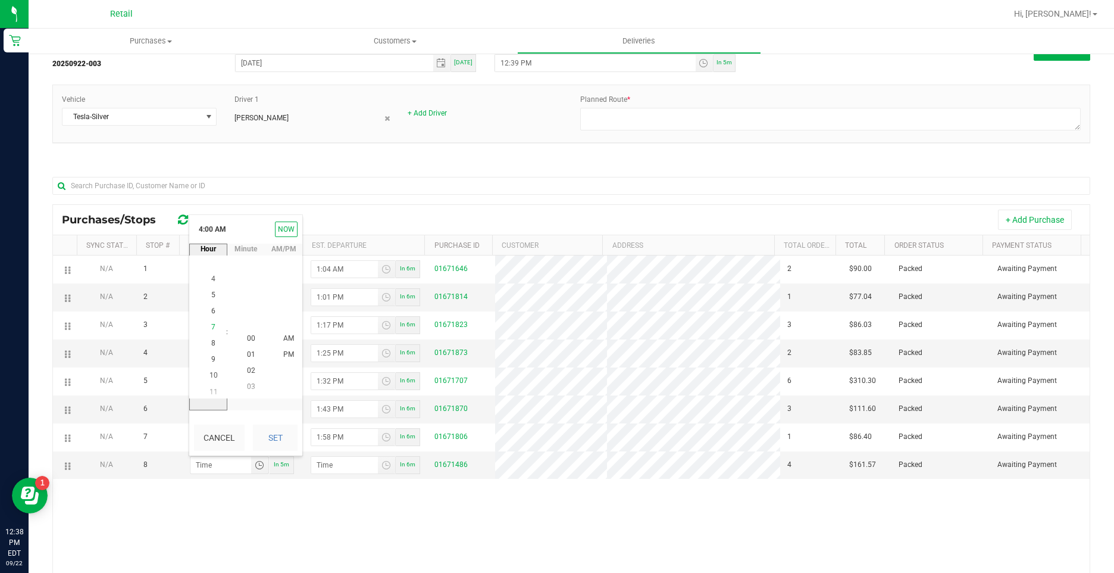
scroll to position [129, 0]
click at [216, 277] on li "4" at bounding box center [213, 274] width 29 height 16
click at [261, 436] on button "Set" at bounding box center [275, 437] width 45 height 26
type input "4:00 AM"
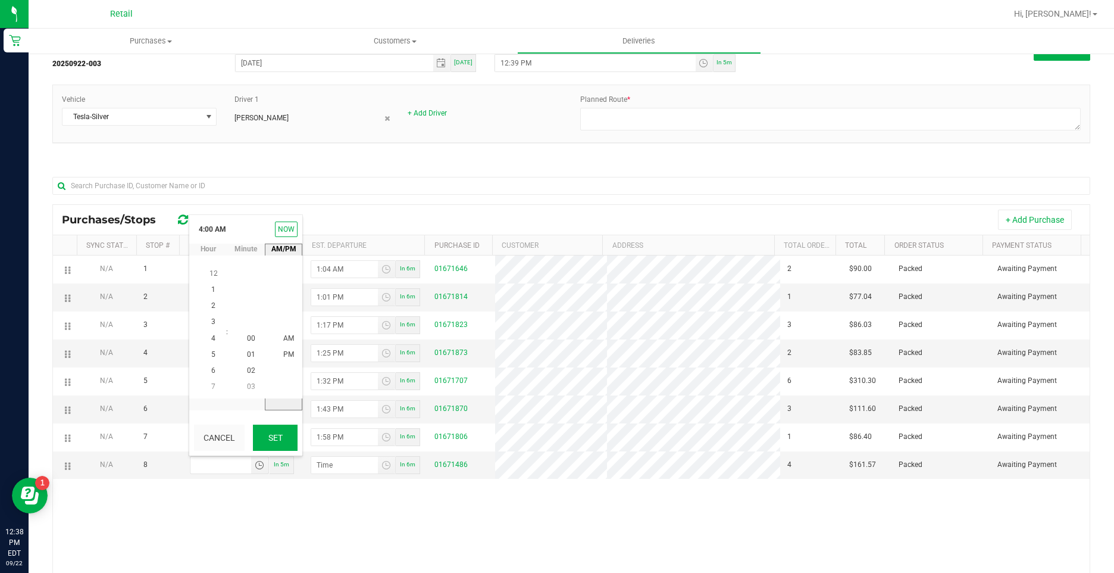
type input "4:01 AM"
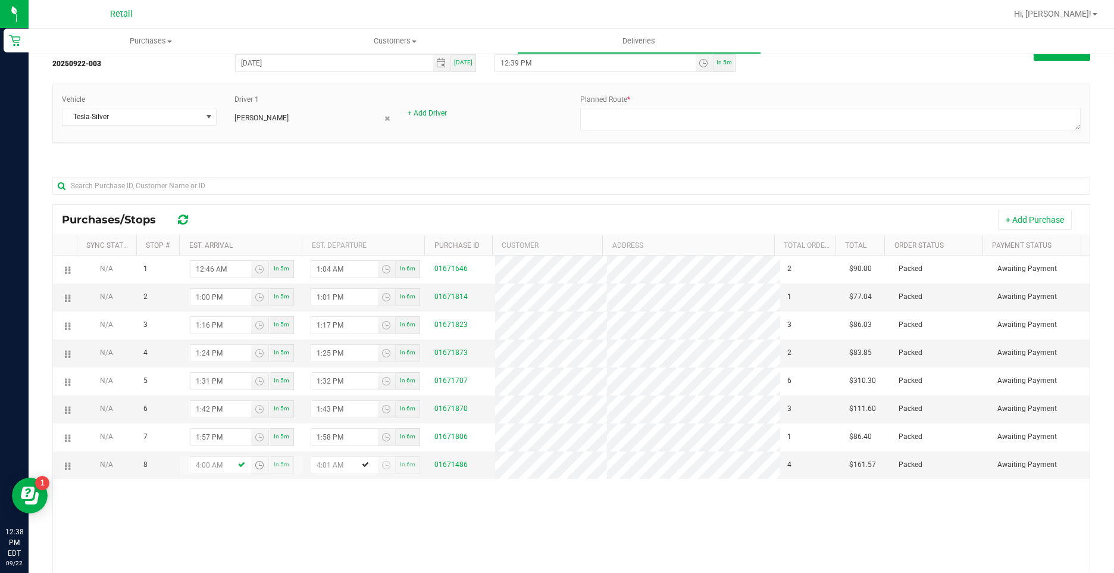
click at [360, 486] on div "N/A 1 12:46 AM In 5m 1:04 AM In 6m 01671646 2 $90.00 Packed Awaiting Payment N/…" at bounding box center [571, 435] width 1037 height 361
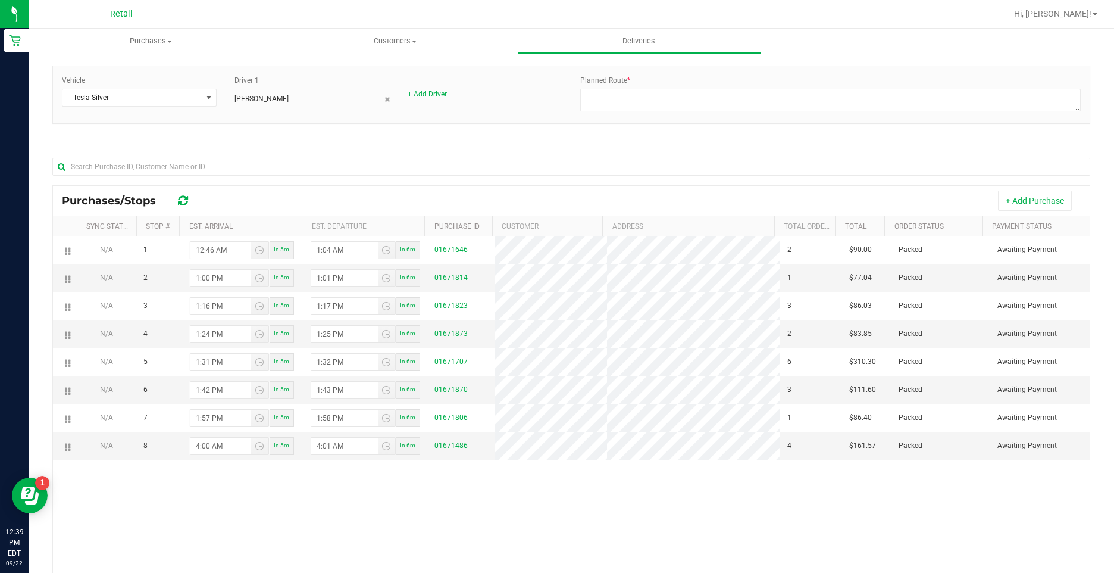
scroll to position [119, 0]
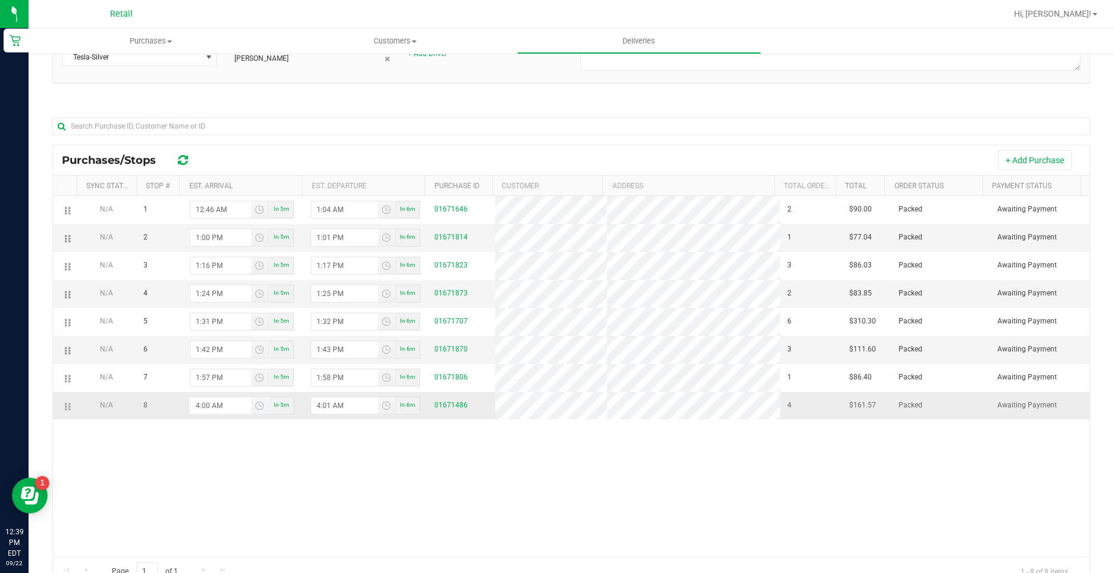
click at [232, 409] on input "4:00 AM" at bounding box center [221, 405] width 61 height 17
click at [256, 404] on span "Toggle time list" at bounding box center [260, 406] width 10 height 10
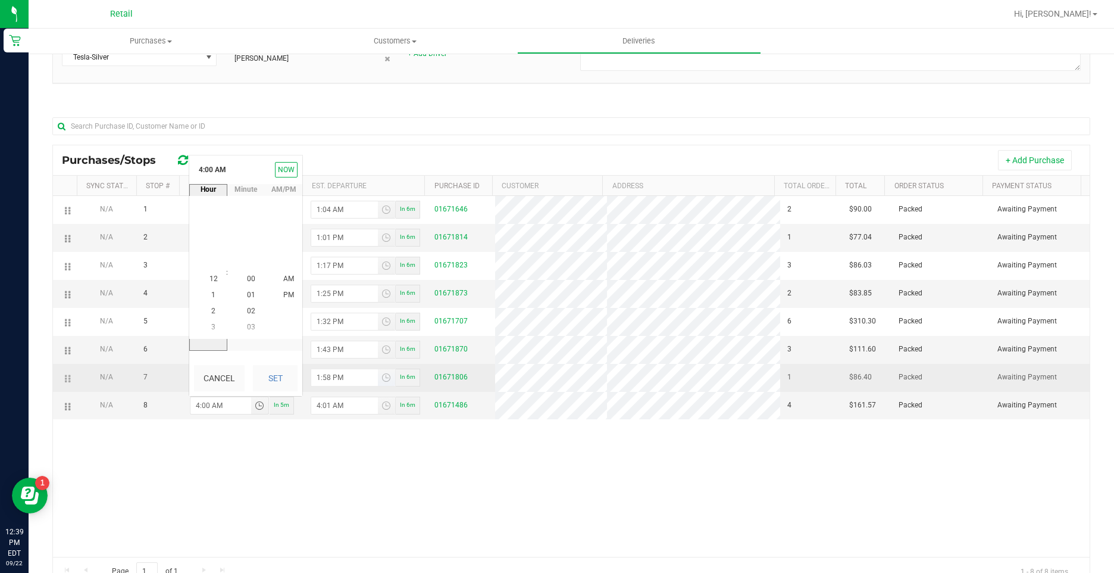
scroll to position [0, 0]
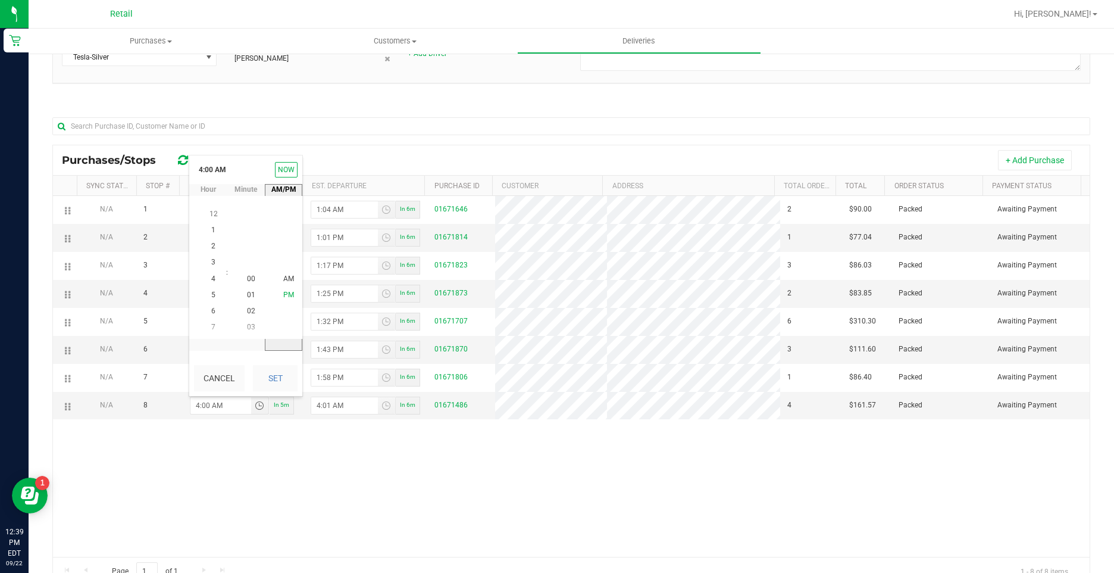
click at [285, 297] on span "PM" at bounding box center [288, 295] width 11 height 8
click at [272, 371] on button "Set" at bounding box center [275, 378] width 45 height 26
type input "4:00 PM"
type input "4:01 PM"
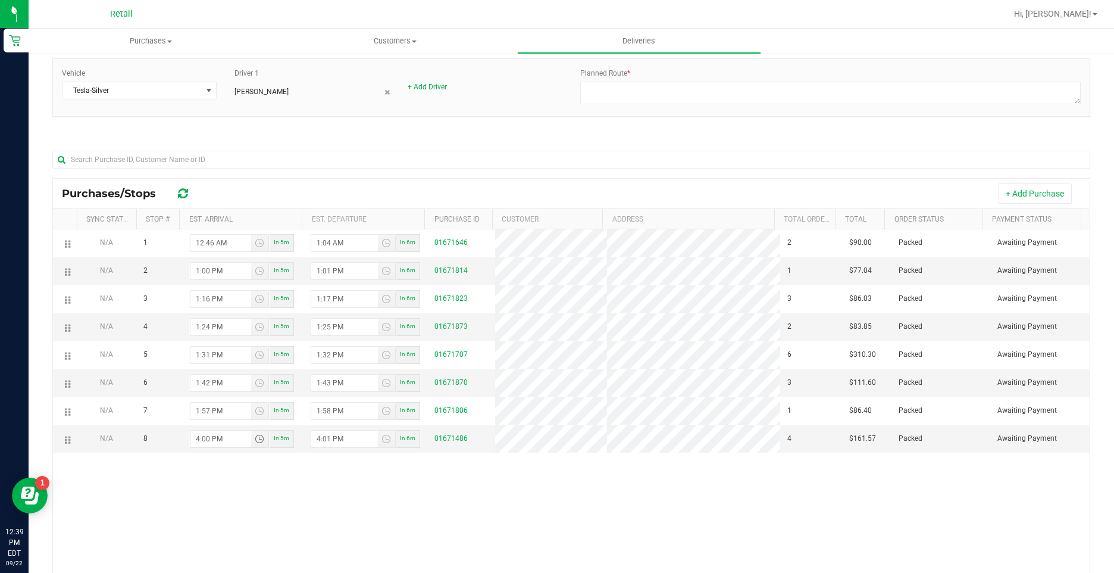
scroll to position [0, 0]
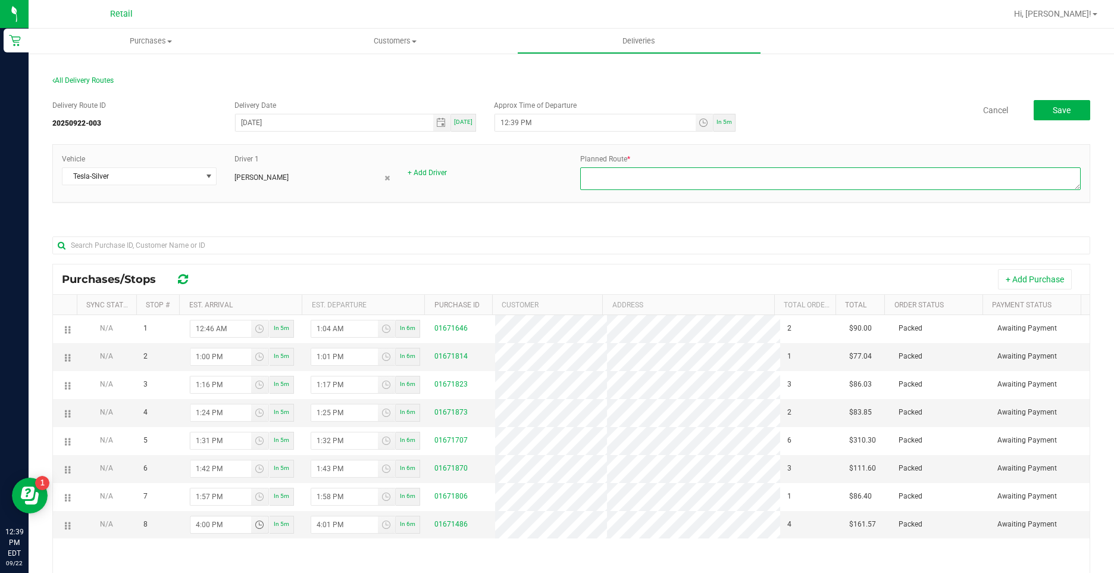
click at [741, 170] on textarea at bounding box center [830, 178] width 501 height 23
type textarea "9/22/25 12-2"
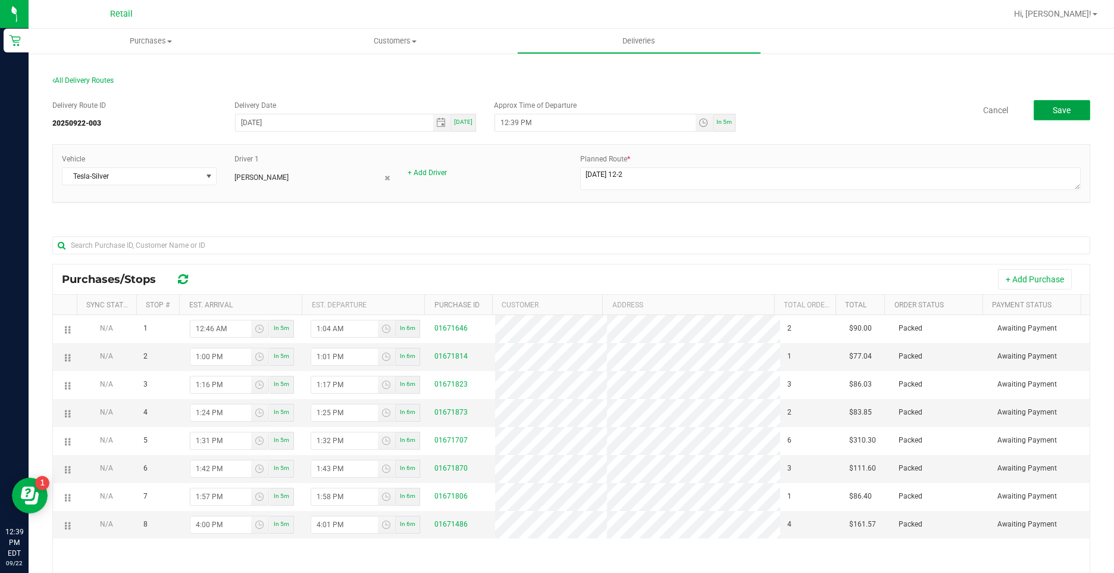
click at [1063, 111] on button "Save" at bounding box center [1062, 110] width 57 height 20
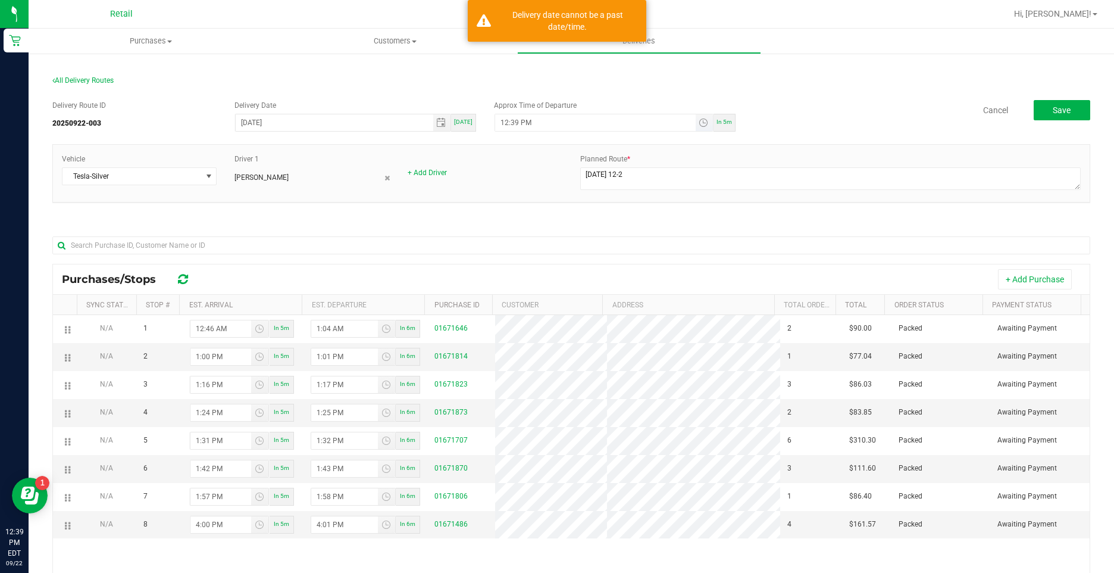
click at [561, 114] on span "12:39 PM" at bounding box center [604, 123] width 219 height 18
click at [721, 122] on span "In 5m" at bounding box center [724, 121] width 15 height 7
type input "12:44 PM"
click at [1073, 109] on button "Save" at bounding box center [1062, 110] width 57 height 20
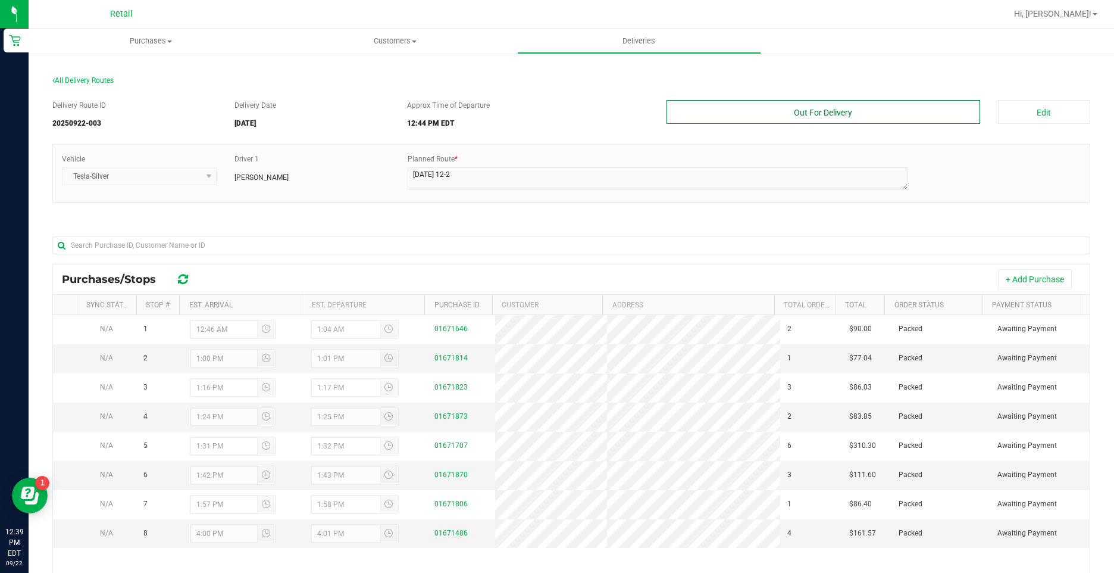
click at [861, 119] on button "Out For Delivery" at bounding box center [823, 112] width 313 height 24
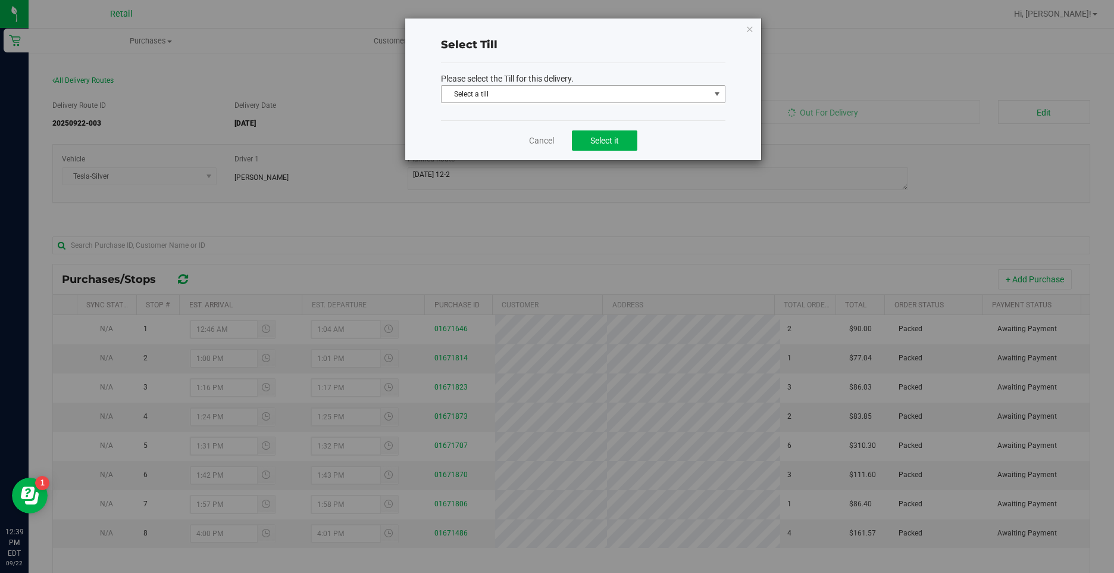
click at [619, 103] on span "Select a till Select a till ATM ATM Transfer AeroPay Bank Deposit Bank Transfer…" at bounding box center [583, 95] width 285 height 20
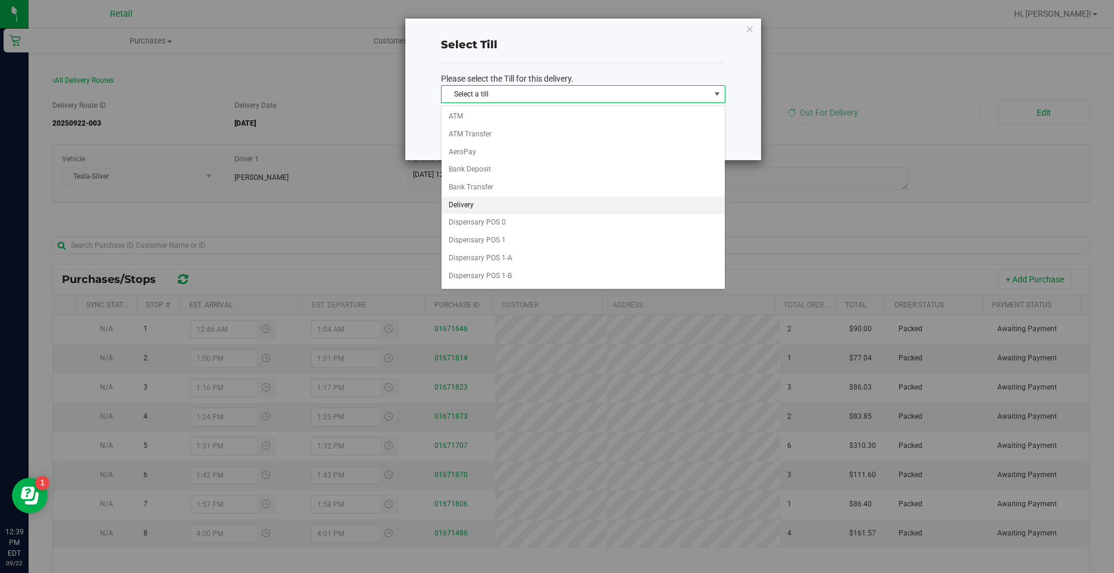
click at [483, 202] on li "Delivery" at bounding box center [583, 205] width 283 height 18
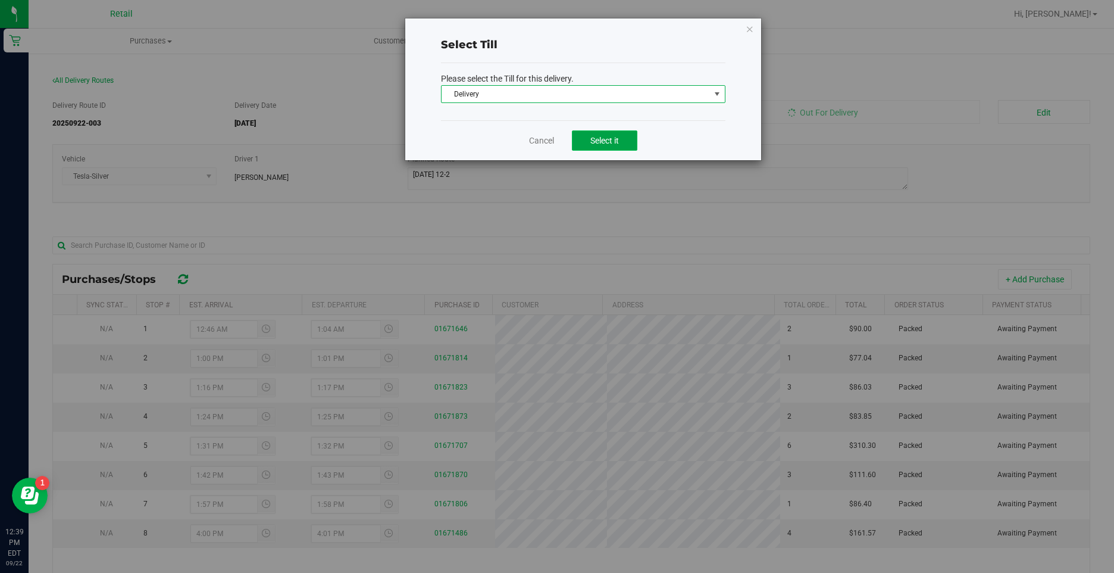
click at [631, 139] on button "Select it" at bounding box center [604, 140] width 65 height 20
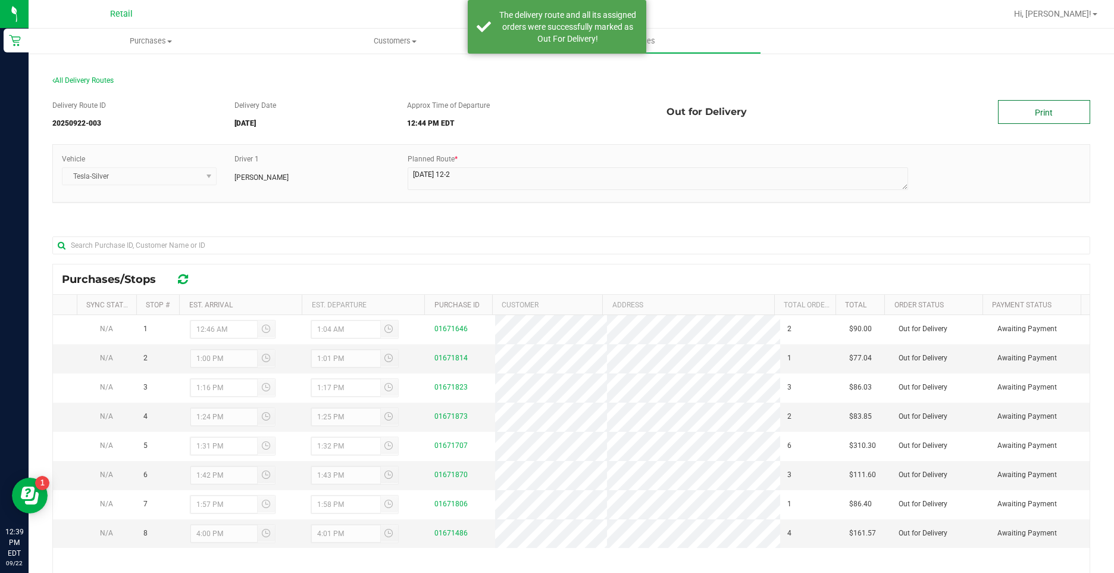
click at [1042, 107] on link "Print" at bounding box center [1044, 112] width 92 height 24
